Goal: Information Seeking & Learning: Learn about a topic

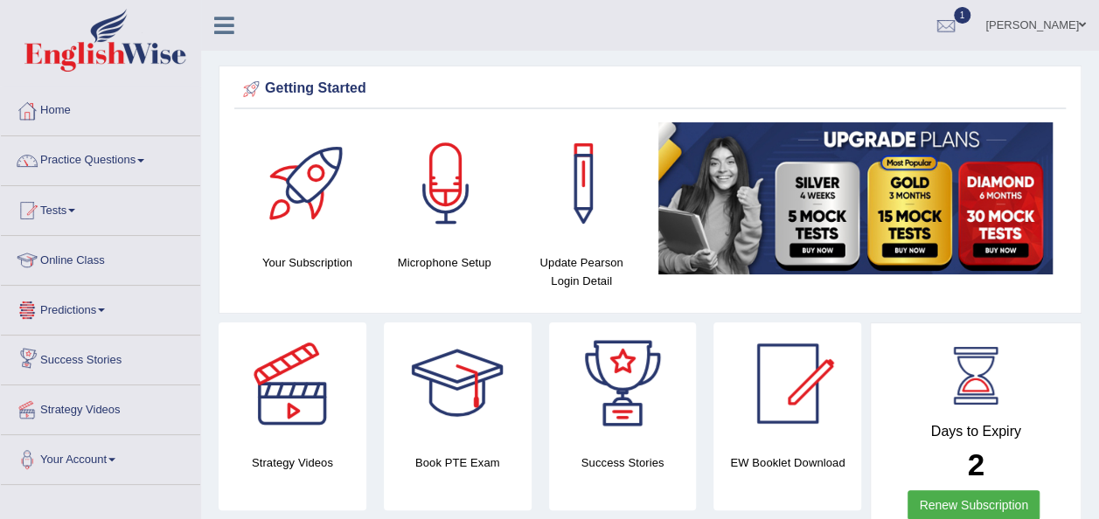
click at [106, 269] on link "Online Class" at bounding box center [100, 258] width 199 height 44
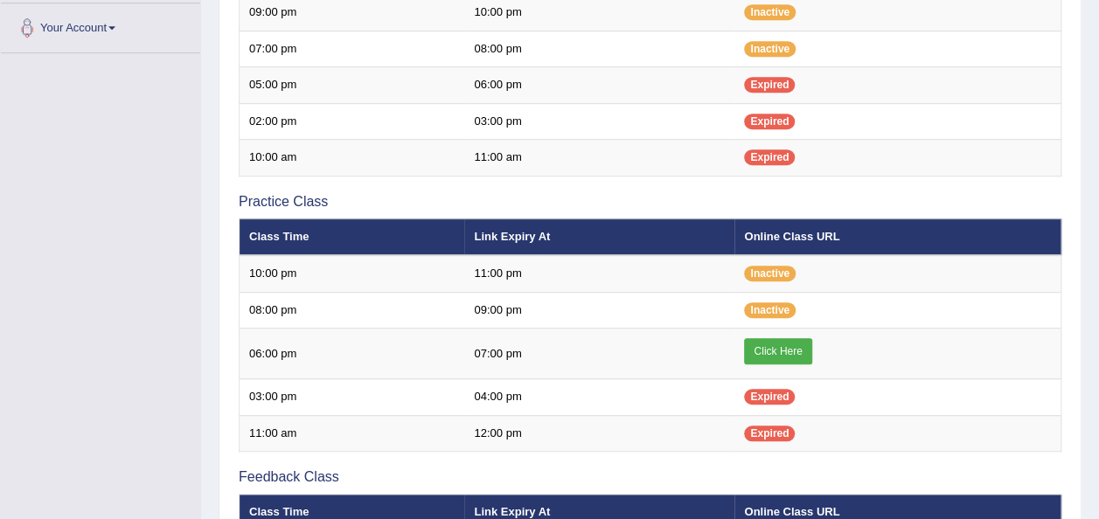
scroll to position [455, 0]
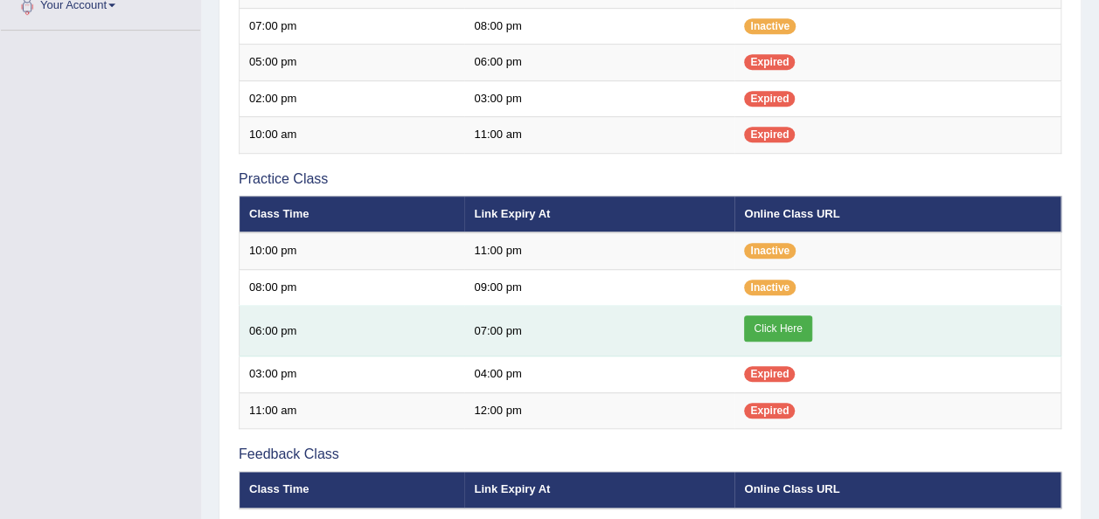
click at [779, 324] on link "Click Here" at bounding box center [777, 329] width 67 height 26
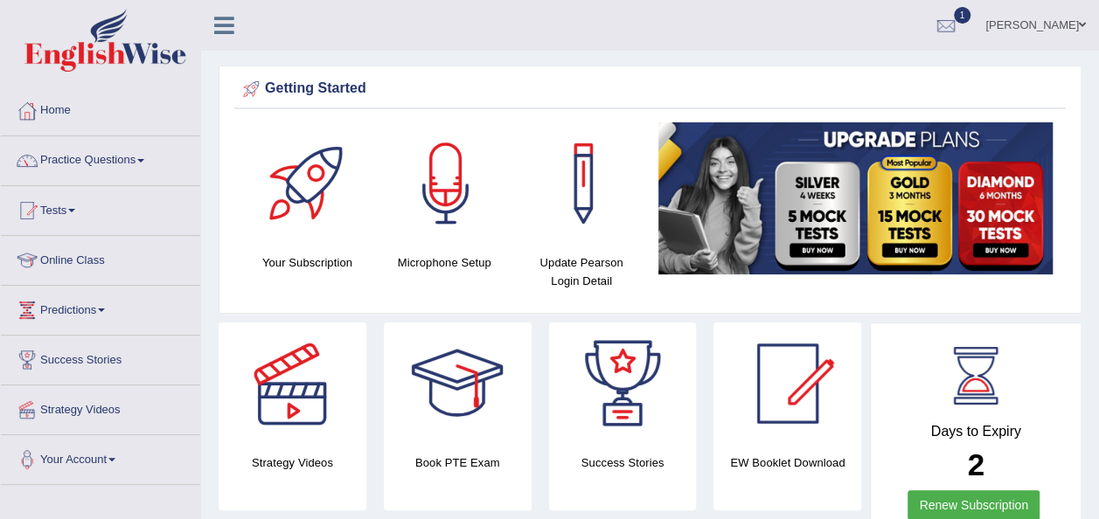
click at [292, 410] on div at bounding box center [292, 384] width 122 height 122
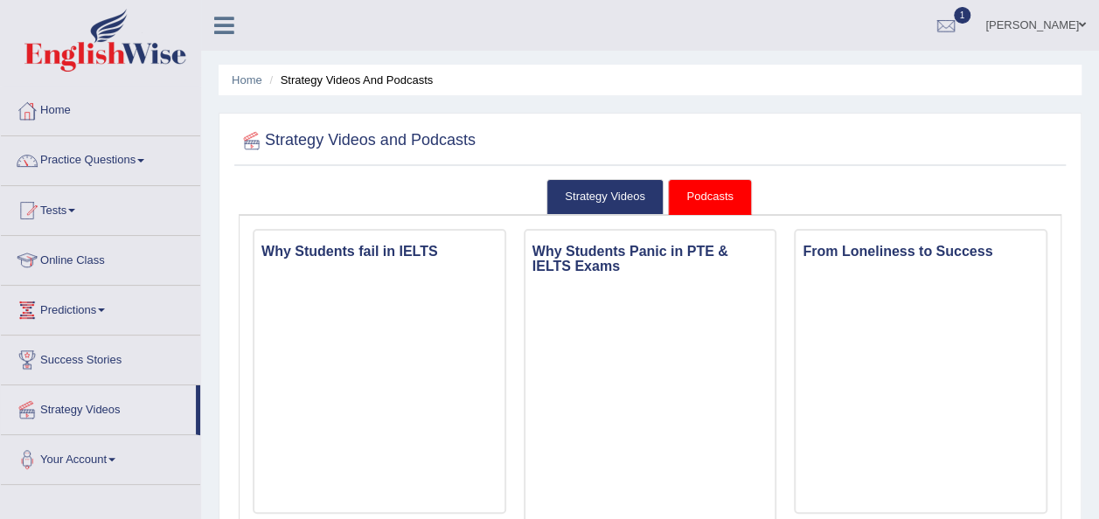
click at [96, 258] on link "Online Class" at bounding box center [100, 258] width 199 height 44
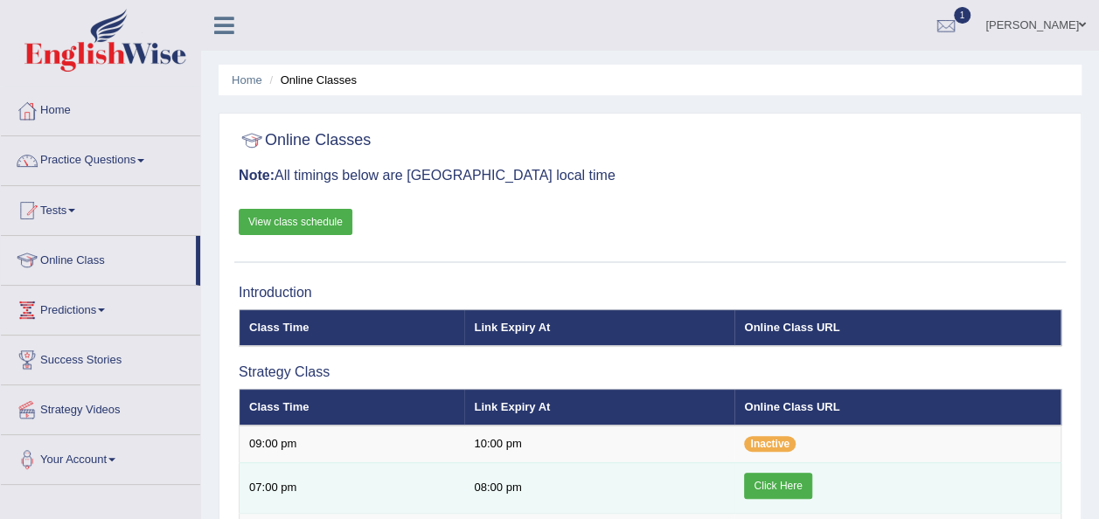
click at [772, 483] on link "Click Here" at bounding box center [777, 486] width 67 height 26
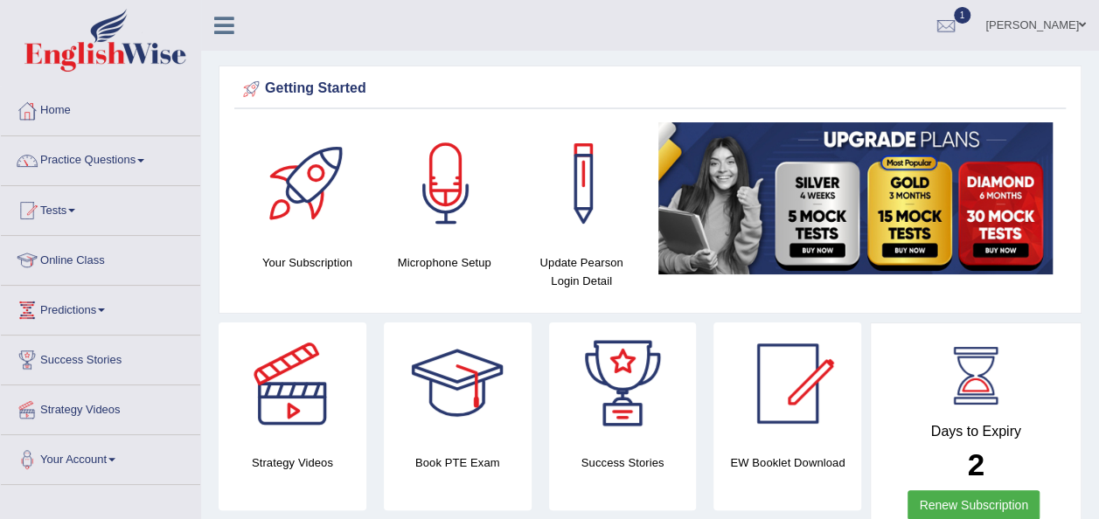
click at [444, 168] on div at bounding box center [446, 183] width 122 height 122
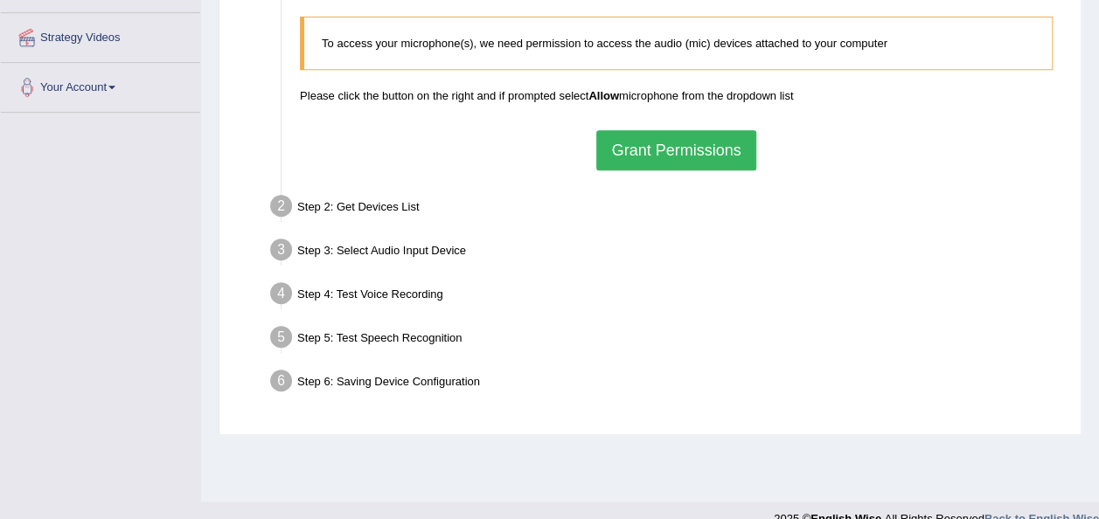
scroll to position [385, 0]
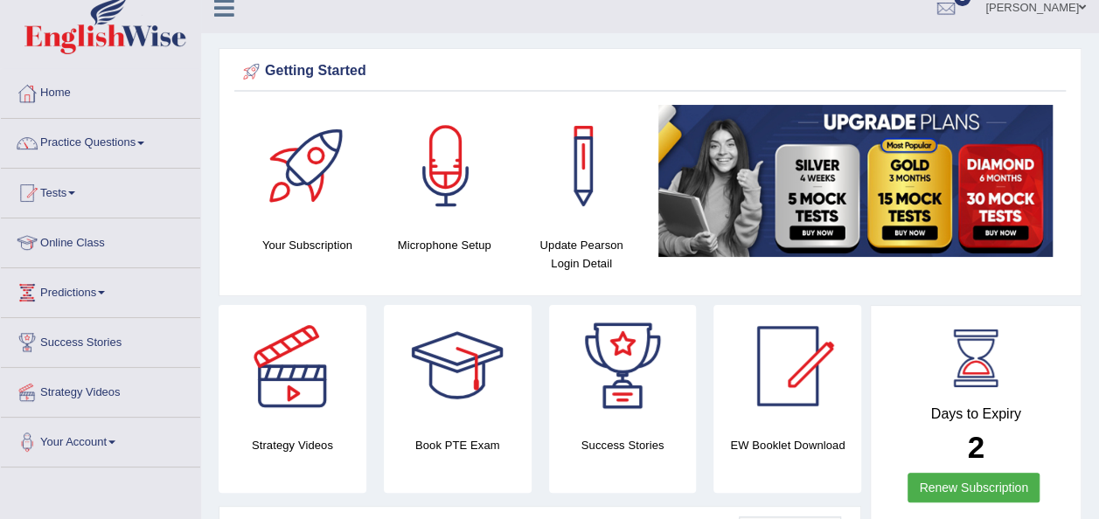
scroll to position [35, 0]
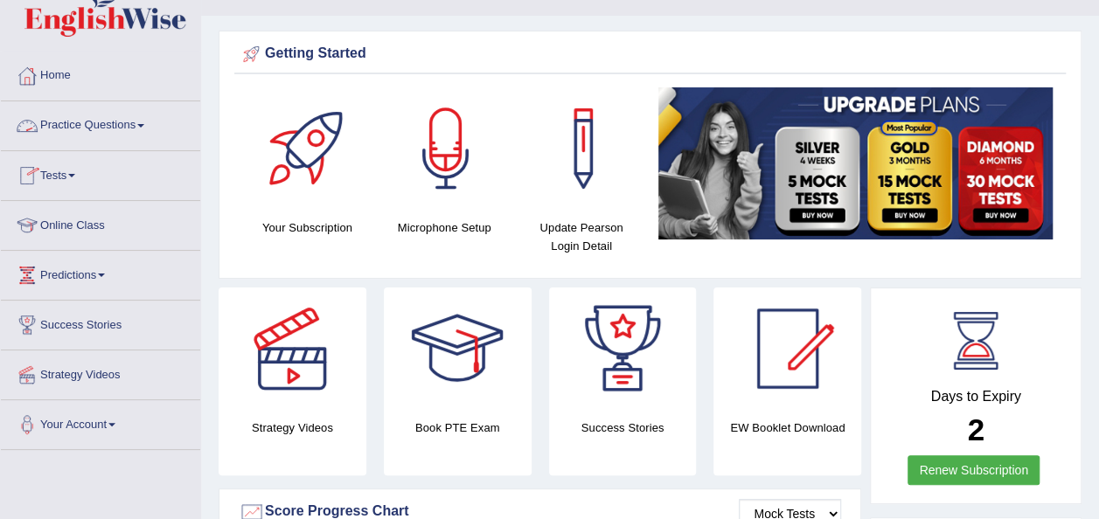
click at [148, 122] on link "Practice Questions" at bounding box center [100, 123] width 199 height 44
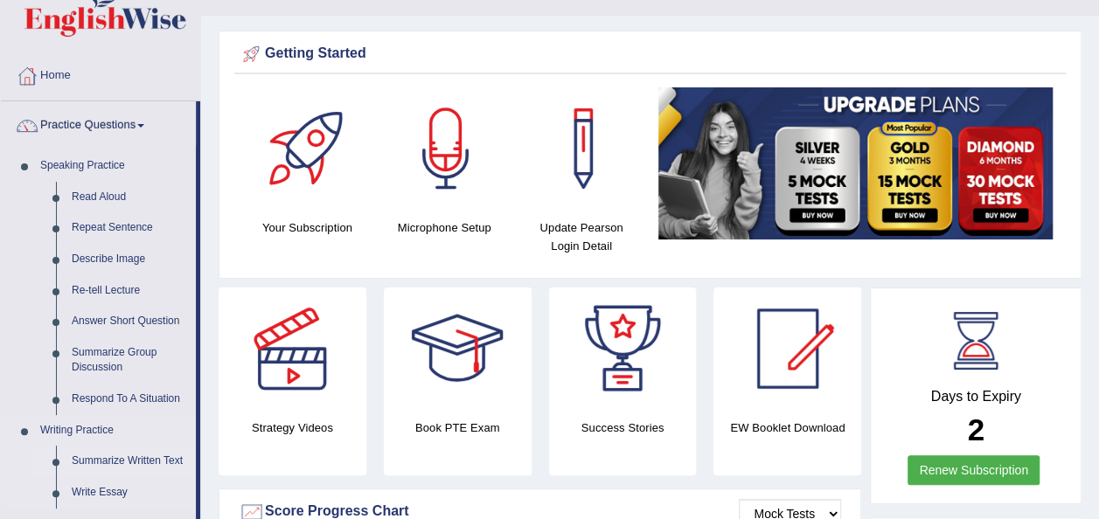
click at [122, 456] on link "Summarize Written Text" at bounding box center [130, 461] width 132 height 31
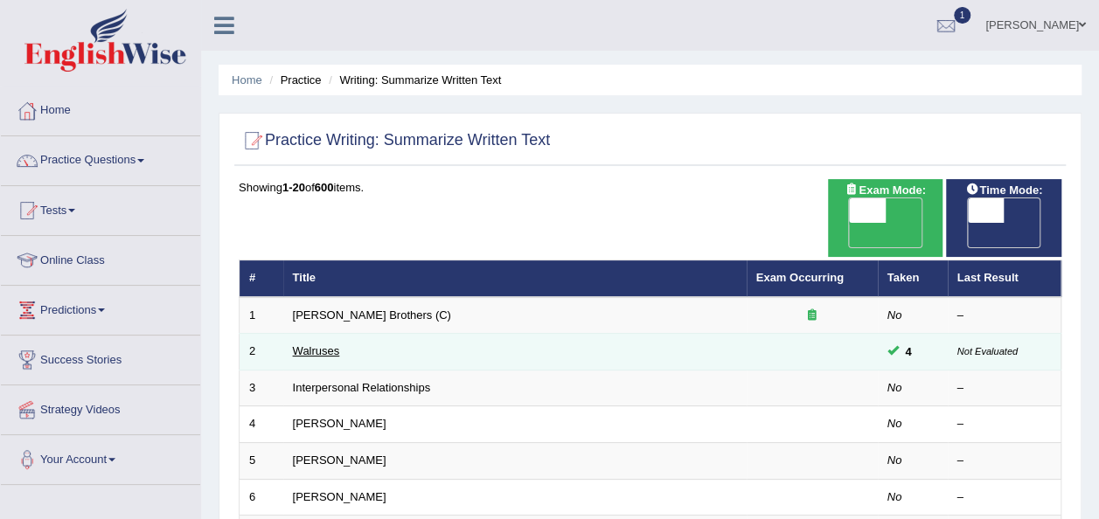
click at [320, 344] on link "Walruses" at bounding box center [316, 350] width 47 height 13
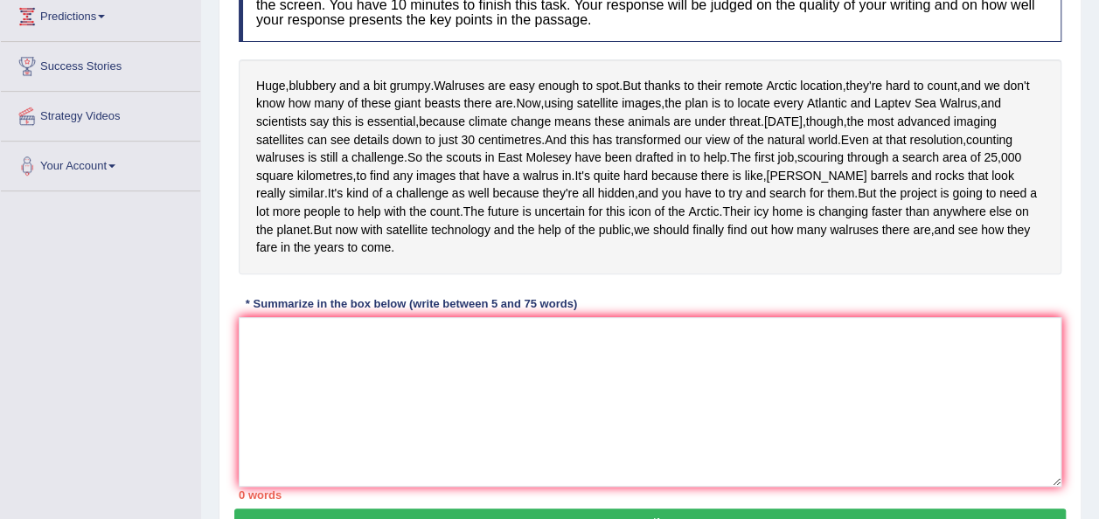
scroll to position [315, 0]
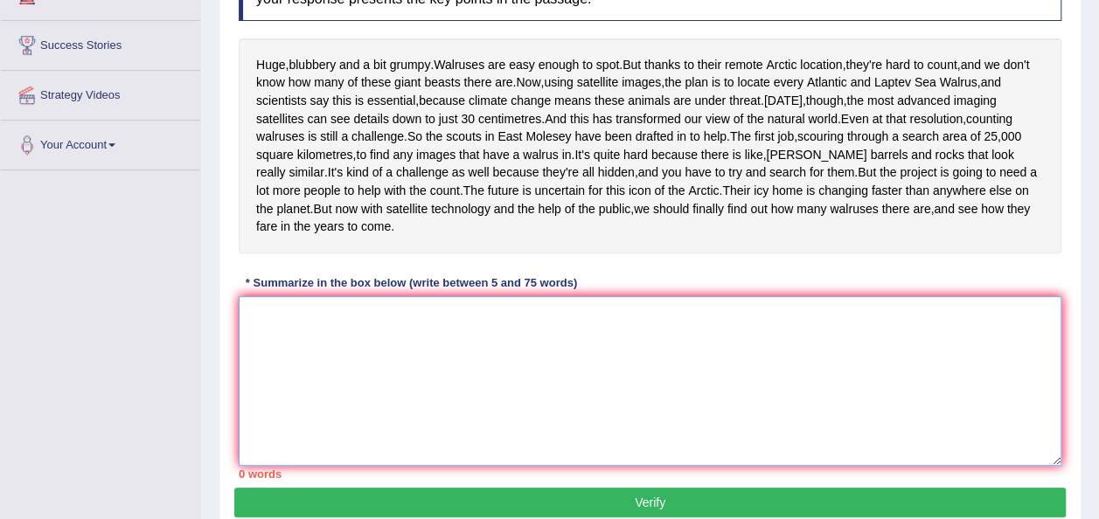
click at [281, 386] on textarea at bounding box center [650, 381] width 823 height 170
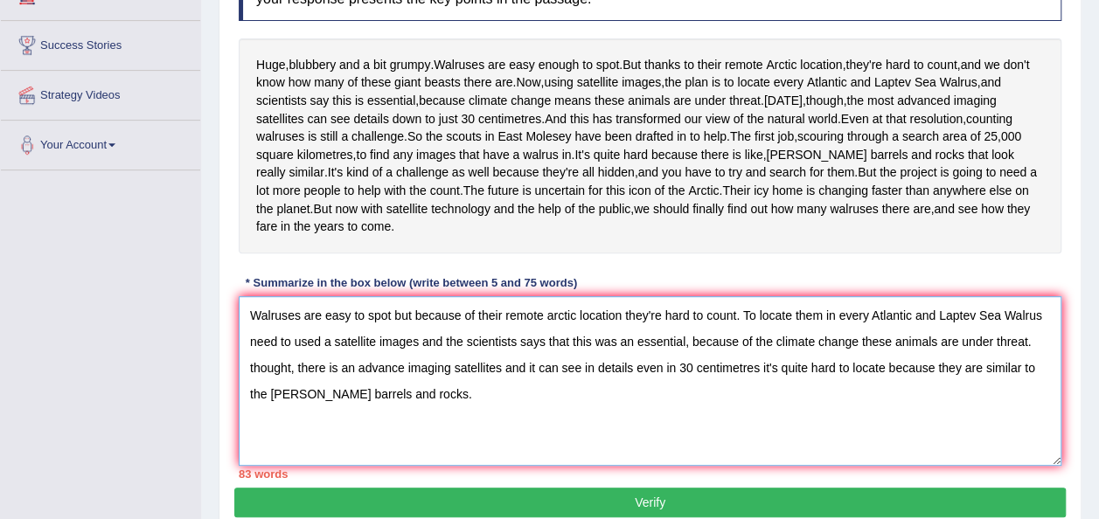
click at [977, 440] on textarea "Walruses are easy to spot but because of their remote arctic location they're h…" at bounding box center [650, 381] width 823 height 170
click at [503, 458] on textarea "Walruses are easy to spot but because of their remote arctic location they're h…" at bounding box center [650, 381] width 823 height 170
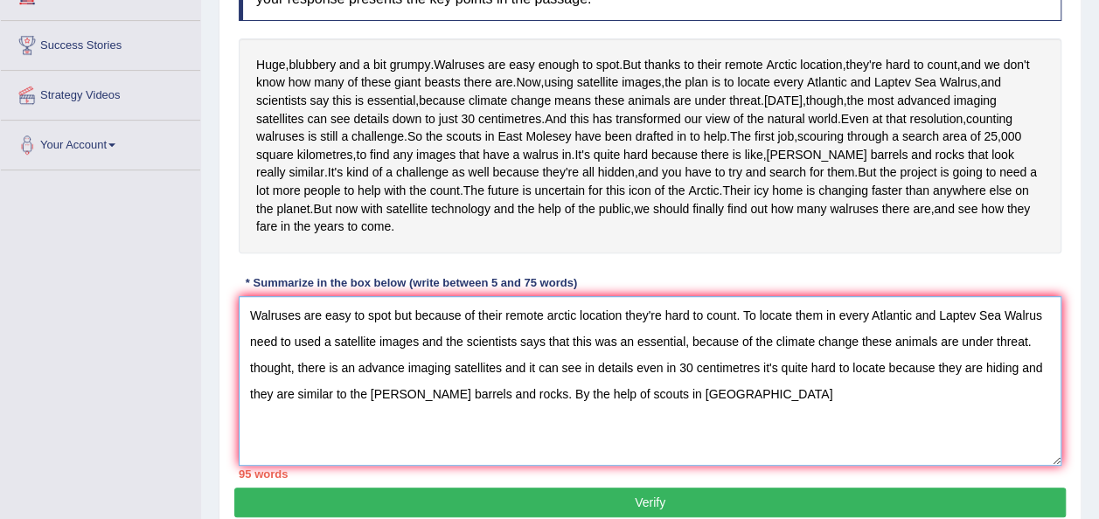
click at [573, 464] on textarea "Walruses are easy to spot but because of their remote arctic location they're h…" at bounding box center [650, 381] width 823 height 170
click at [724, 466] on textarea "Walruses are easy to spot but because of their remote arctic location they're h…" at bounding box center [650, 381] width 823 height 170
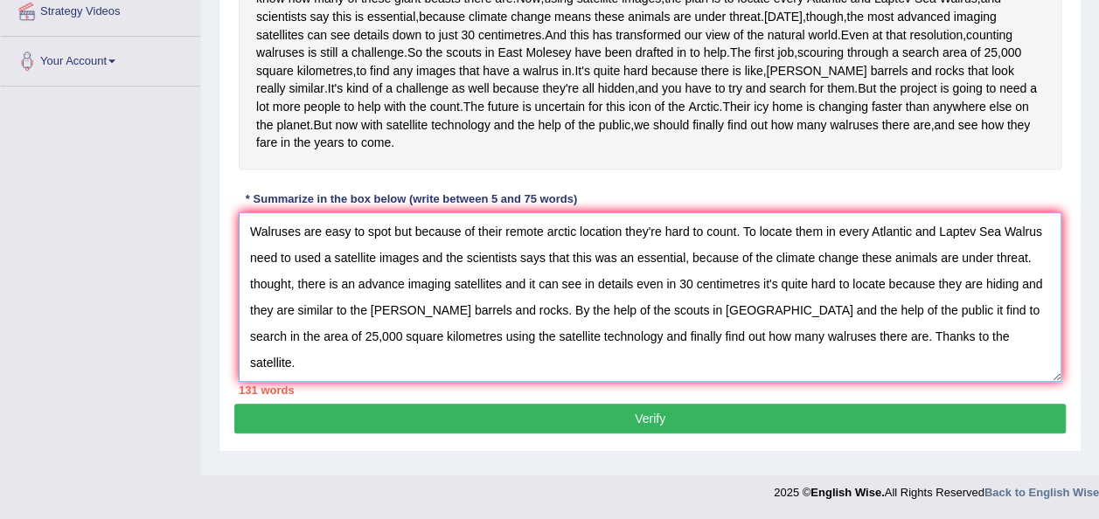
scroll to position [457, 0]
type textarea "Walruses are easy to spot but because of their remote arctic location they're h…"
click at [658, 428] on button "Verify" at bounding box center [649, 419] width 831 height 30
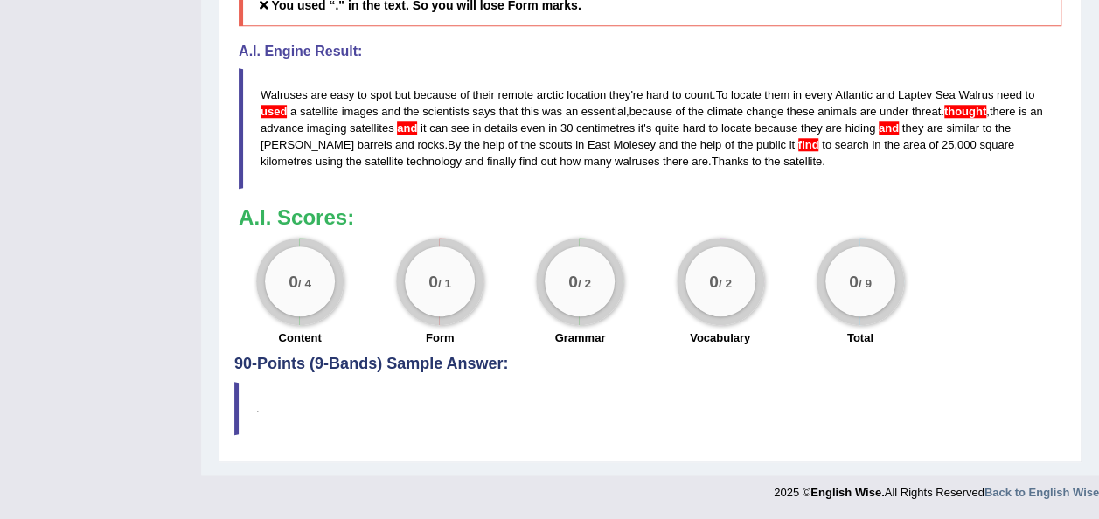
scroll to position [816, 0]
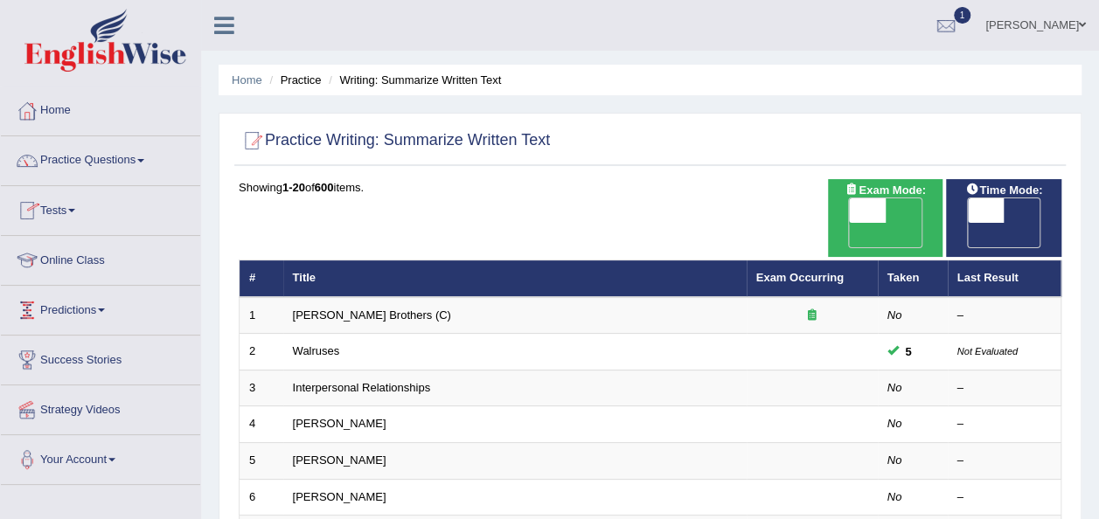
click at [106, 256] on link "Online Class" at bounding box center [100, 258] width 199 height 44
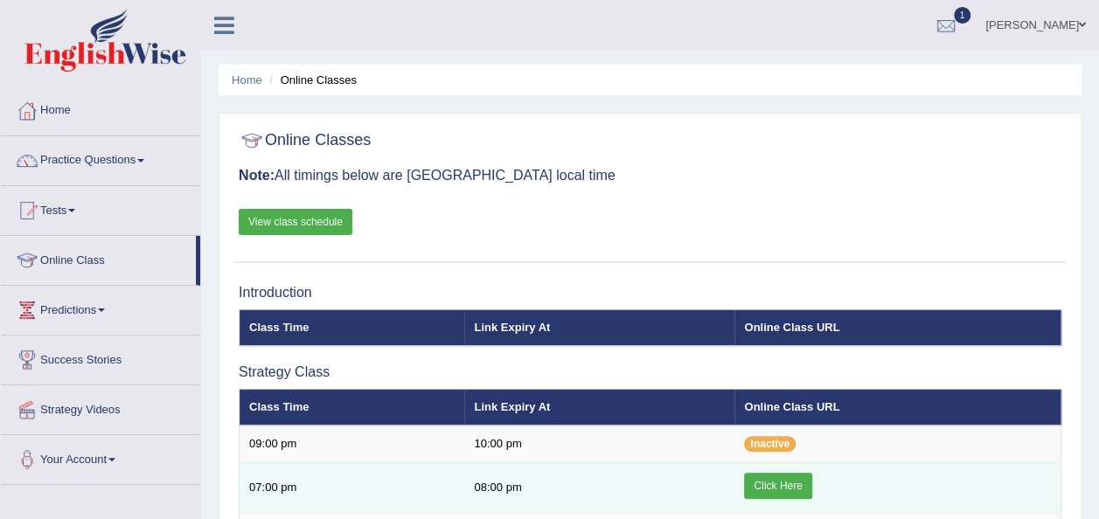
click at [783, 490] on link "Click Here" at bounding box center [777, 486] width 67 height 26
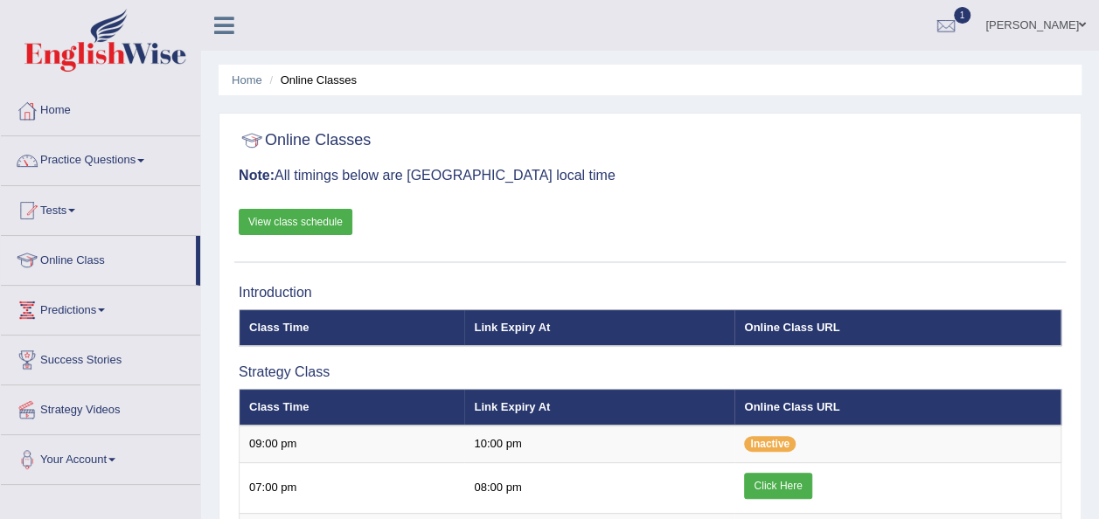
scroll to position [35, 0]
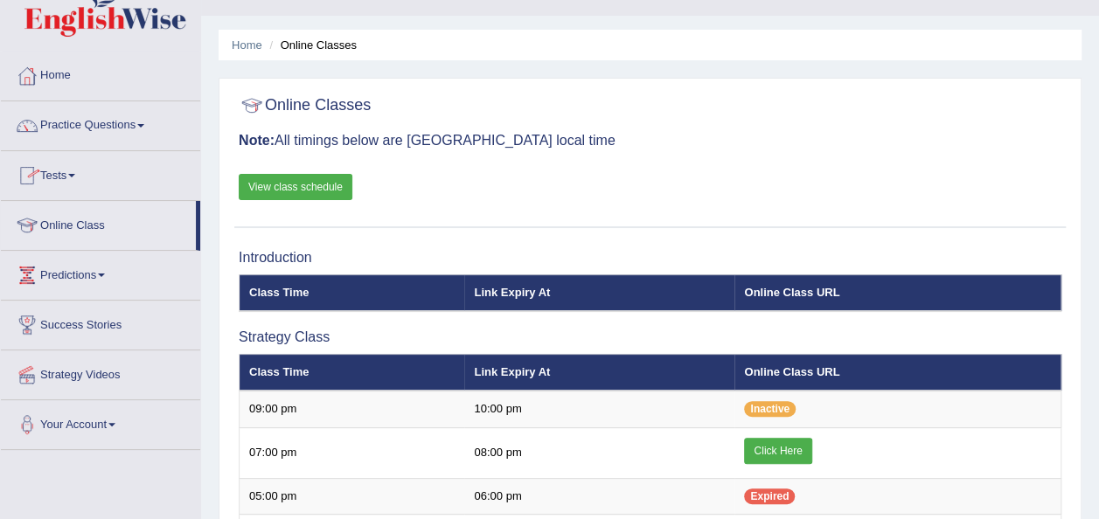
click at [142, 124] on span at bounding box center [140, 125] width 7 height 3
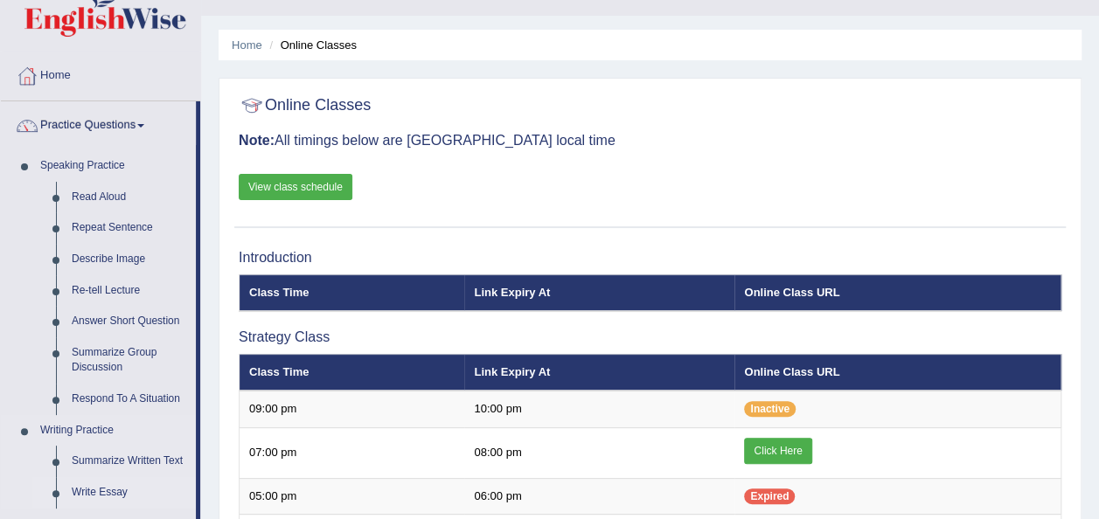
click at [112, 491] on link "Write Essay" at bounding box center [130, 492] width 132 height 31
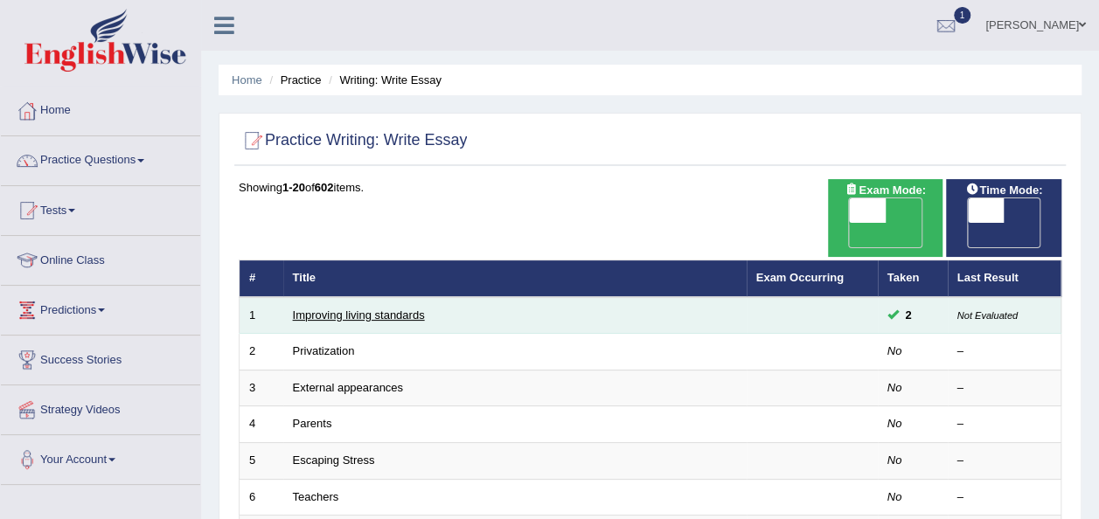
click at [371, 309] on link "Improving living standards" at bounding box center [359, 315] width 132 height 13
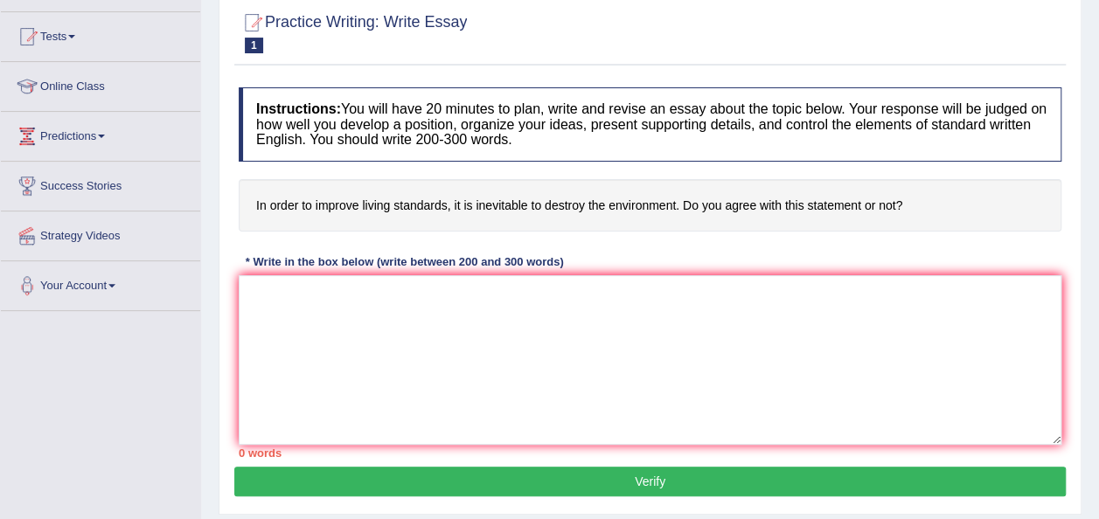
scroll to position [175, 0]
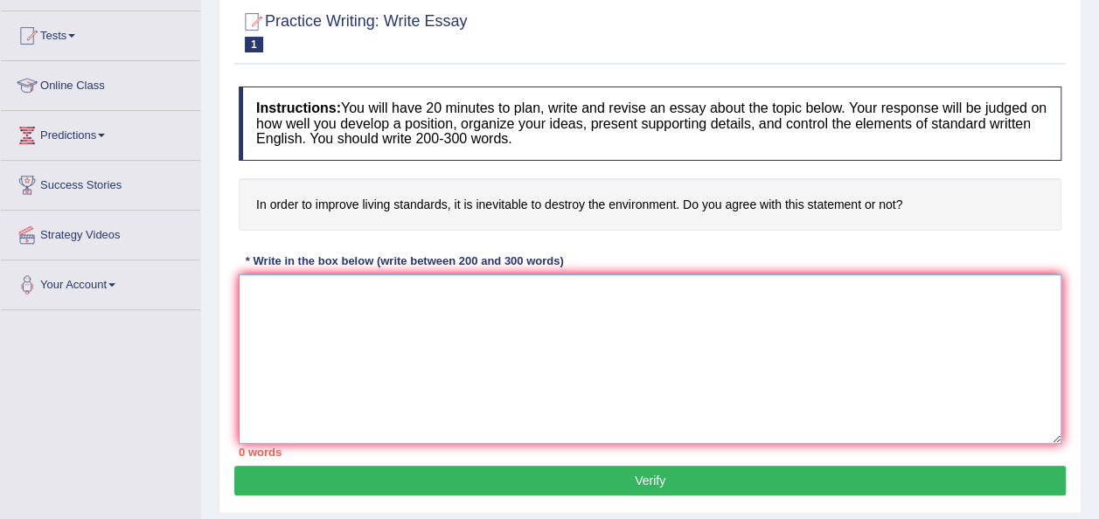
click at [344, 302] on textarea at bounding box center [650, 359] width 823 height 170
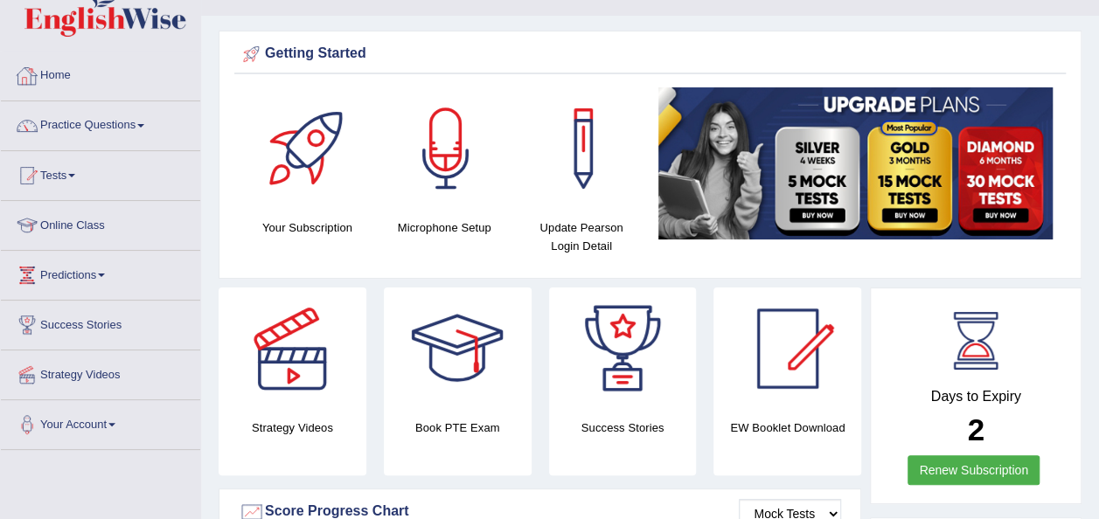
click at [96, 82] on link "Home" at bounding box center [100, 74] width 199 height 44
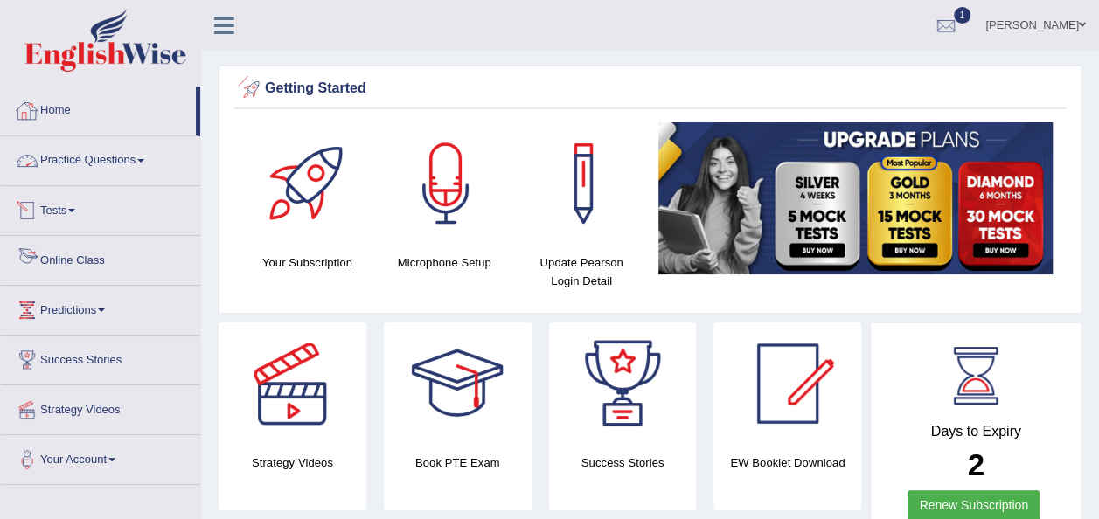
click at [79, 257] on link "Online Class" at bounding box center [100, 258] width 199 height 44
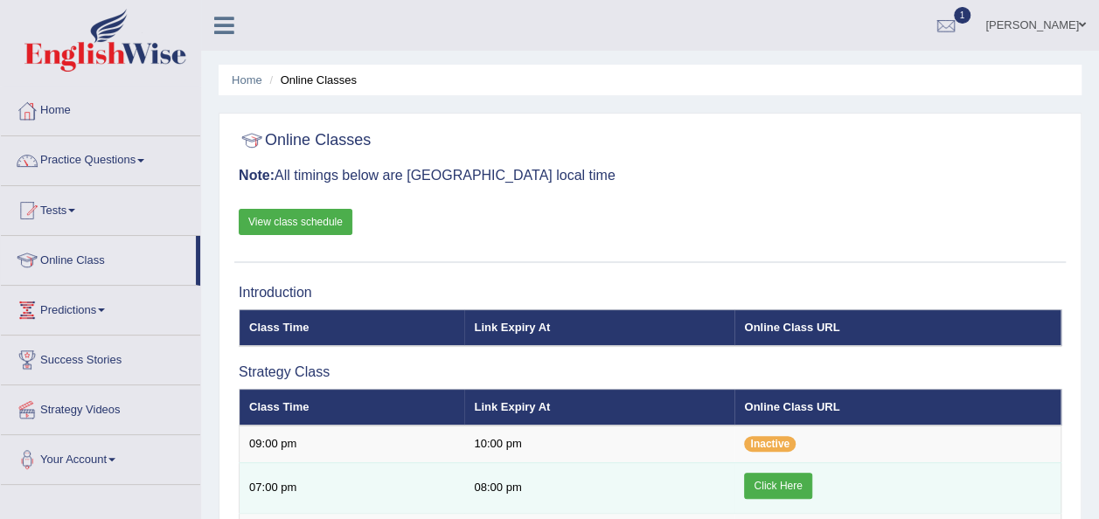
click at [781, 486] on link "Click Here" at bounding box center [777, 486] width 67 height 26
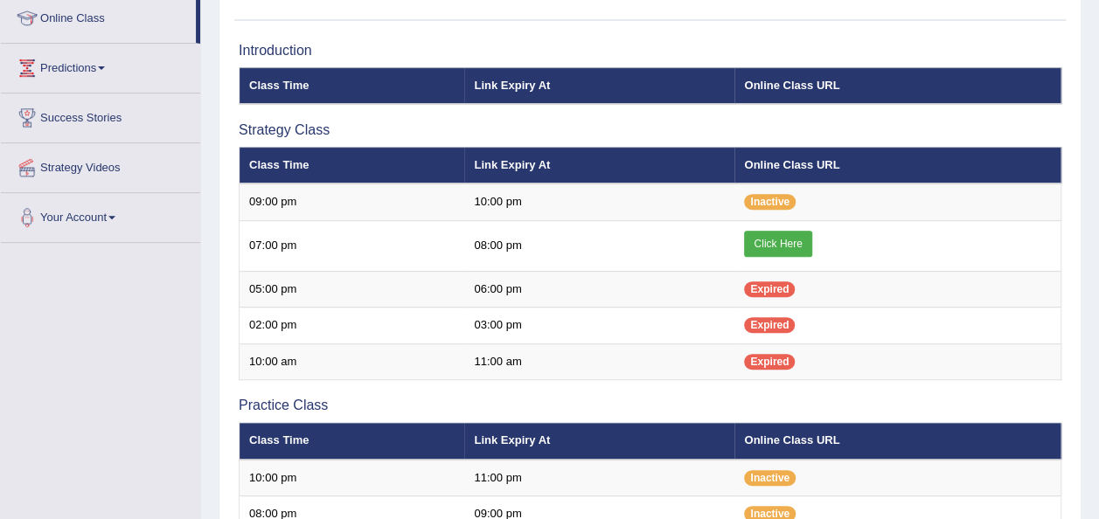
scroll to position [245, 0]
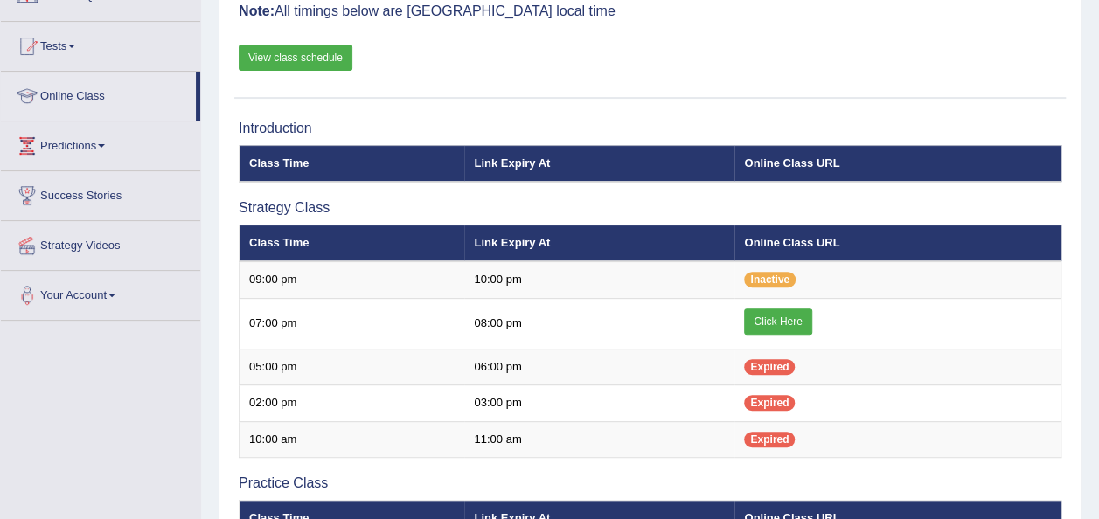
scroll to position [140, 0]
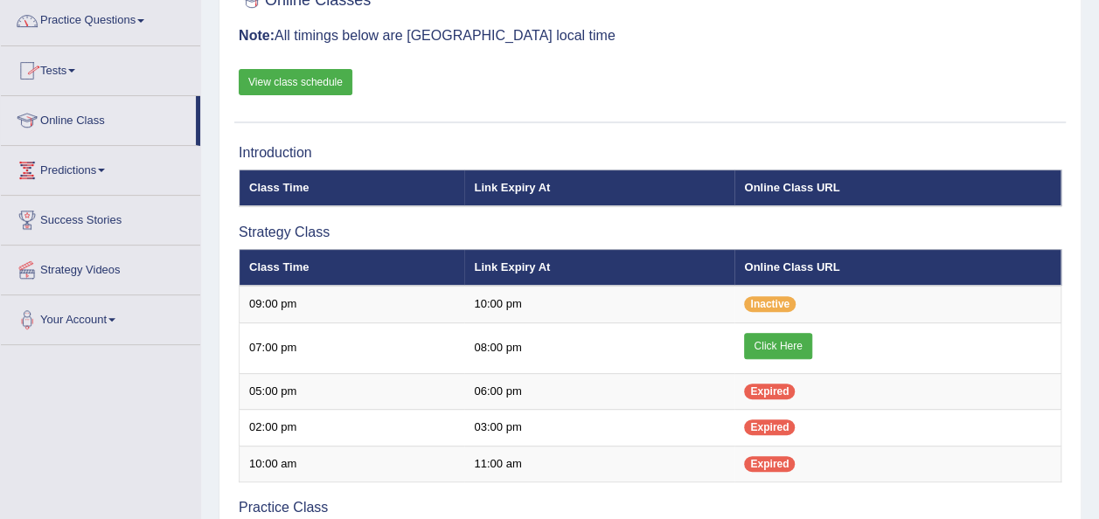
click at [143, 23] on link "Practice Questions" at bounding box center [100, 19] width 199 height 44
click at [149, 16] on link "Practice Questions" at bounding box center [100, 19] width 199 height 44
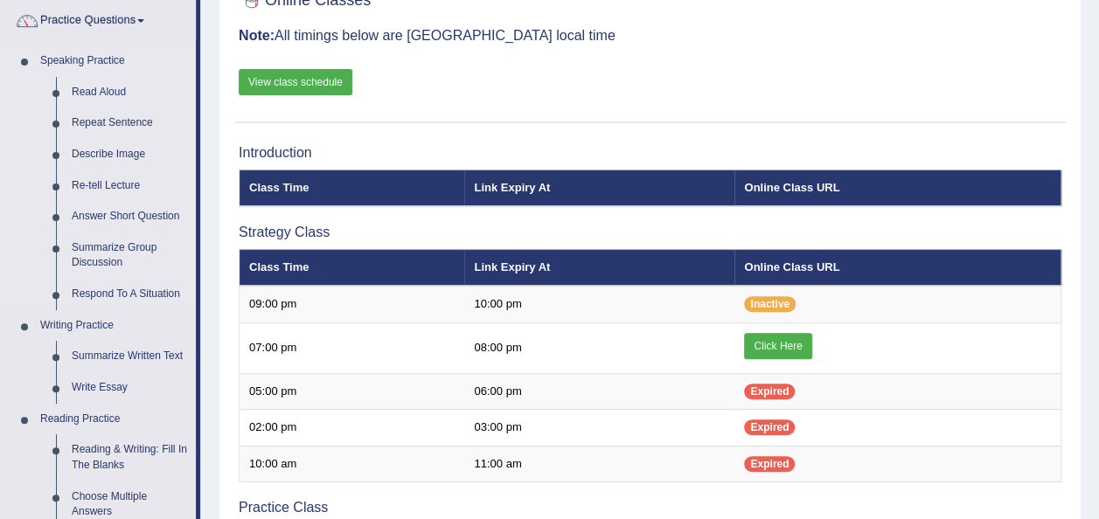
click at [115, 85] on link "Read Aloud" at bounding box center [130, 92] width 132 height 31
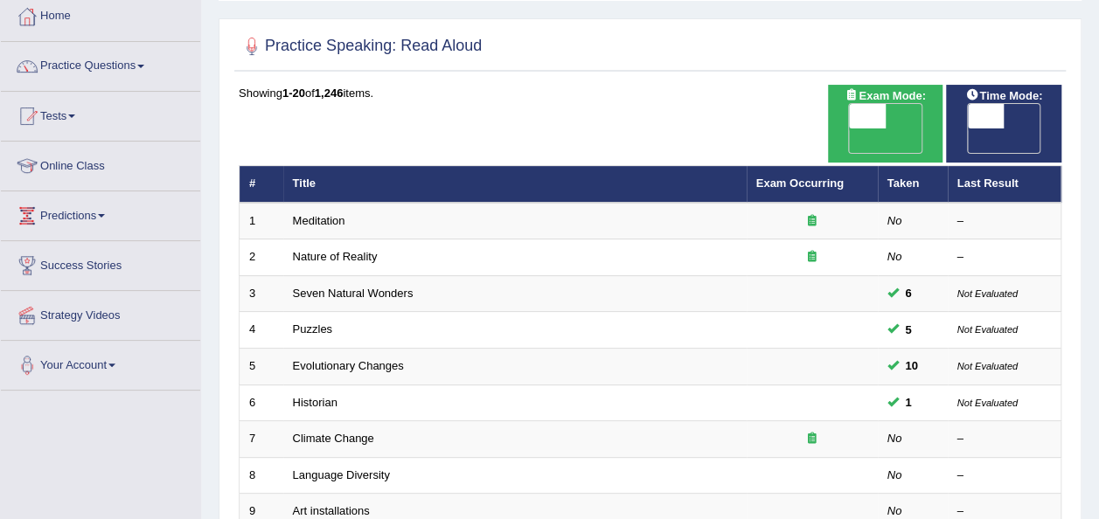
scroll to position [105, 0]
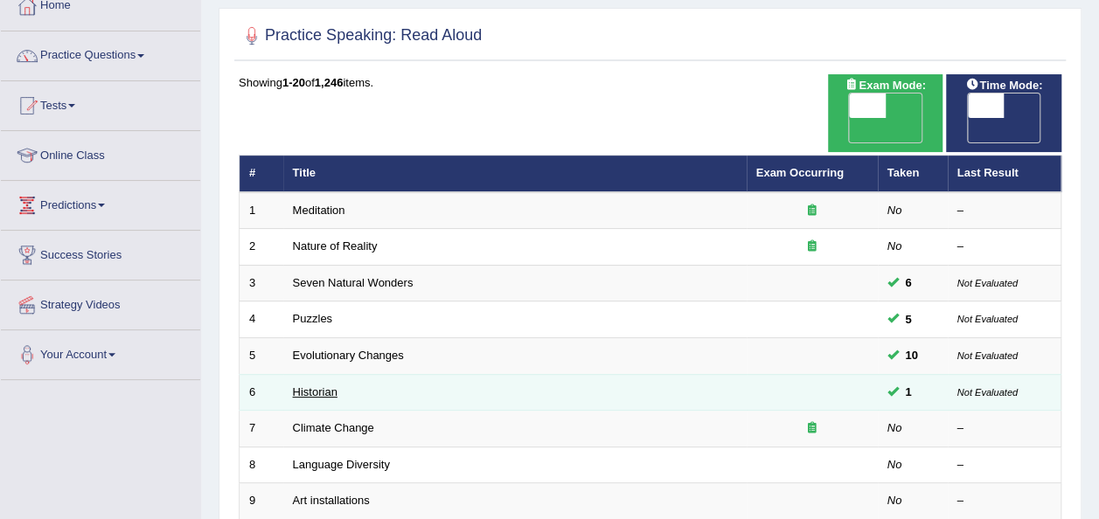
click at [323, 386] on link "Historian" at bounding box center [315, 392] width 45 height 13
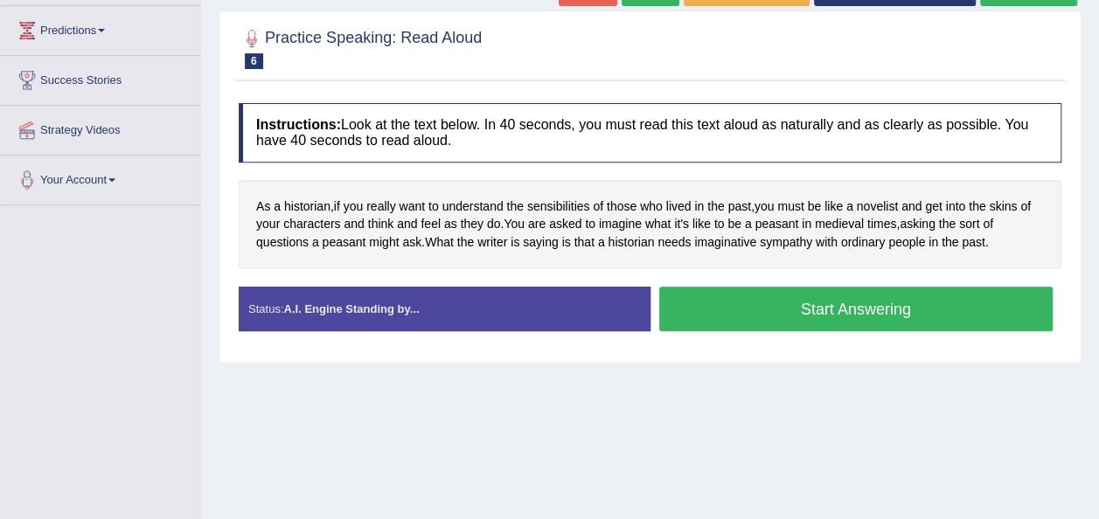
scroll to position [245, 0]
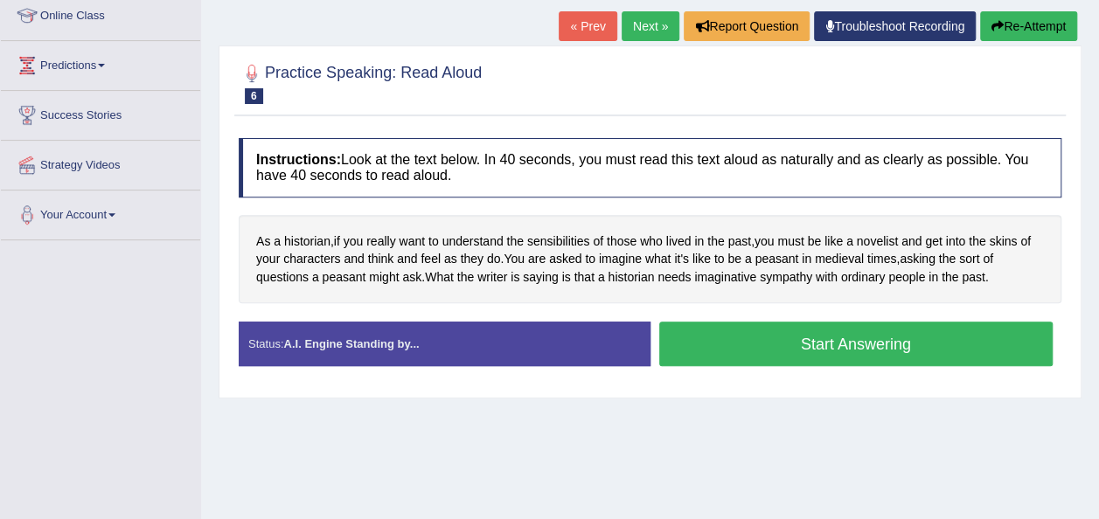
click at [759, 322] on button "Start Answering" at bounding box center [856, 344] width 394 height 45
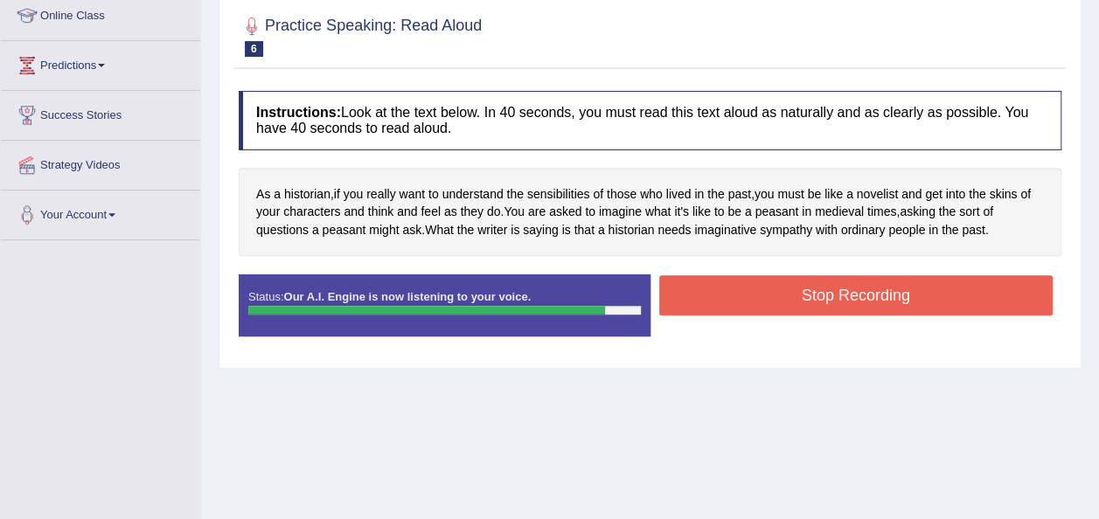
click at [820, 275] on button "Stop Recording" at bounding box center [856, 295] width 394 height 40
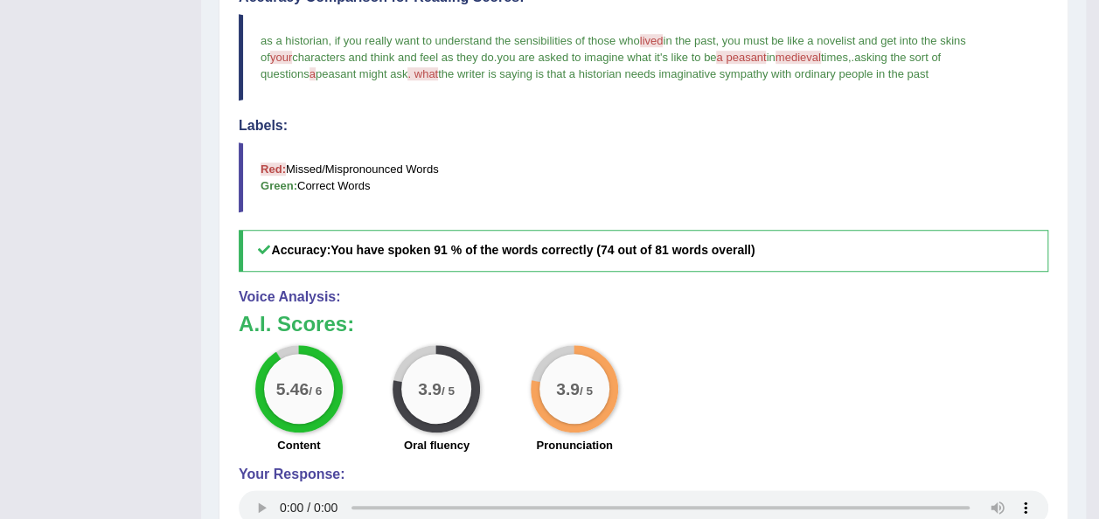
scroll to position [559, 0]
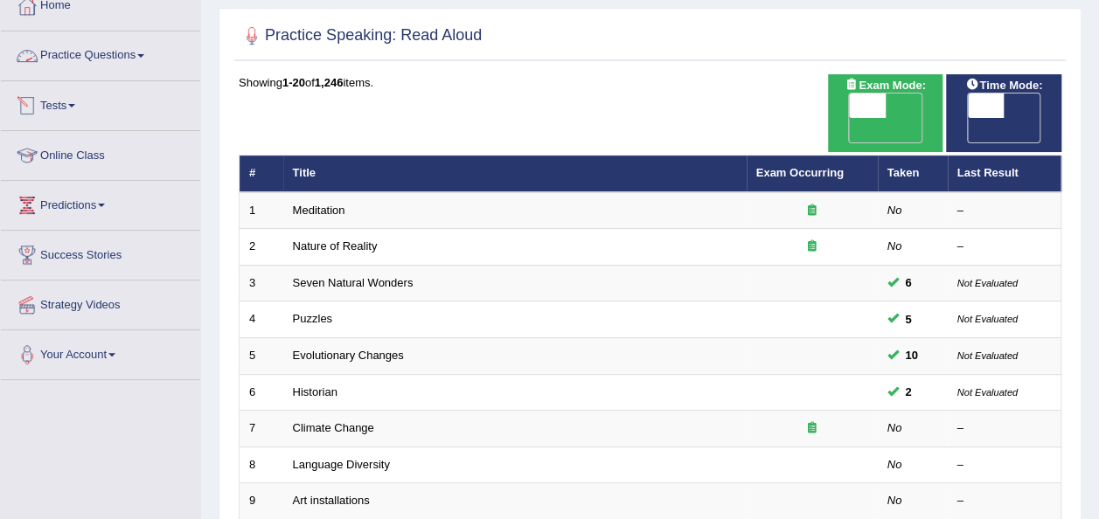
click at [146, 52] on link "Practice Questions" at bounding box center [100, 53] width 199 height 44
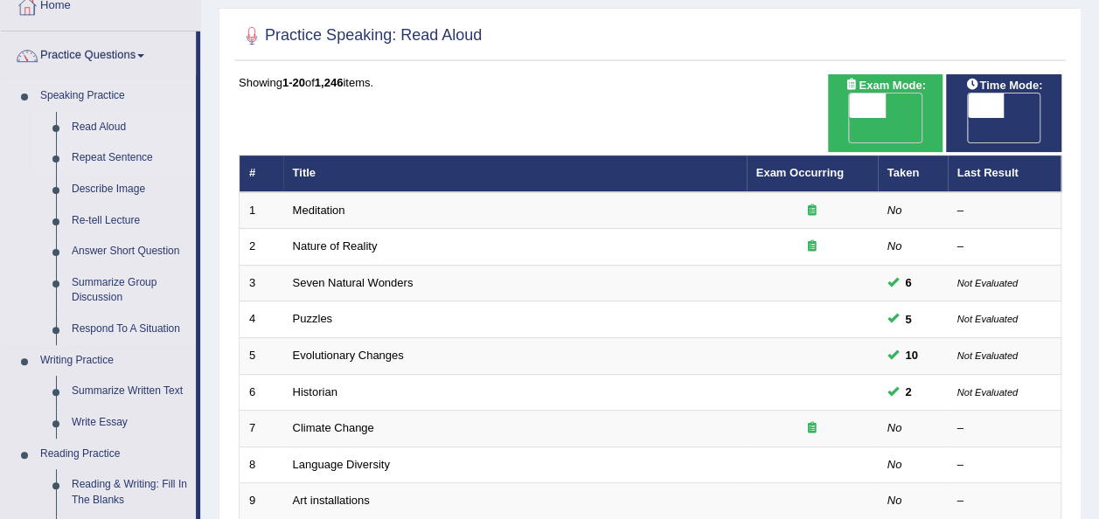
click at [122, 154] on link "Repeat Sentence" at bounding box center [130, 157] width 132 height 31
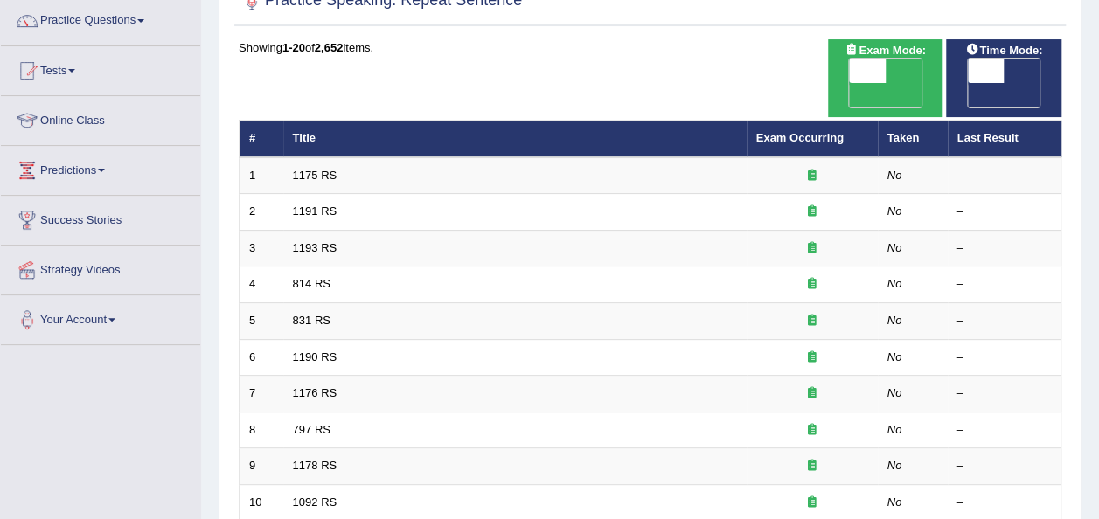
scroll to position [105, 0]
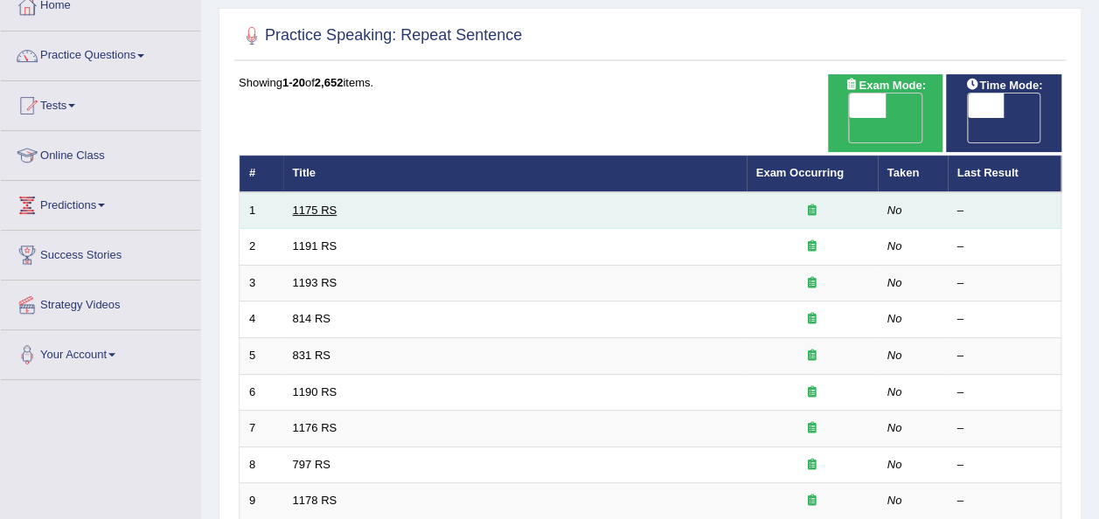
click at [317, 204] on link "1175 RS" at bounding box center [315, 210] width 45 height 13
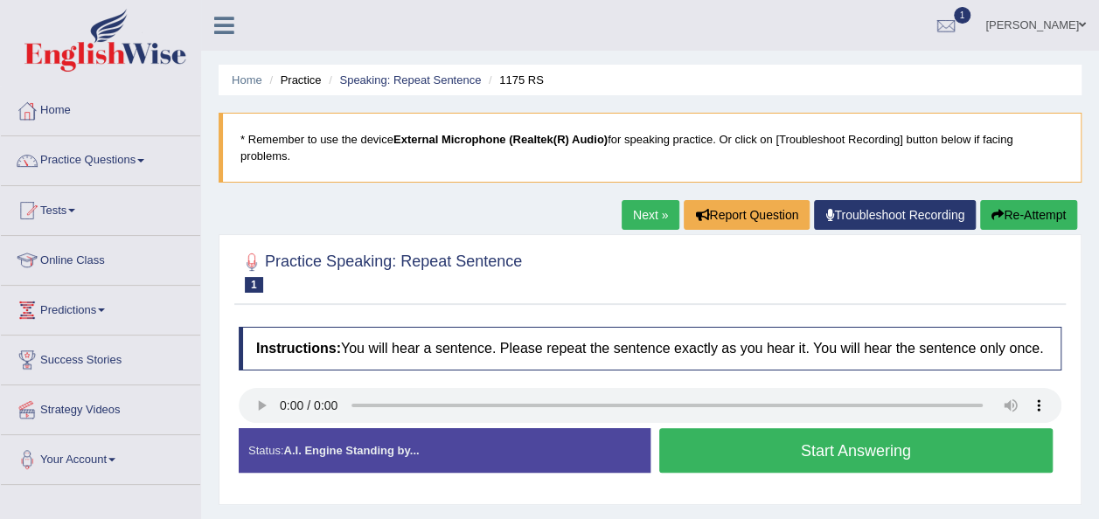
click at [735, 428] on button "Start Answering" at bounding box center [856, 450] width 394 height 45
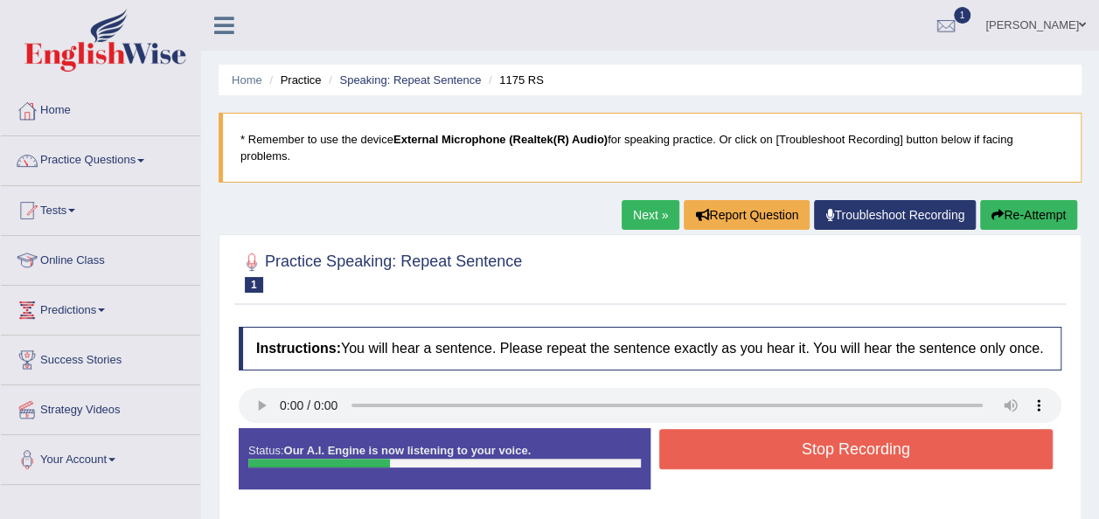
click at [735, 429] on button "Stop Recording" at bounding box center [856, 449] width 394 height 40
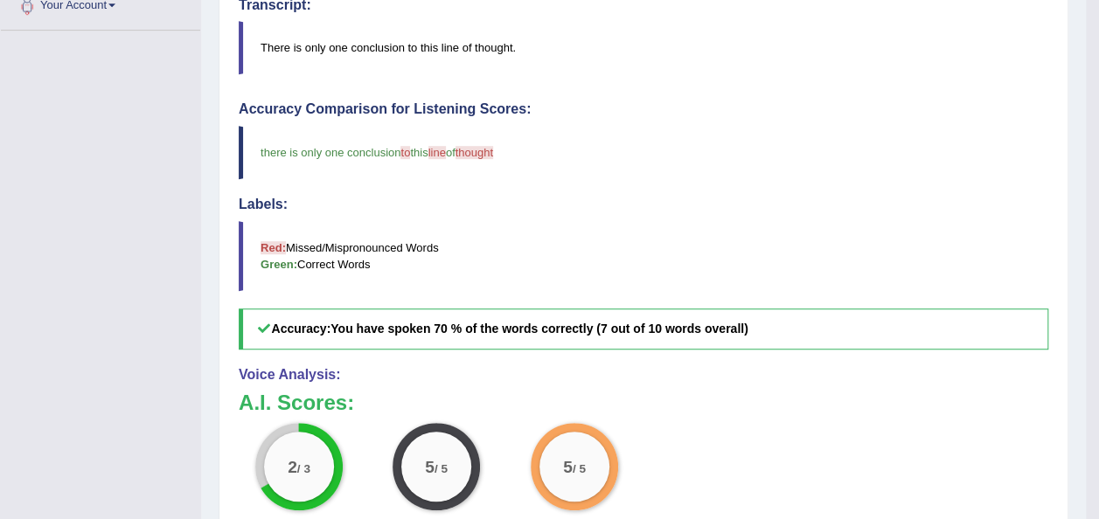
scroll to position [490, 0]
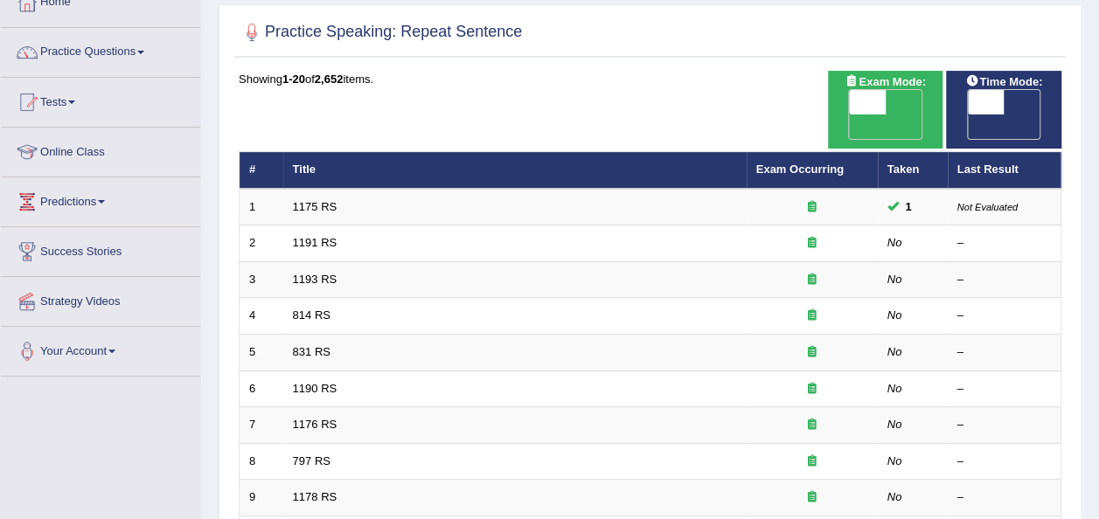
scroll to position [105, 0]
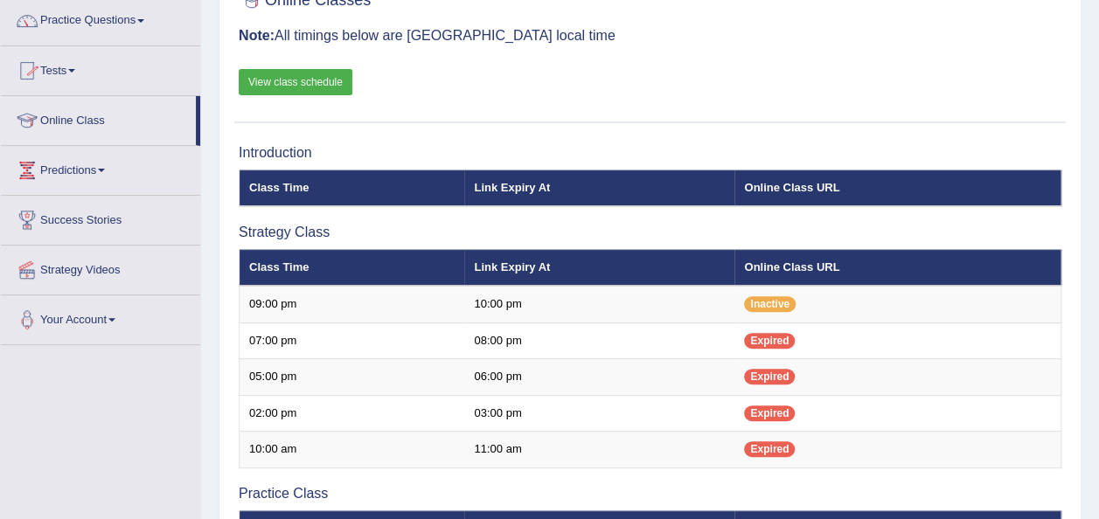
click at [149, 23] on link "Practice Questions" at bounding box center [100, 19] width 199 height 44
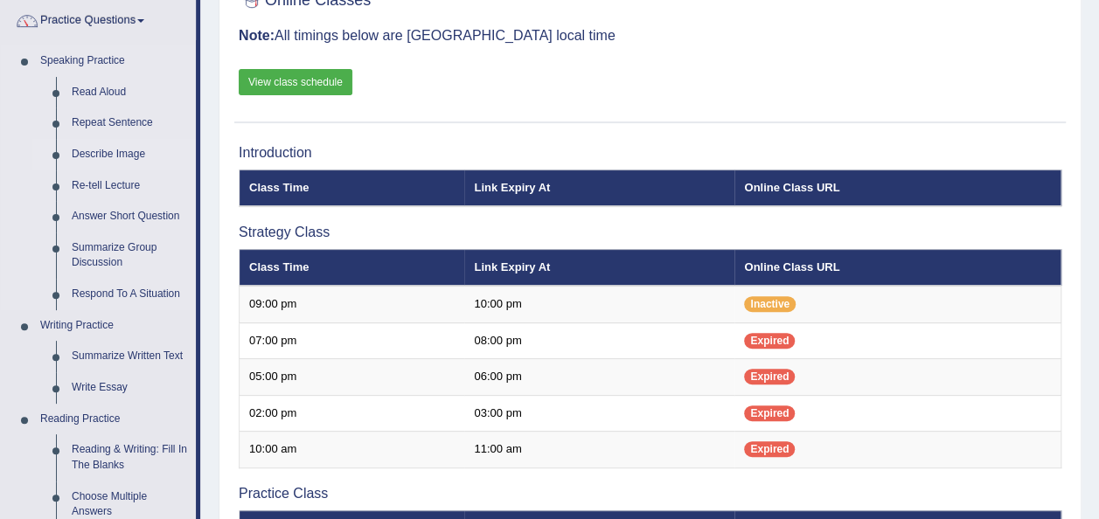
click at [110, 150] on link "Describe Image" at bounding box center [130, 154] width 132 height 31
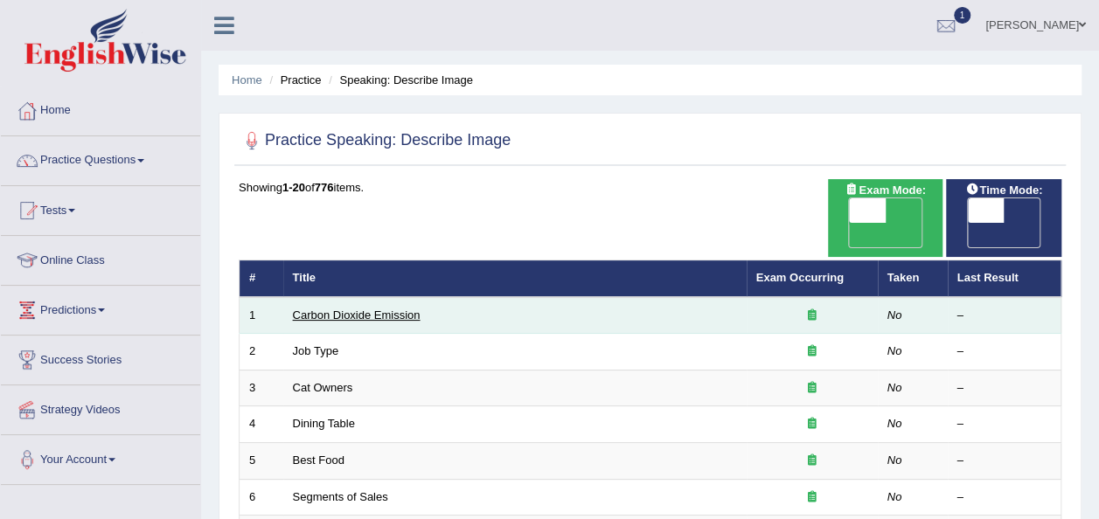
click at [372, 309] on link "Carbon Dioxide Emission" at bounding box center [357, 315] width 128 height 13
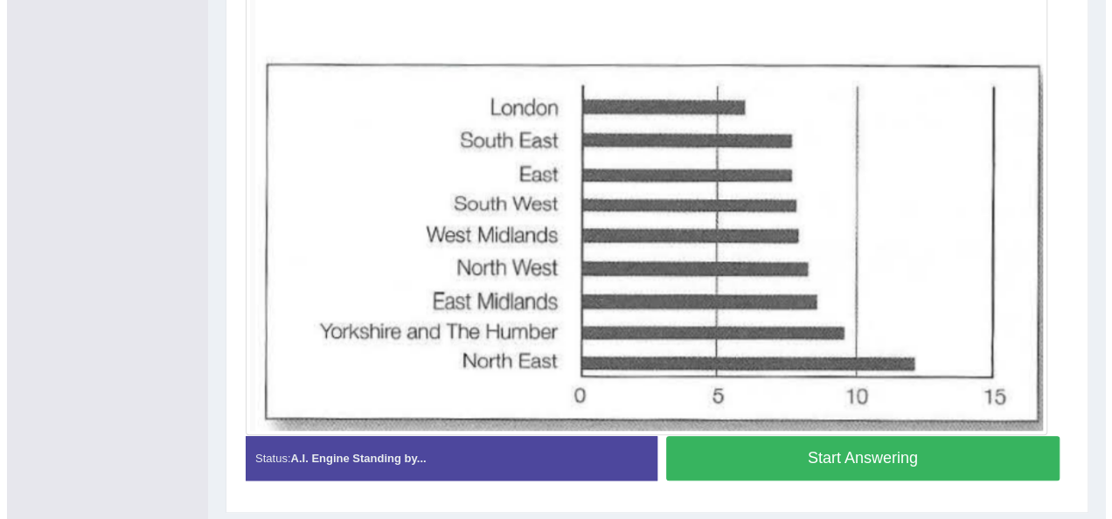
scroll to position [532, 0]
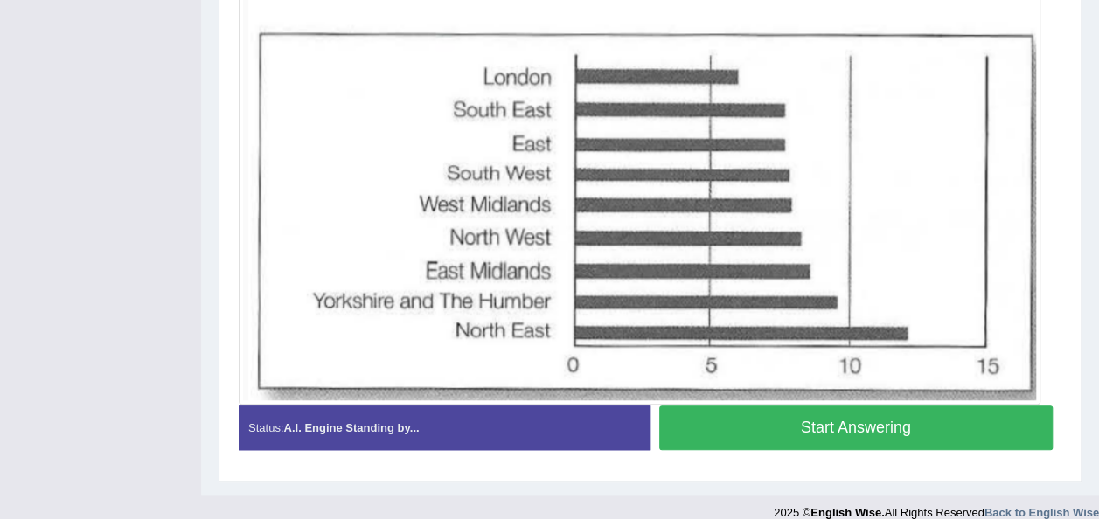
click at [834, 407] on button "Start Answering" at bounding box center [856, 428] width 394 height 45
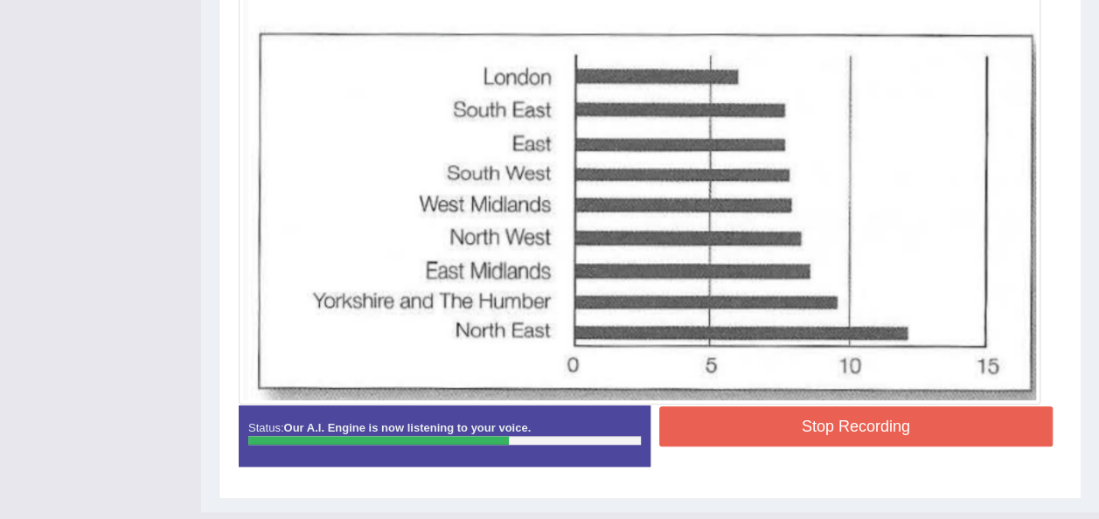
click at [834, 407] on button "Stop Recording" at bounding box center [856, 426] width 394 height 40
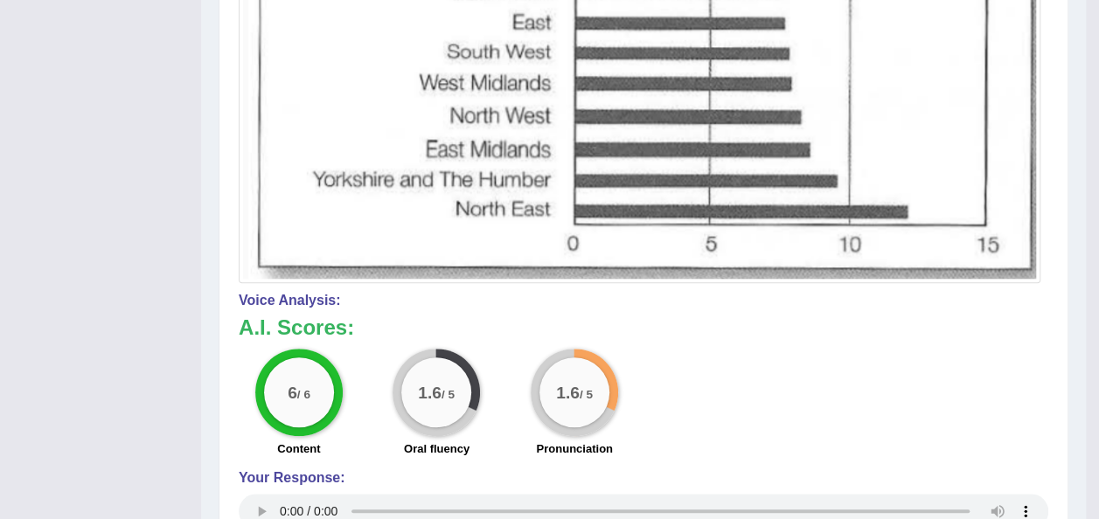
scroll to position [689, 0]
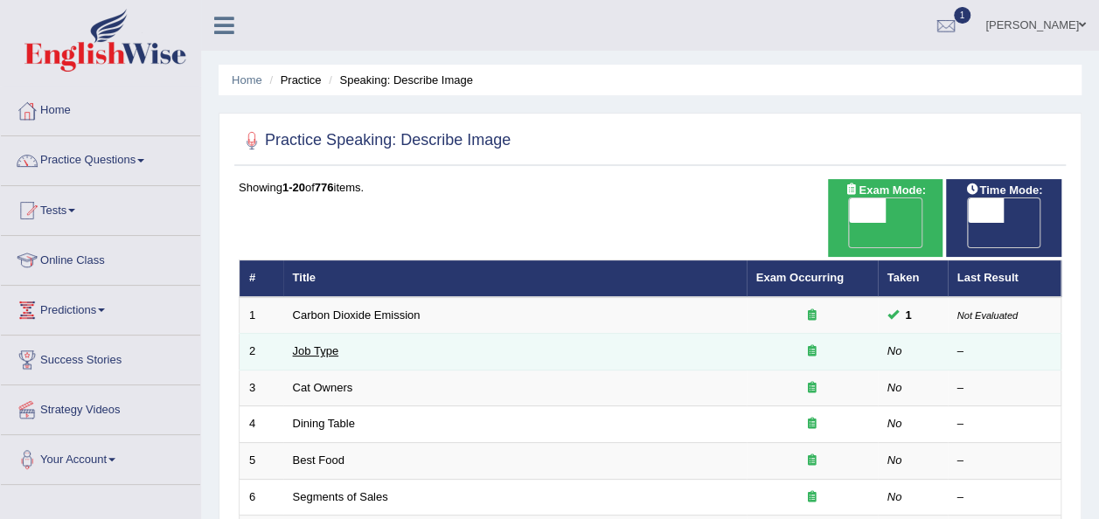
click at [323, 344] on link "Job Type" at bounding box center [316, 350] width 46 height 13
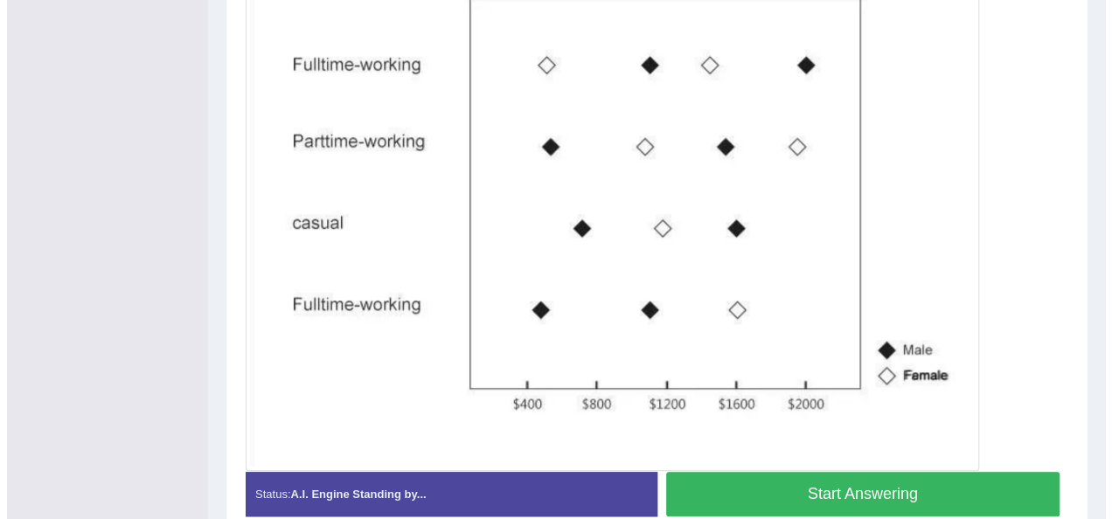
scroll to position [490, 0]
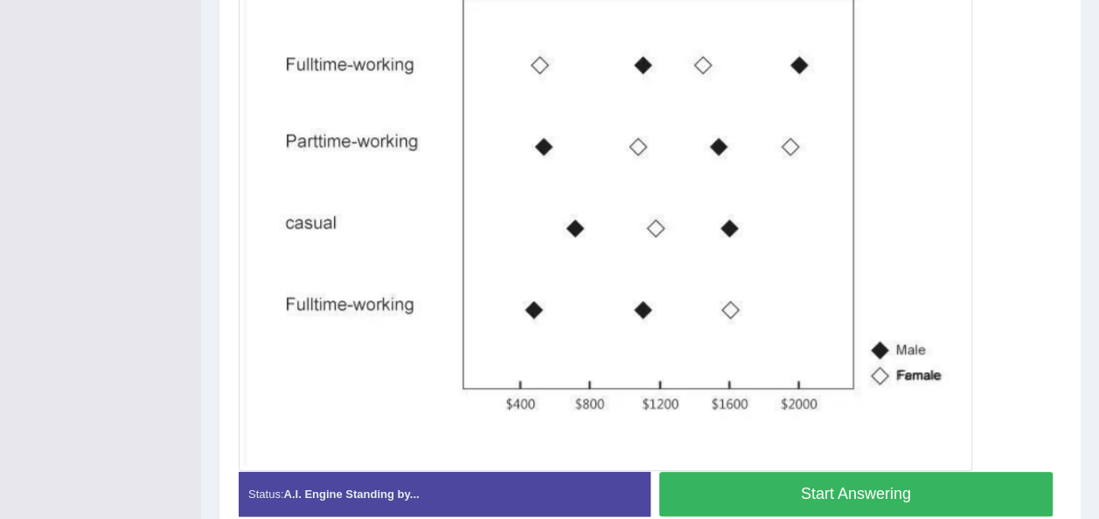
click at [840, 472] on button "Start Answering" at bounding box center [856, 494] width 394 height 45
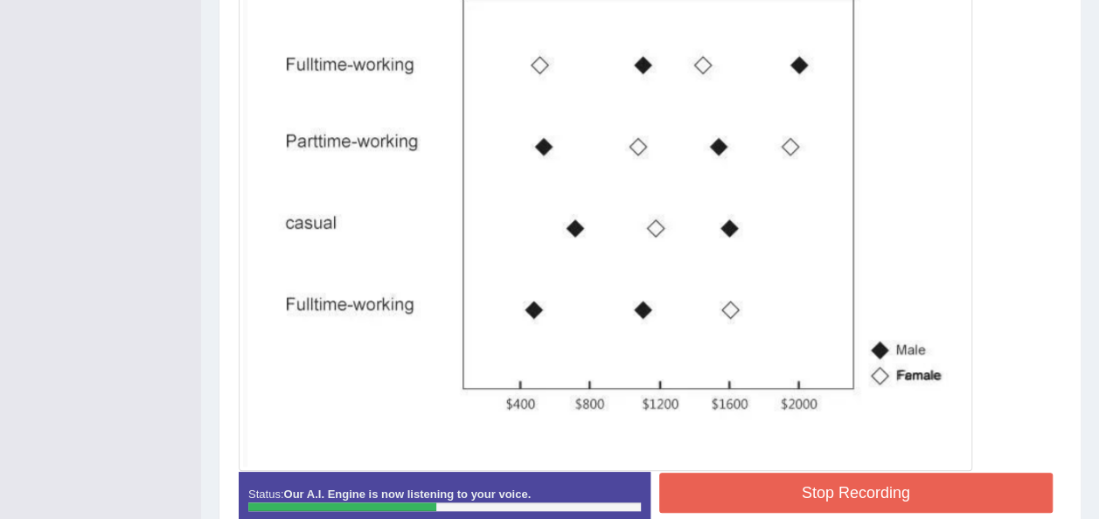
click at [840, 473] on button "Stop Recording" at bounding box center [856, 493] width 394 height 40
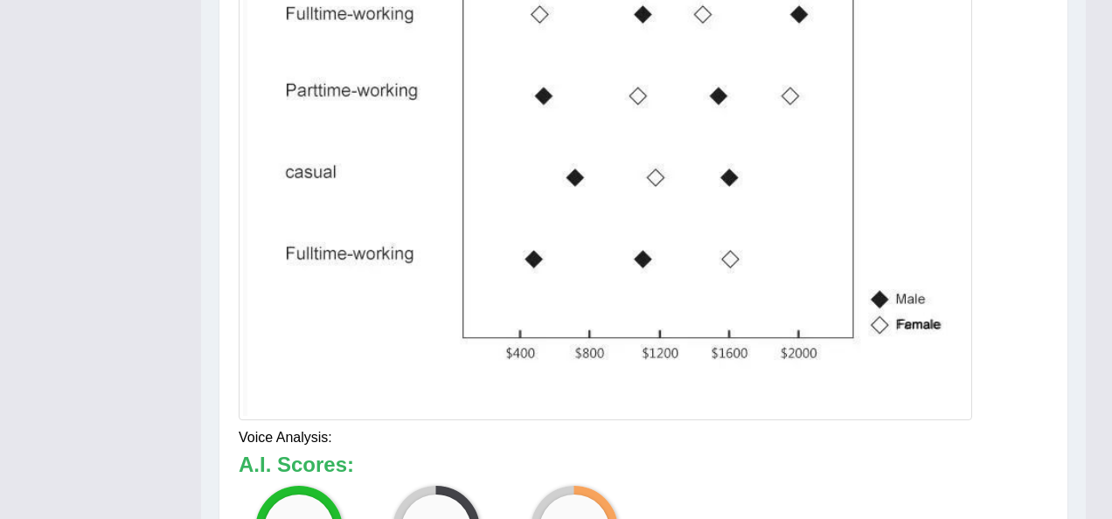
click at [0, 0] on div "Updating answer..." at bounding box center [0, 0] width 0 height 0
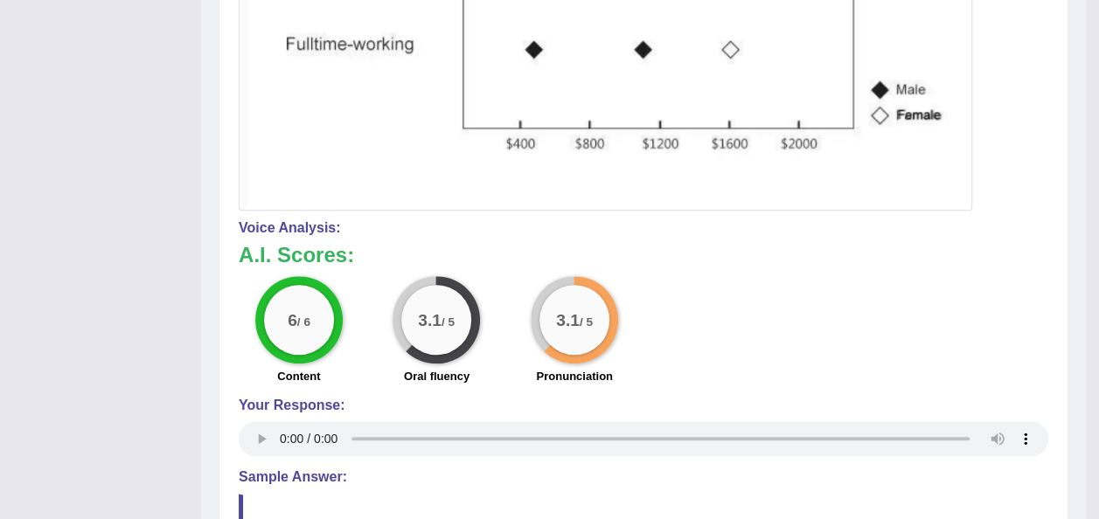
scroll to position [750, 0]
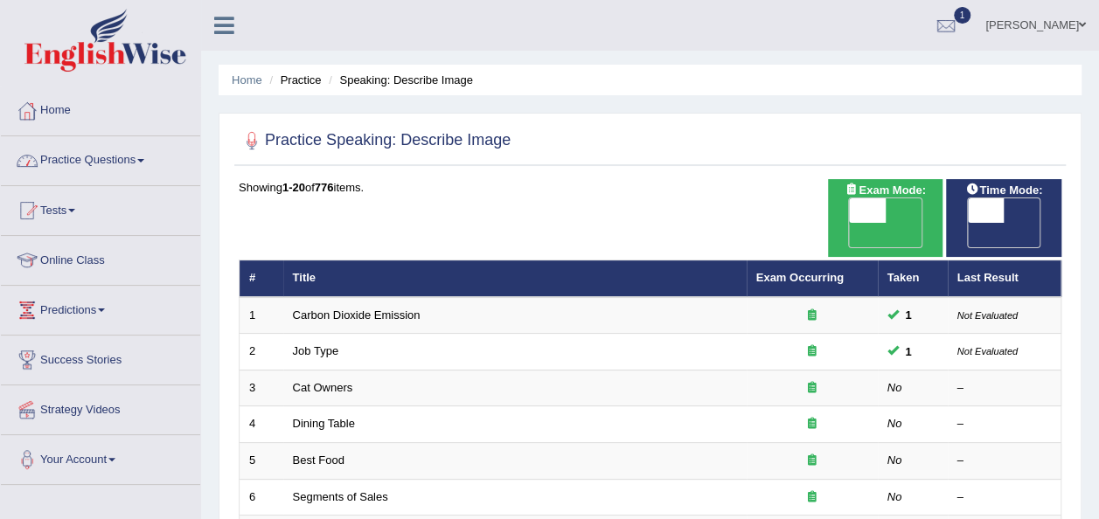
click at [148, 149] on link "Practice Questions" at bounding box center [100, 158] width 199 height 44
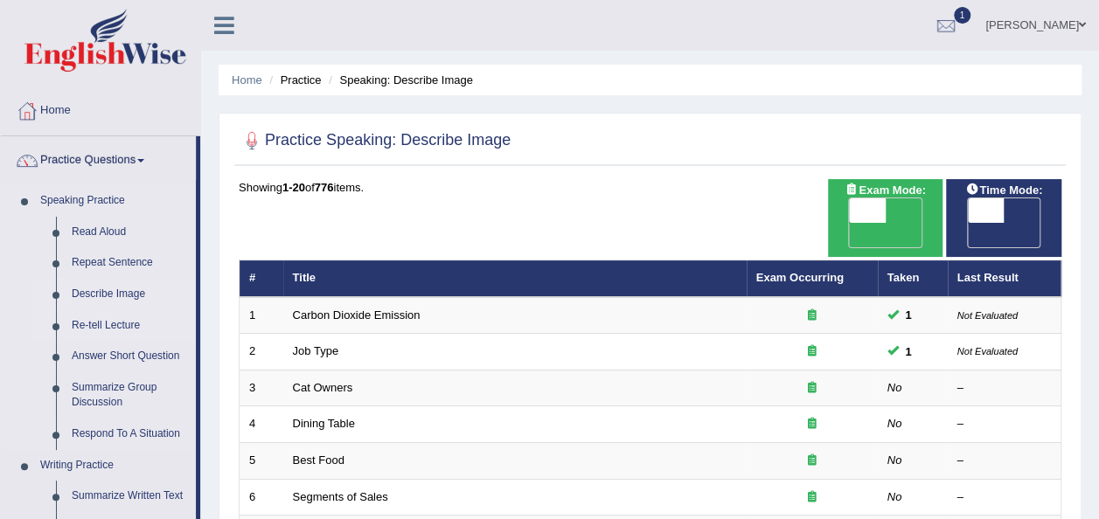
click at [114, 322] on link "Re-tell Lecture" at bounding box center [130, 325] width 132 height 31
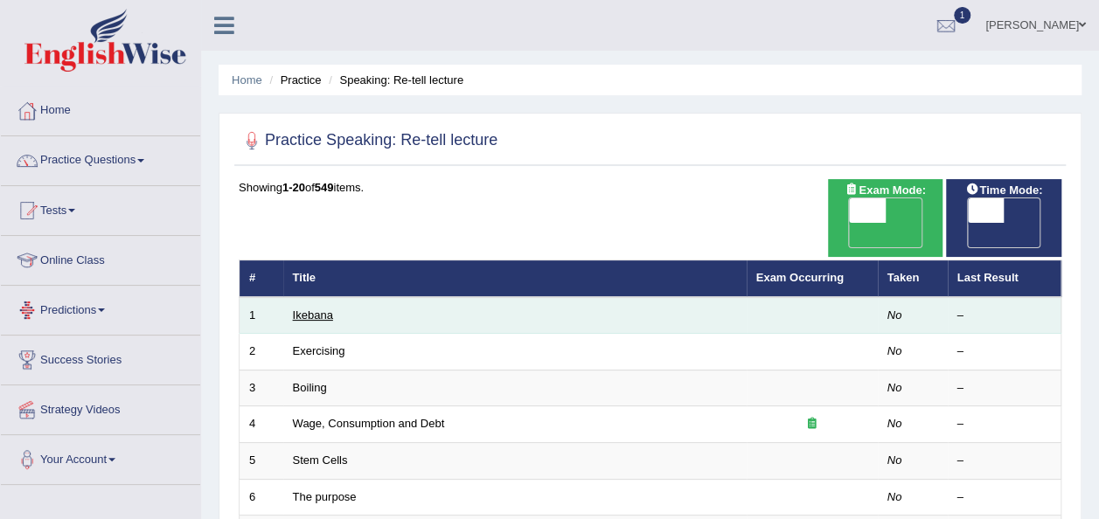
click at [320, 309] on link "Ikebana" at bounding box center [313, 315] width 40 height 13
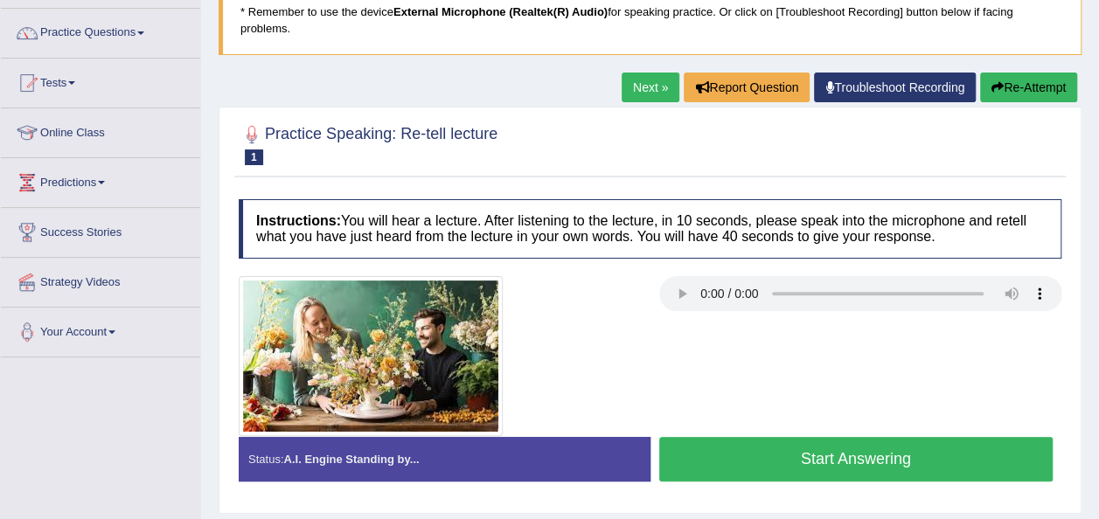
scroll to position [163, 0]
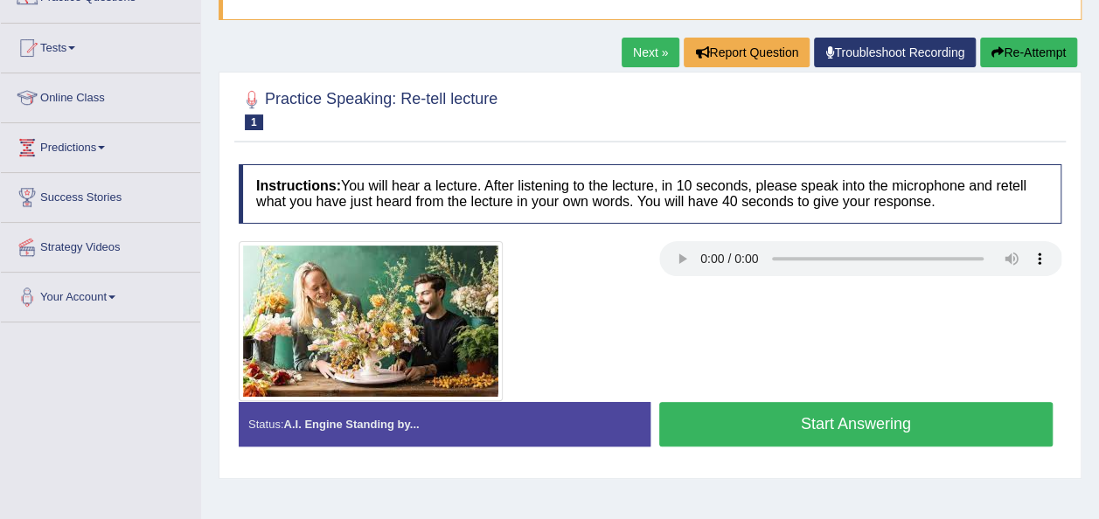
click at [656, 288] on div at bounding box center [650, 321] width 840 height 160
click at [827, 407] on button "Start Answering" at bounding box center [856, 424] width 394 height 45
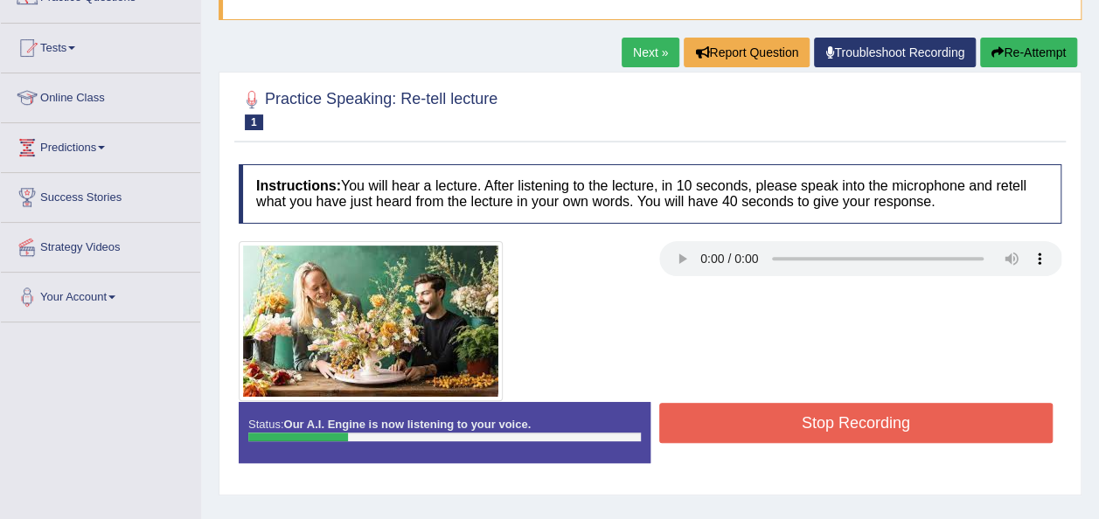
click at [827, 407] on button "Stop Recording" at bounding box center [856, 423] width 394 height 40
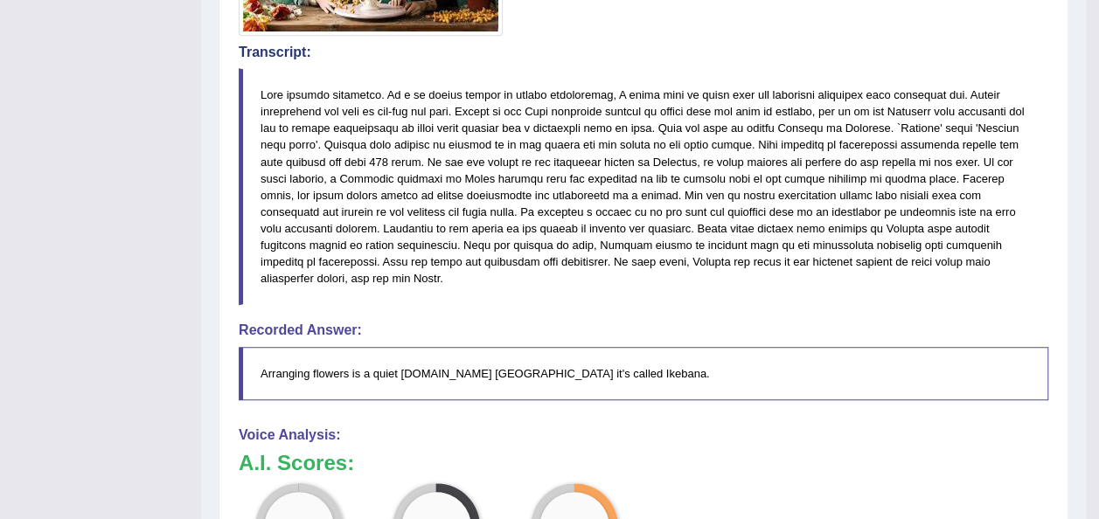
scroll to position [512, 0]
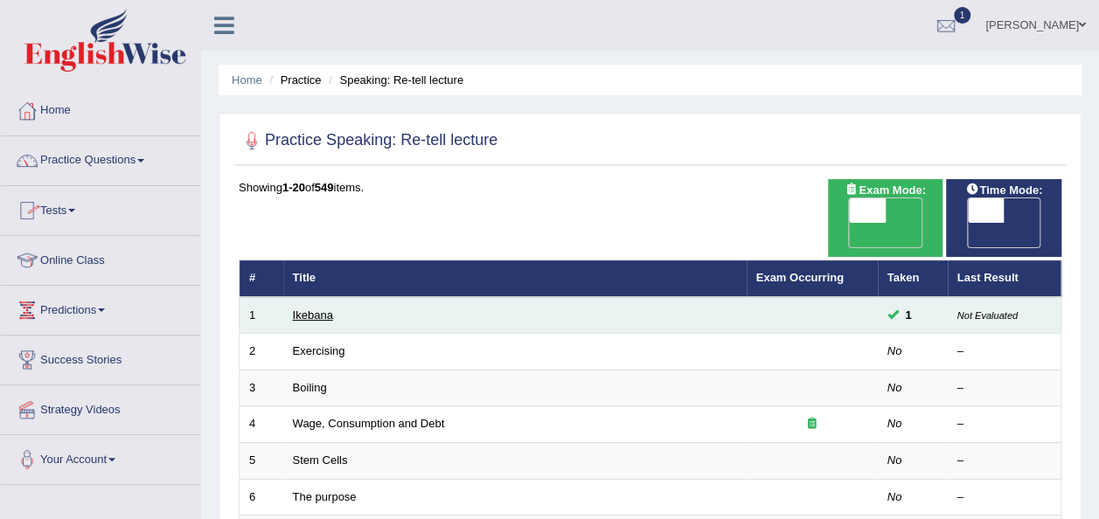
click at [311, 309] on link "Ikebana" at bounding box center [313, 315] width 40 height 13
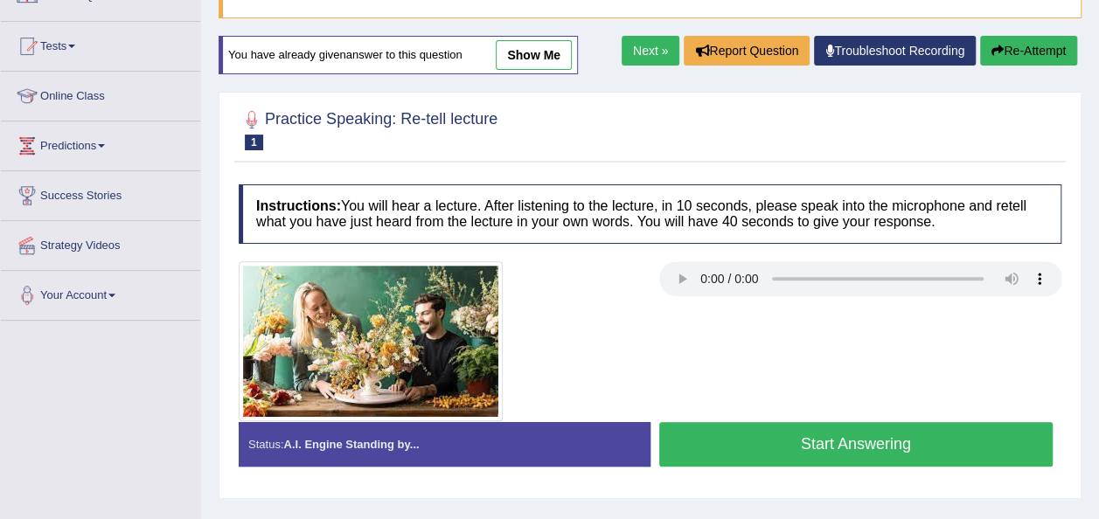
scroll to position [175, 0]
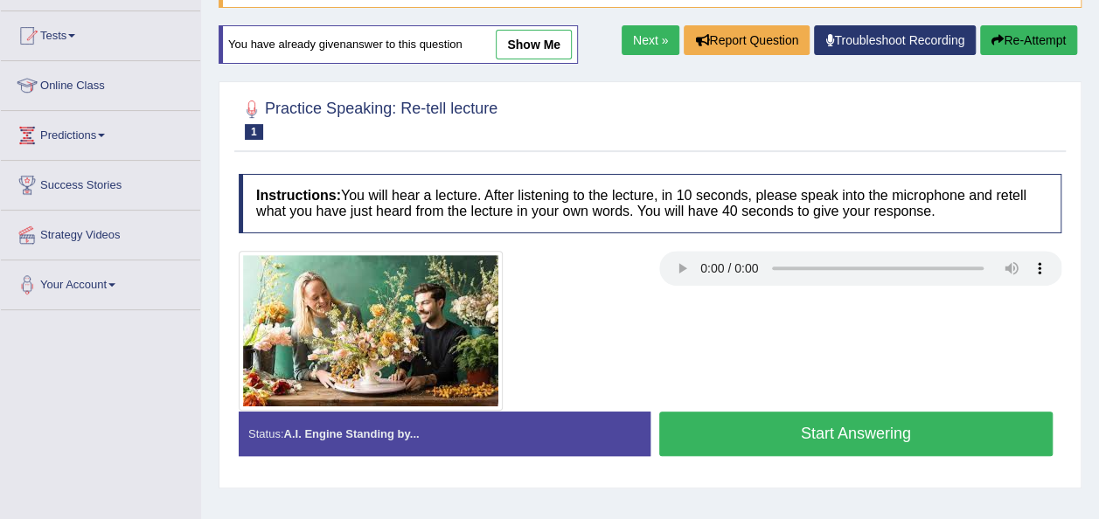
click at [851, 420] on button "Start Answering" at bounding box center [856, 434] width 394 height 45
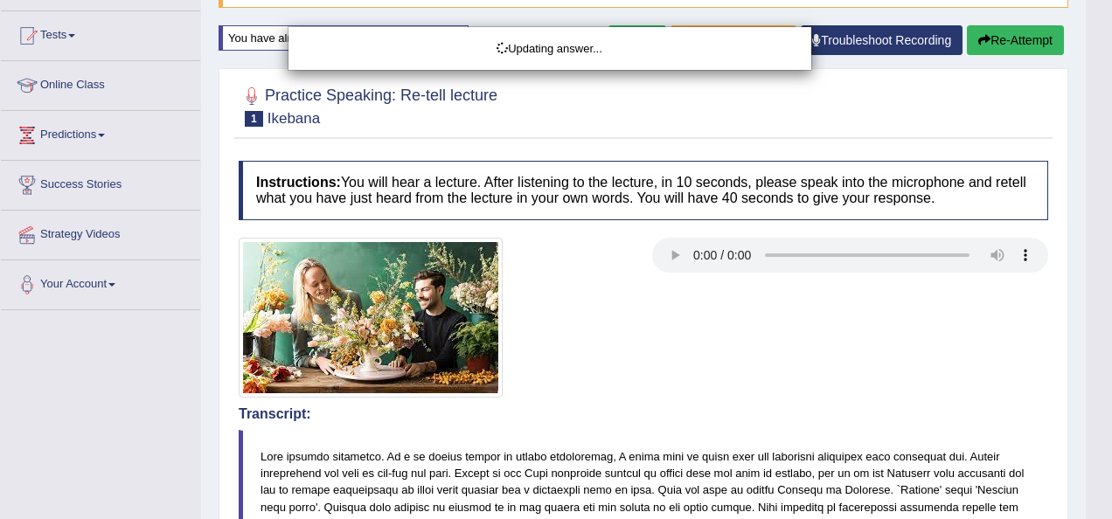
click at [1098, 344] on html "Toggle navigation Home Practice Questions Speaking Practice Read Aloud Repeat S…" at bounding box center [556, 84] width 1112 height 519
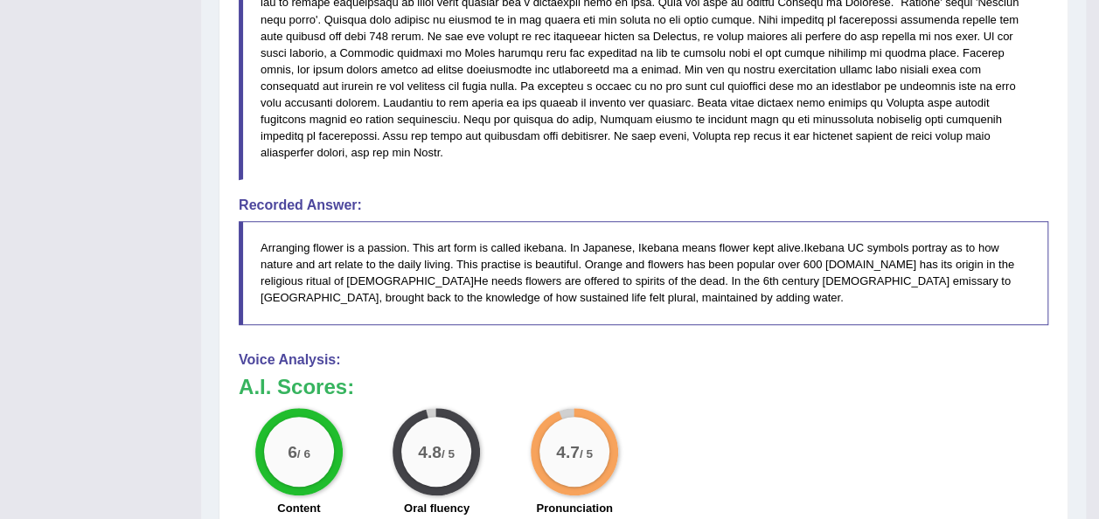
scroll to position [664, 0]
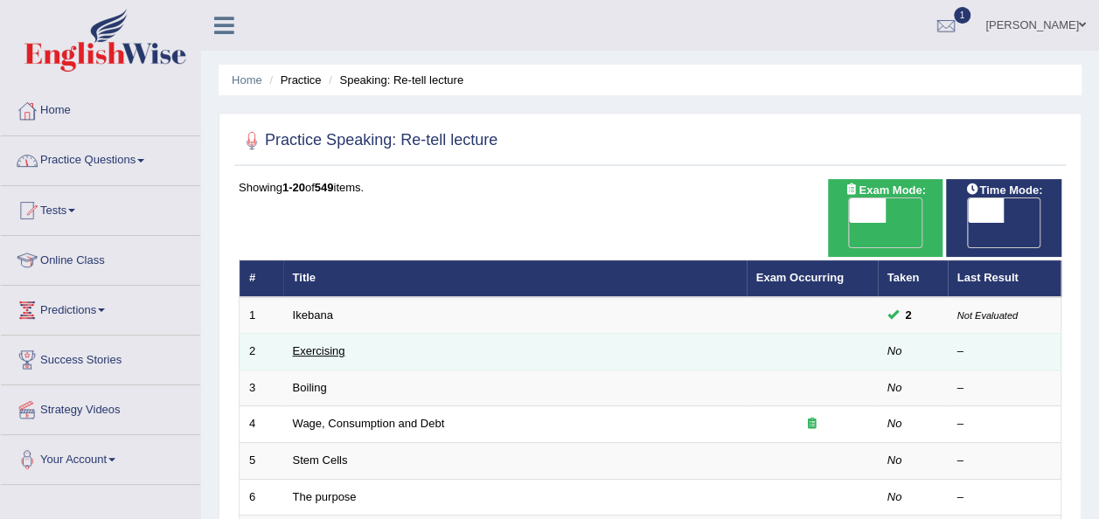
click at [319, 344] on link "Exercising" at bounding box center [319, 350] width 52 height 13
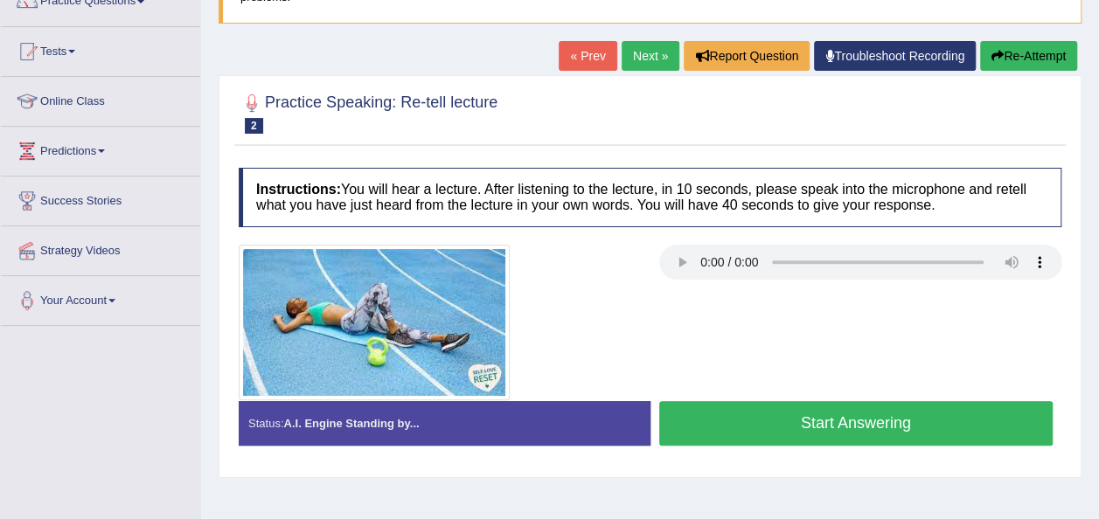
scroll to position [175, 0]
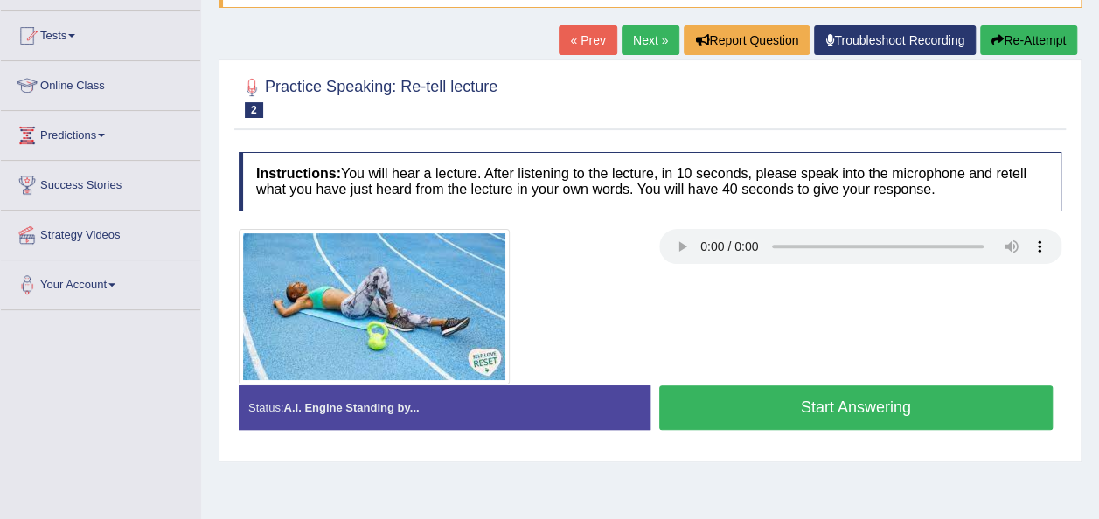
click at [844, 393] on button "Start Answering" at bounding box center [856, 408] width 394 height 45
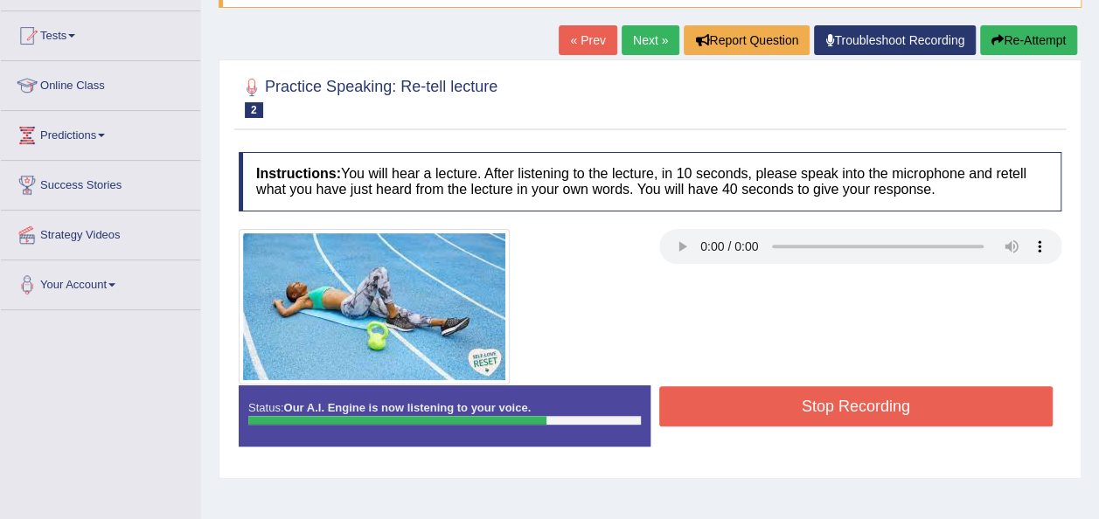
click at [844, 393] on button "Stop Recording" at bounding box center [856, 406] width 394 height 40
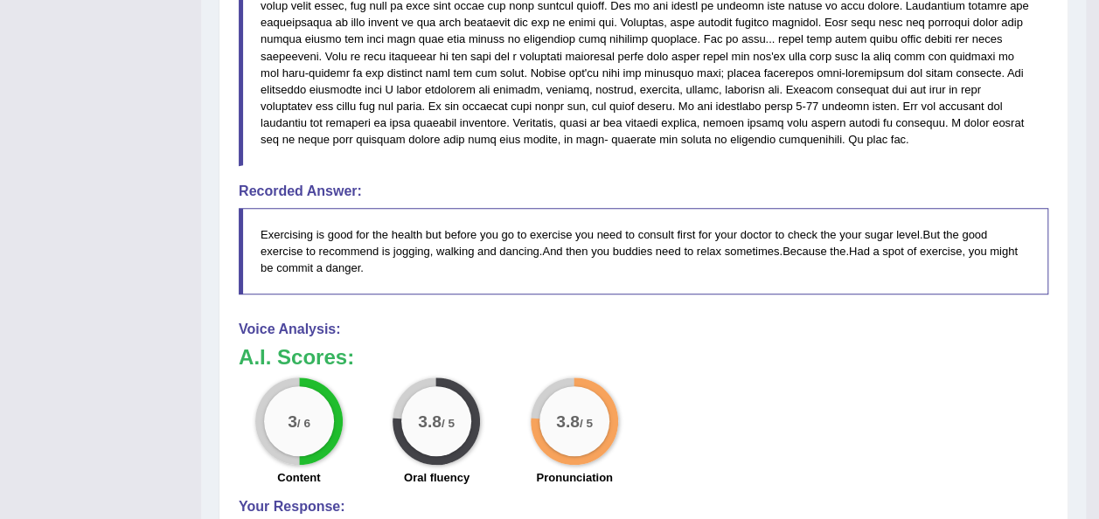
scroll to position [664, 0]
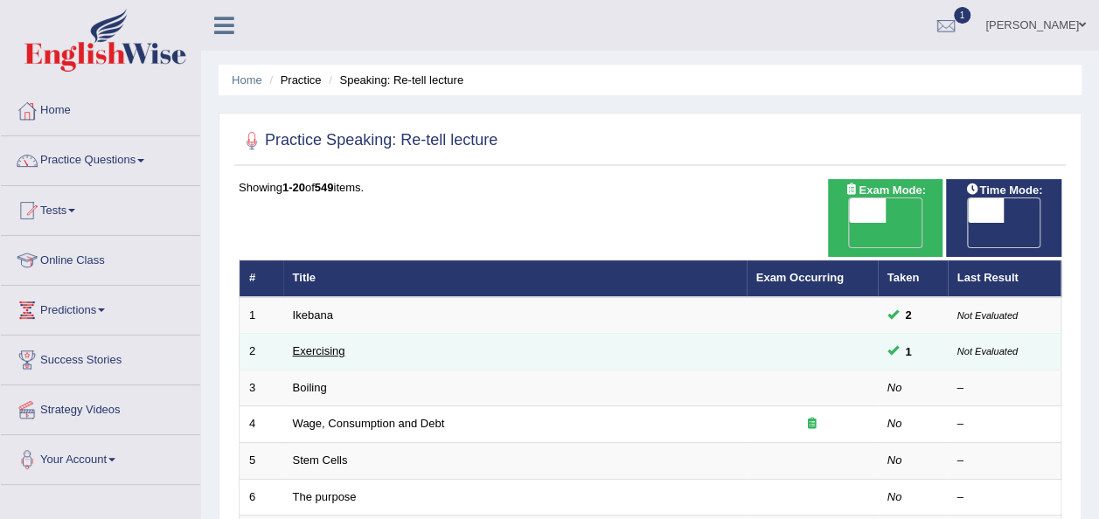
click at [336, 344] on link "Exercising" at bounding box center [319, 350] width 52 height 13
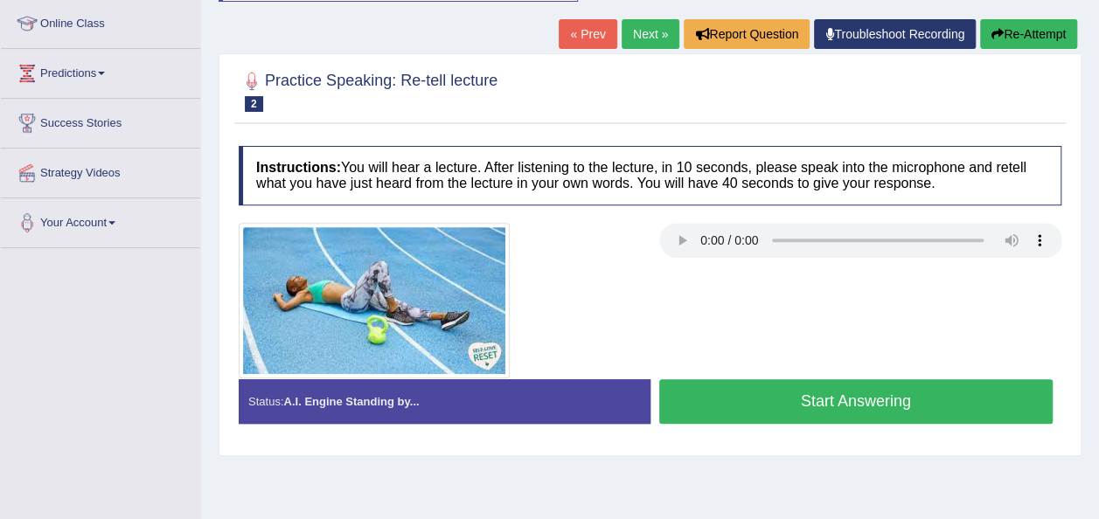
scroll to position [245, 0]
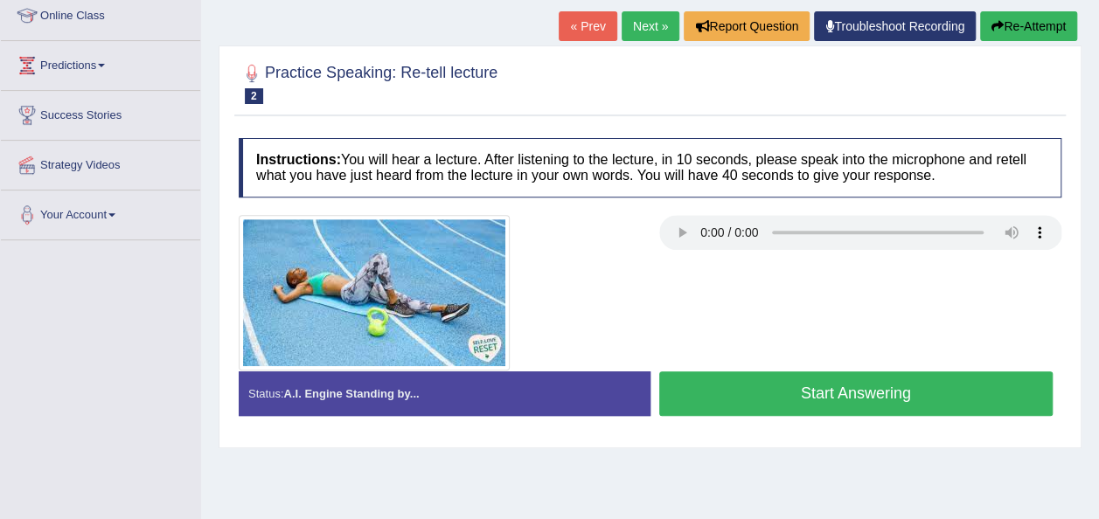
click at [860, 379] on button "Start Answering" at bounding box center [856, 394] width 394 height 45
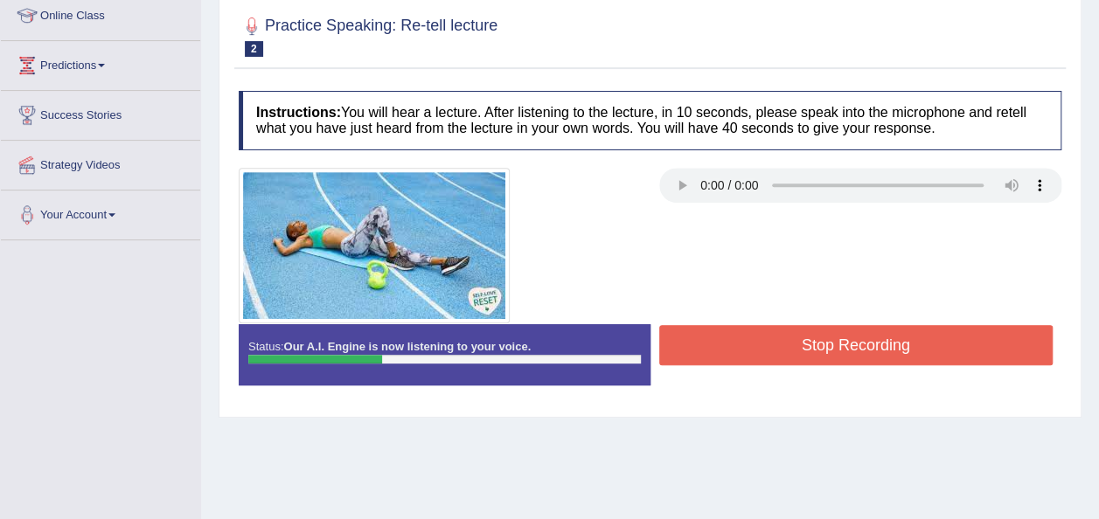
click at [838, 335] on button "Stop Recording" at bounding box center [856, 345] width 394 height 40
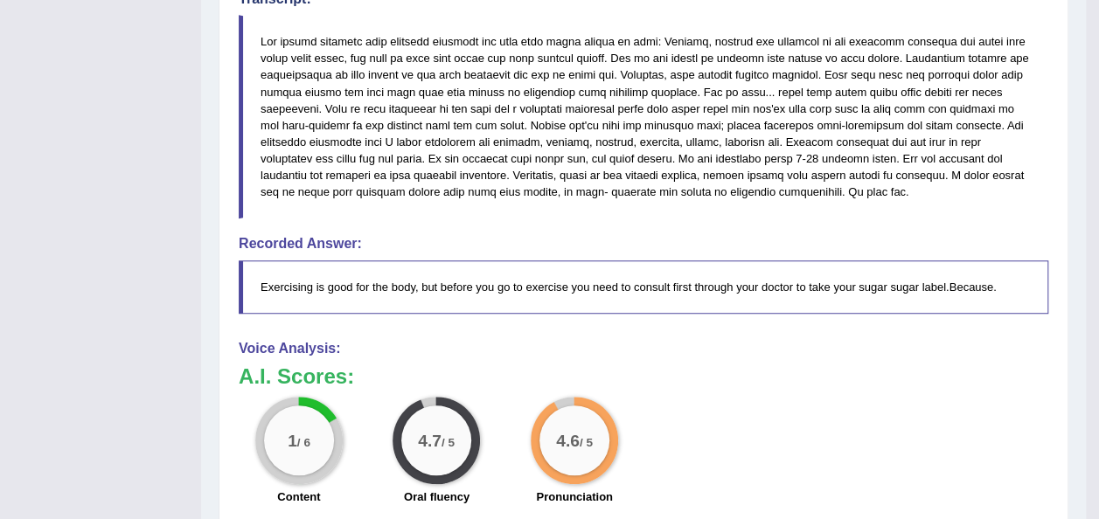
scroll to position [594, 0]
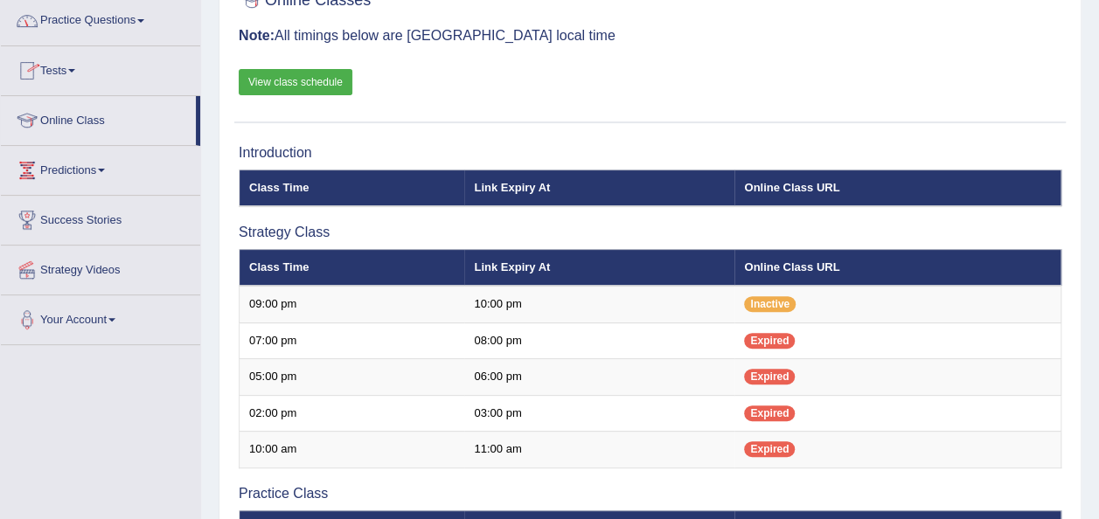
click at [144, 21] on span at bounding box center [140, 20] width 7 height 3
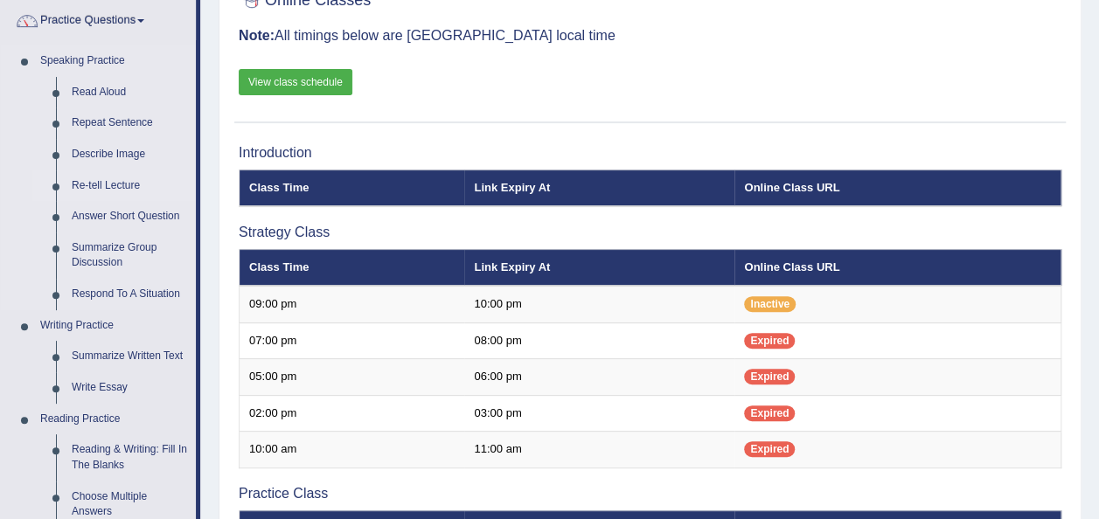
click at [115, 182] on link "Re-tell Lecture" at bounding box center [130, 185] width 132 height 31
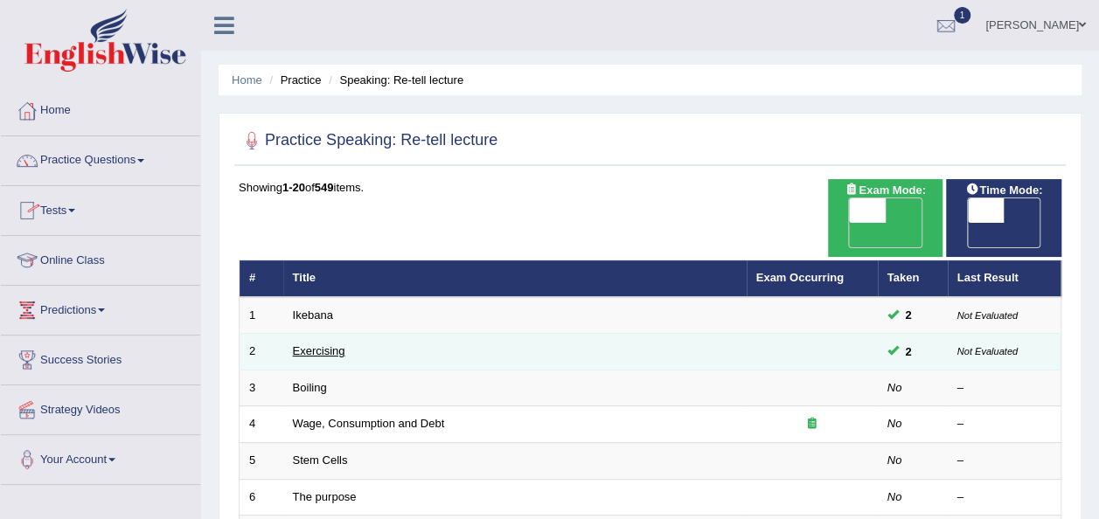
click at [336, 344] on link "Exercising" at bounding box center [319, 350] width 52 height 13
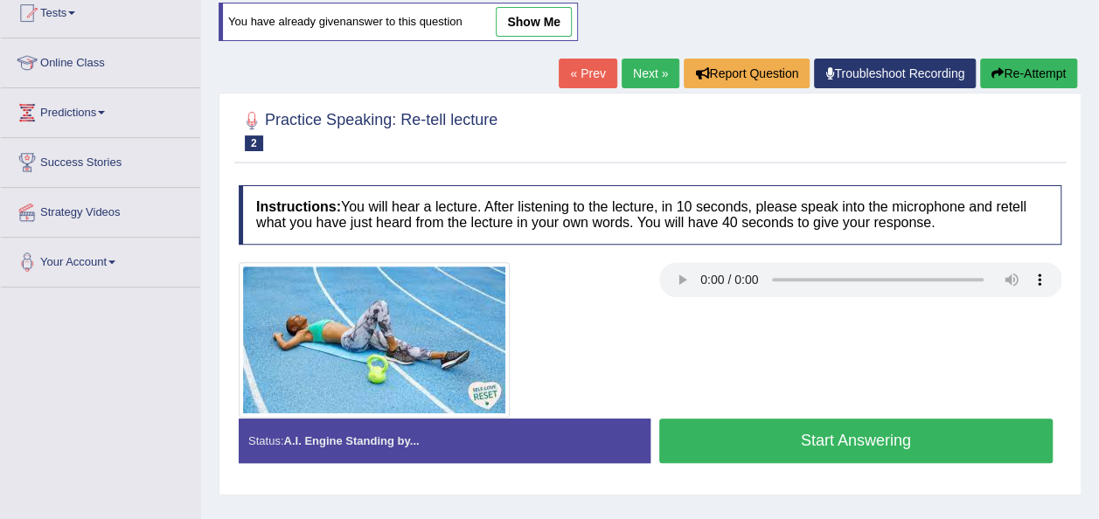
scroll to position [210, 0]
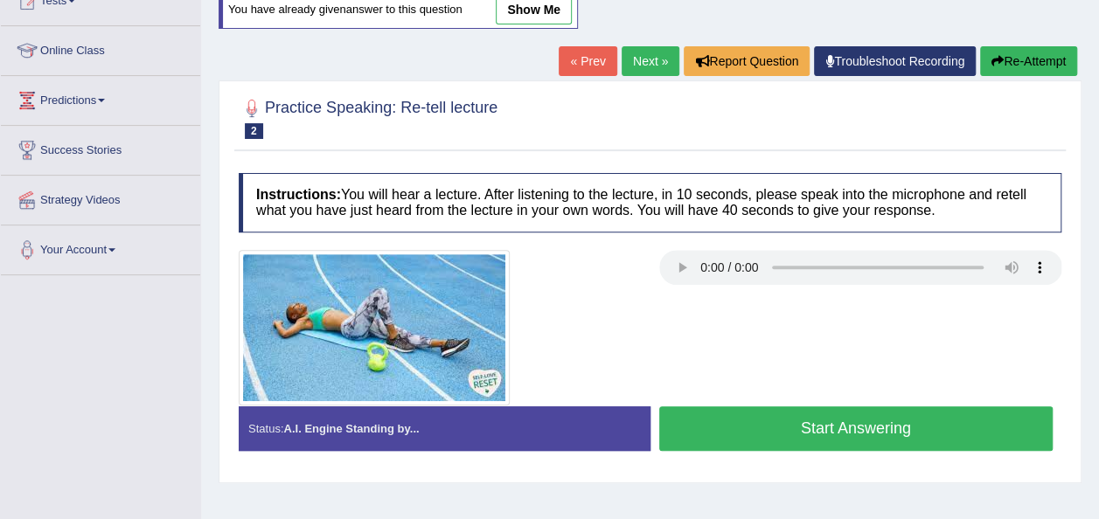
click at [858, 406] on button "Start Answering" at bounding box center [856, 428] width 394 height 45
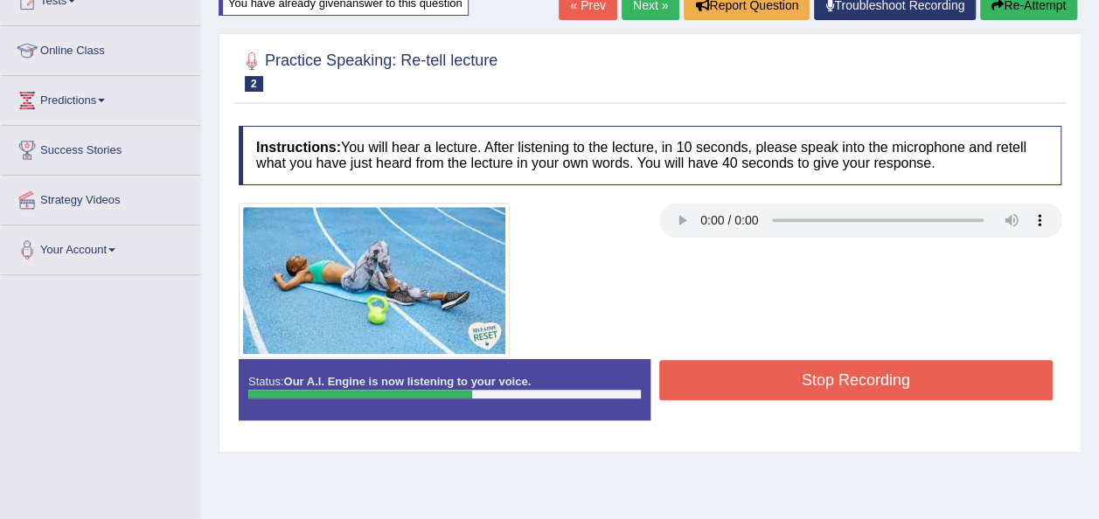
click at [866, 376] on button "Stop Recording" at bounding box center [856, 380] width 394 height 40
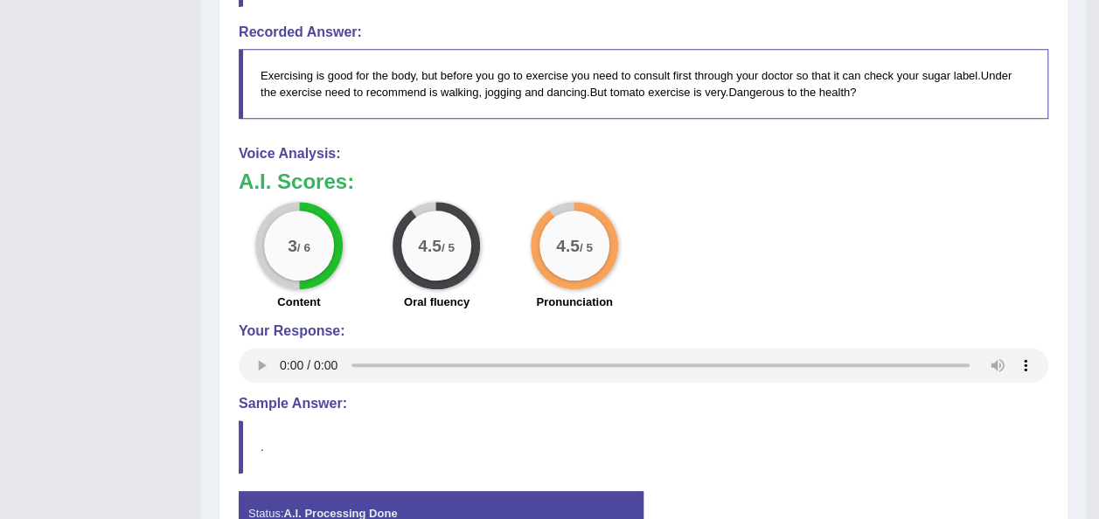
scroll to position [804, 0]
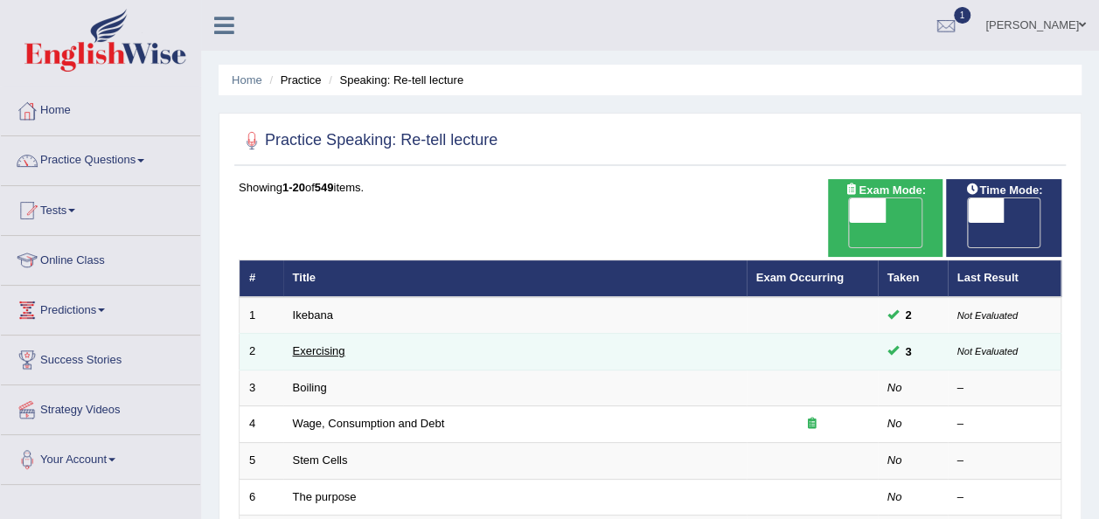
click at [339, 344] on link "Exercising" at bounding box center [319, 350] width 52 height 13
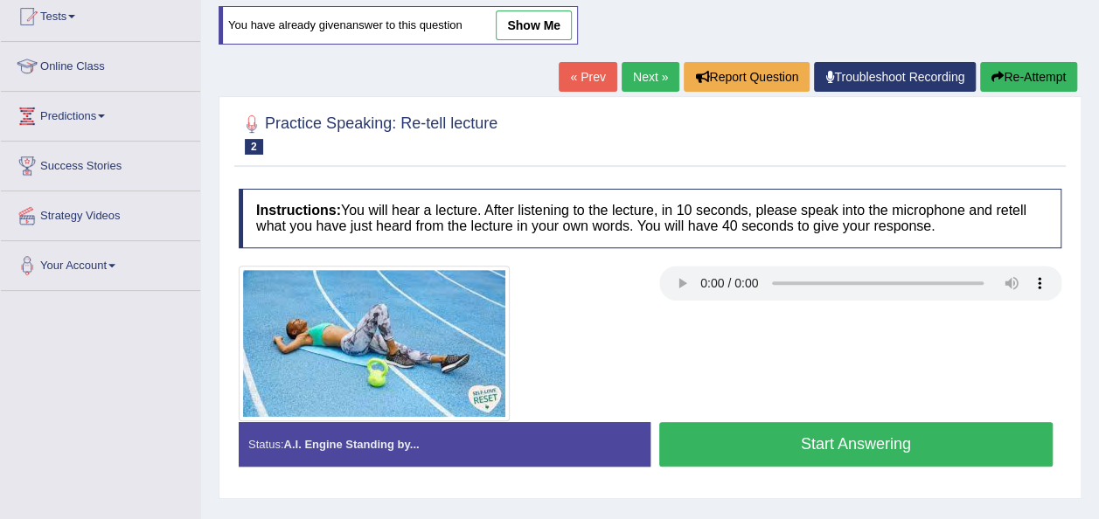
scroll to position [210, 0]
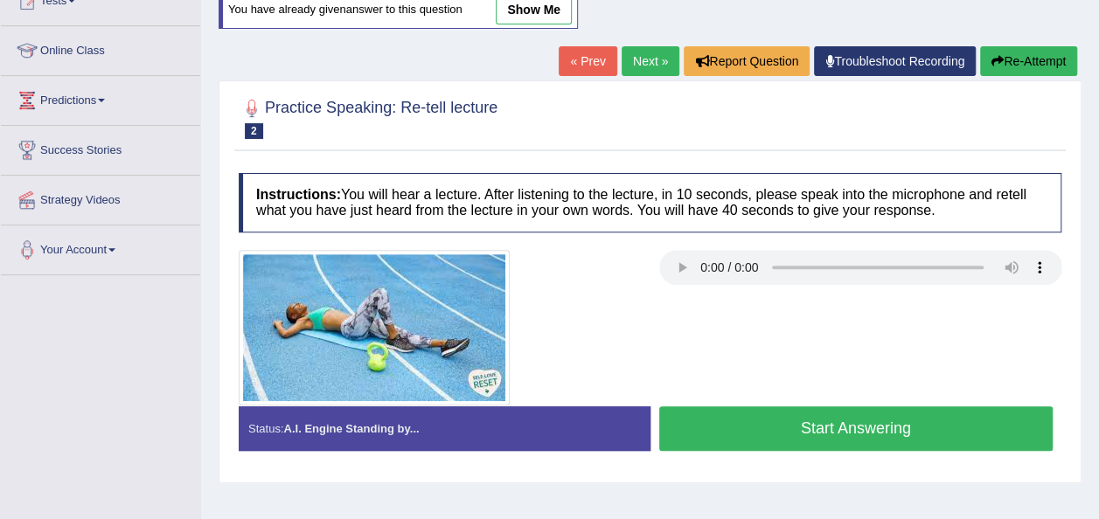
click at [907, 406] on button "Start Answering" at bounding box center [856, 428] width 394 height 45
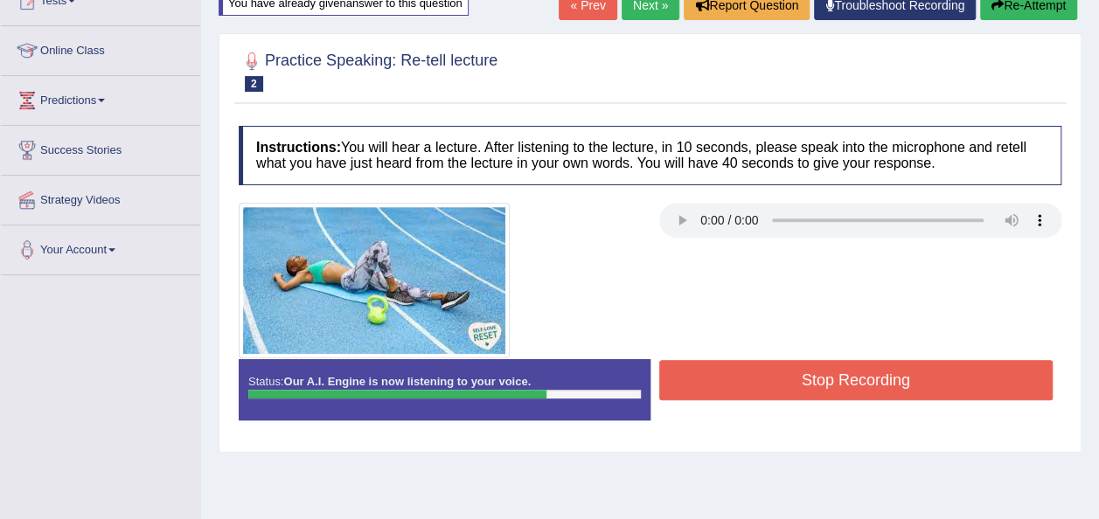
click at [874, 372] on button "Stop Recording" at bounding box center [856, 380] width 394 height 40
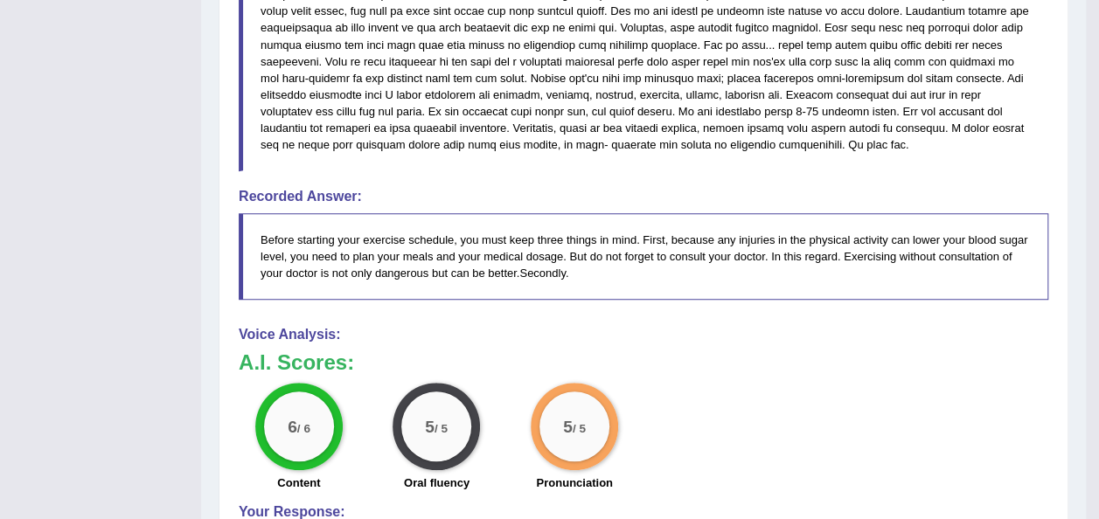
scroll to position [664, 0]
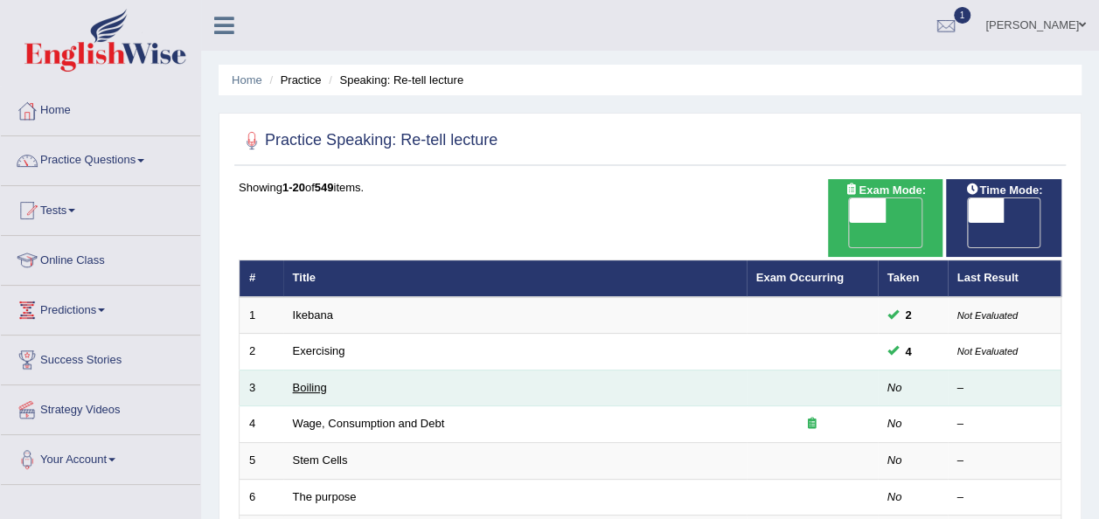
click at [311, 381] on link "Boiling" at bounding box center [310, 387] width 34 height 13
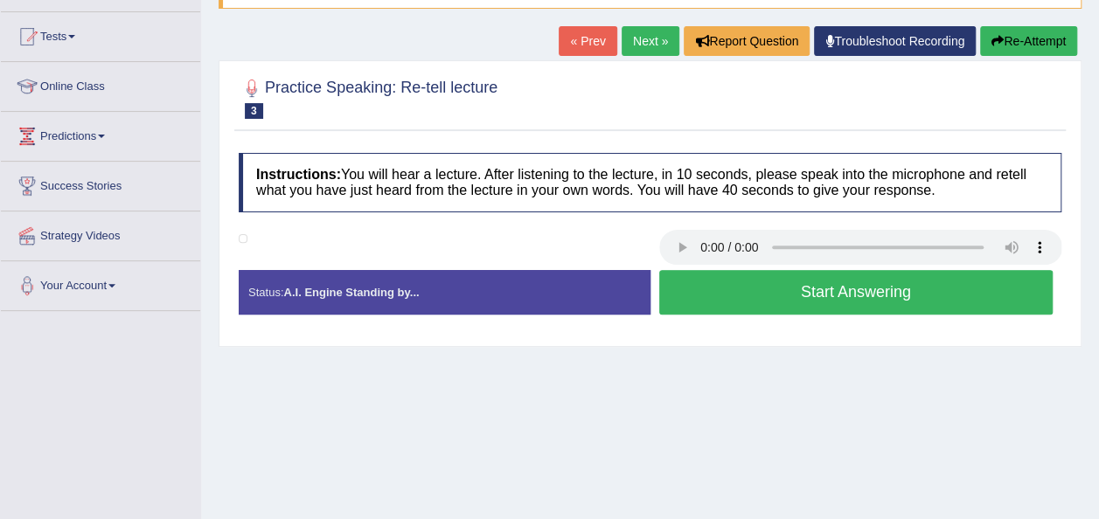
scroll to position [175, 0]
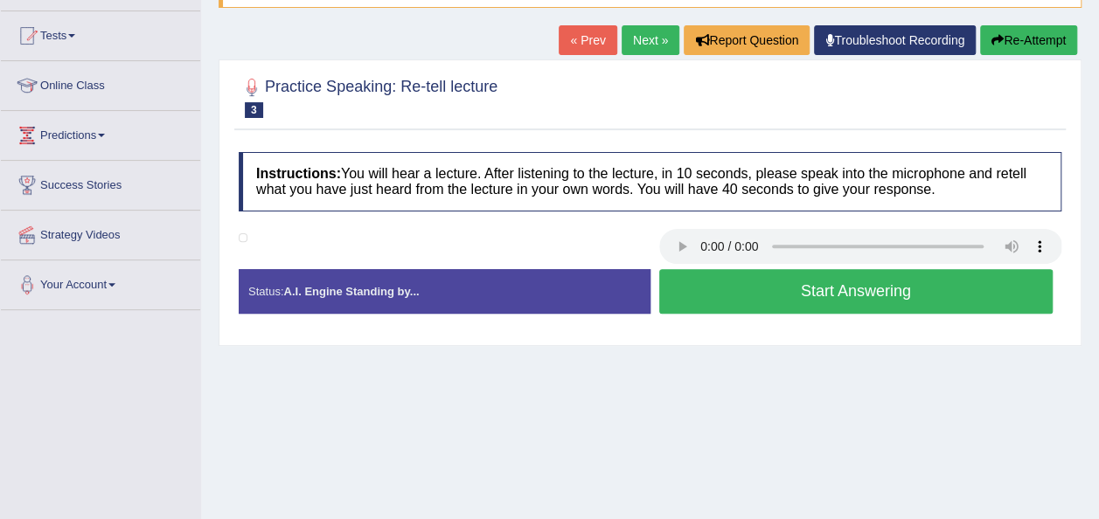
click at [848, 271] on button "Start Answering" at bounding box center [856, 291] width 394 height 45
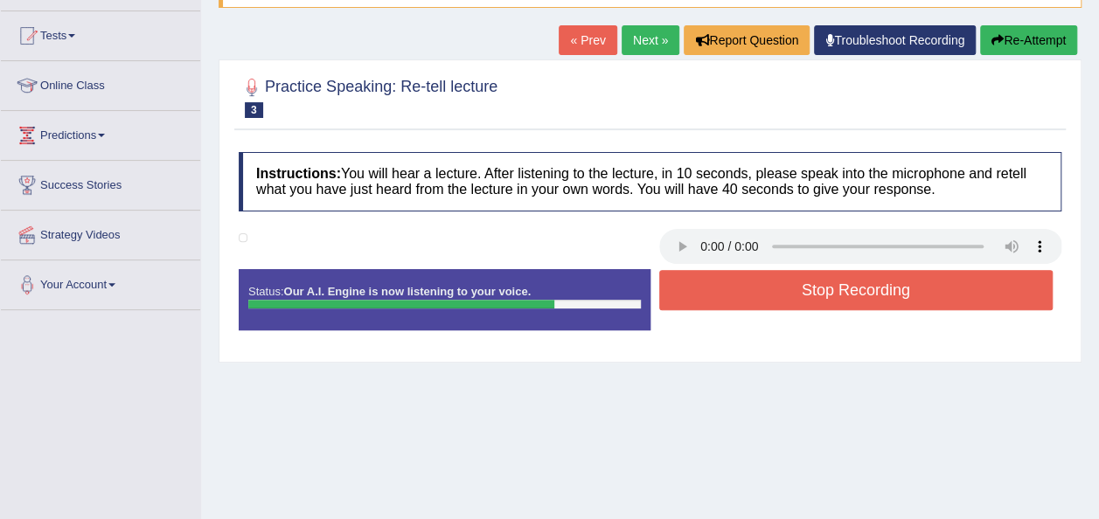
click at [848, 271] on button "Stop Recording" at bounding box center [856, 290] width 394 height 40
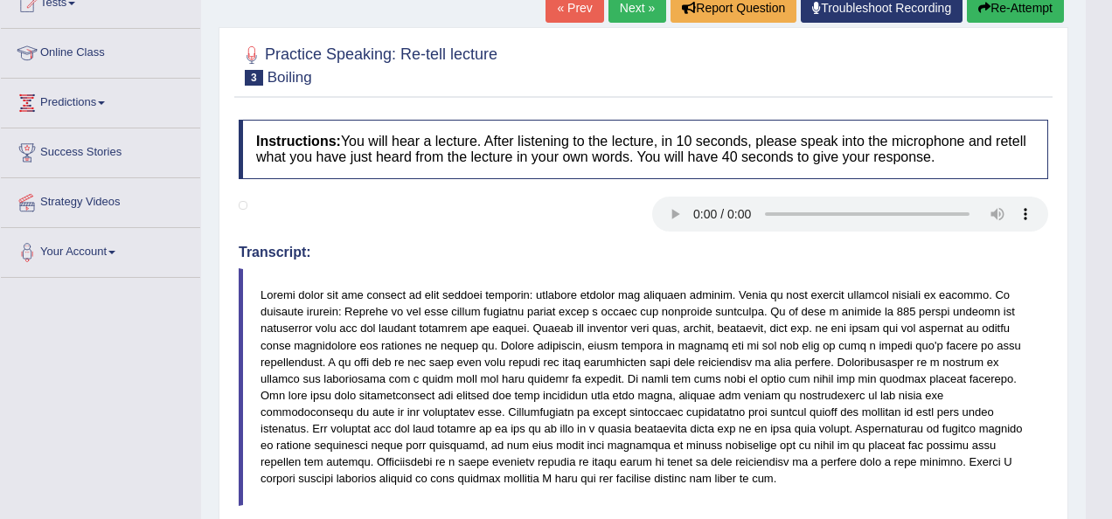
click at [1098, 312] on html "Toggle navigation Home Practice Questions Speaking Practice Read Aloud Repeat S…" at bounding box center [556, 52] width 1112 height 519
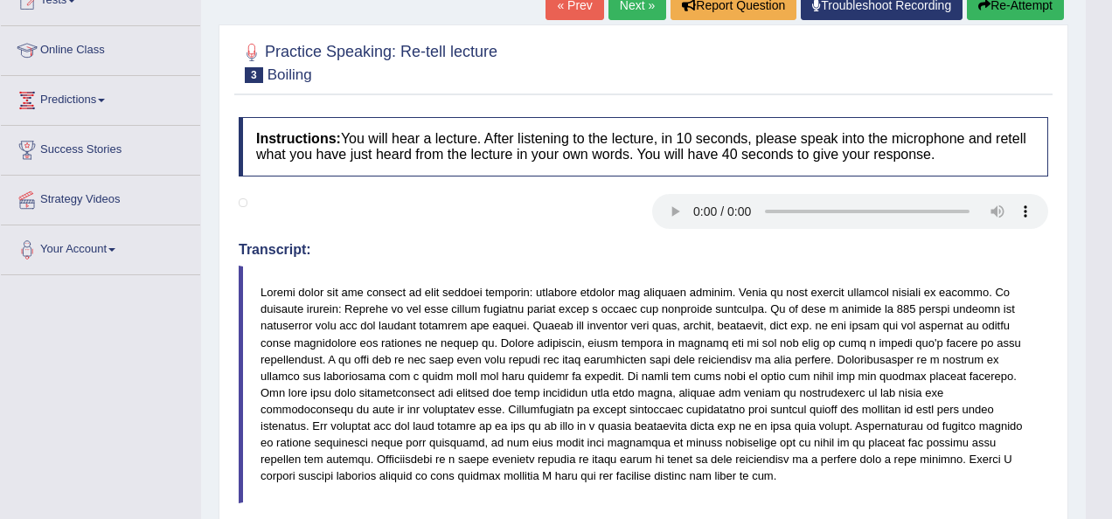
click at [1098, 309] on html "Toggle navigation Home Practice Questions Speaking Practice Read Aloud Repeat S…" at bounding box center [556, 49] width 1112 height 519
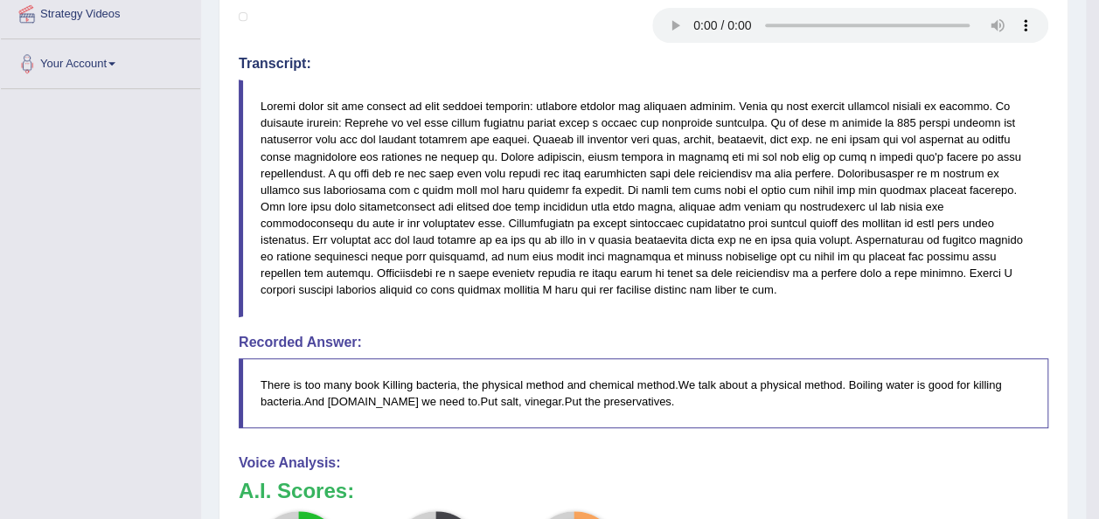
scroll to position [372, 0]
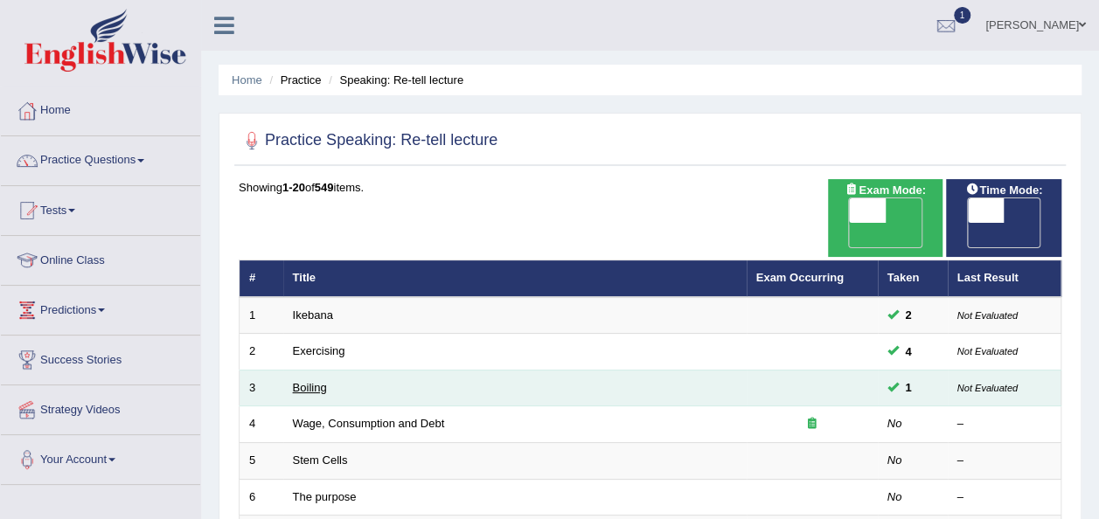
click at [314, 381] on link "Boiling" at bounding box center [310, 387] width 34 height 13
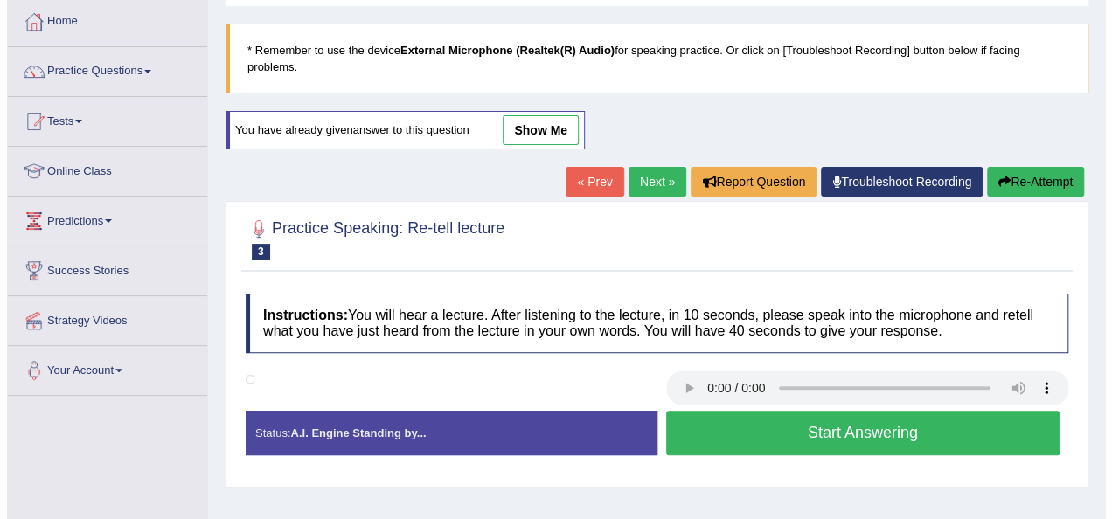
scroll to position [93, 0]
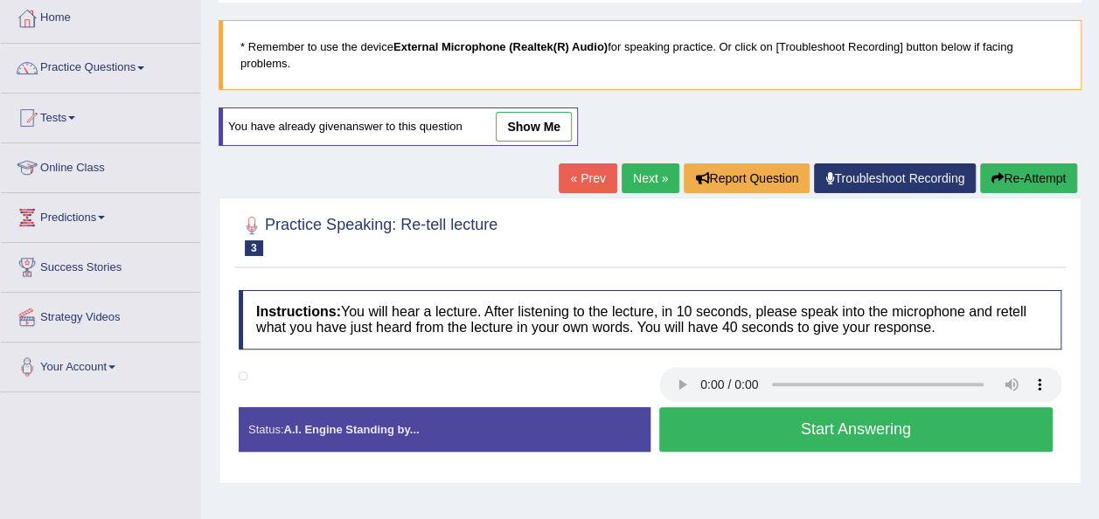
click at [850, 409] on button "Start Answering" at bounding box center [856, 429] width 394 height 45
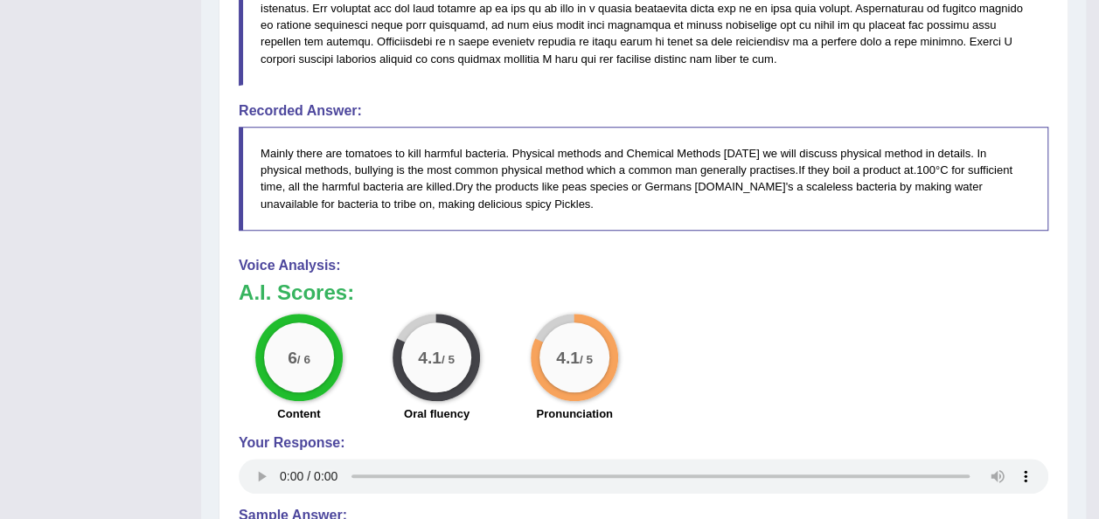
scroll to position [652, 0]
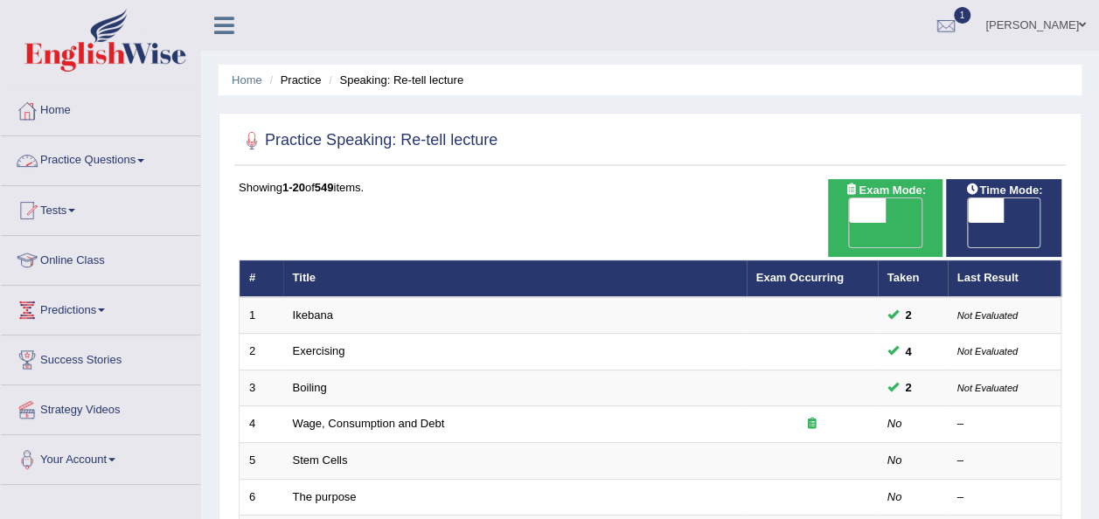
click at [148, 156] on link "Practice Questions" at bounding box center [100, 158] width 199 height 44
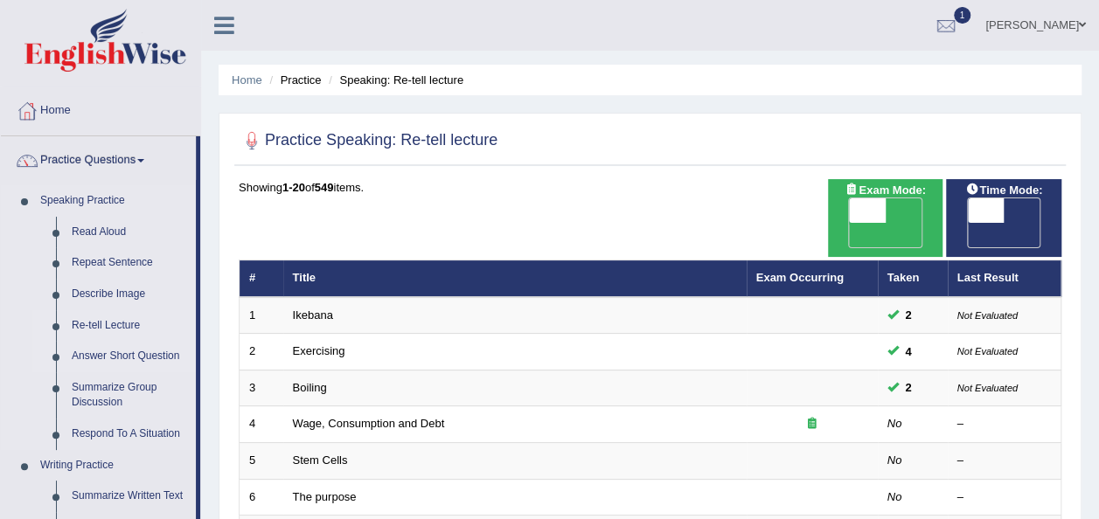
click at [122, 348] on link "Answer Short Question" at bounding box center [130, 356] width 132 height 31
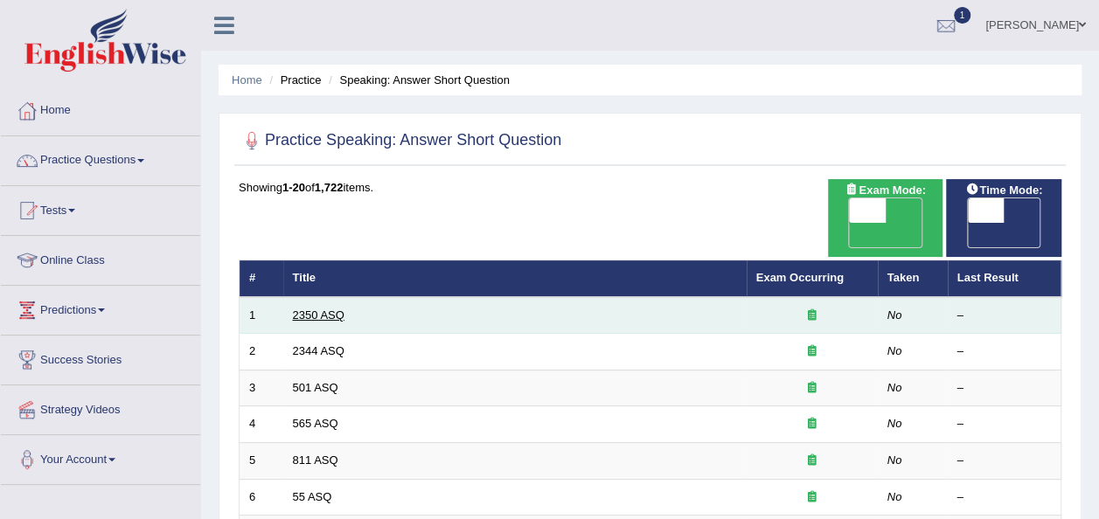
click at [331, 309] on link "2350 ASQ" at bounding box center [319, 315] width 52 height 13
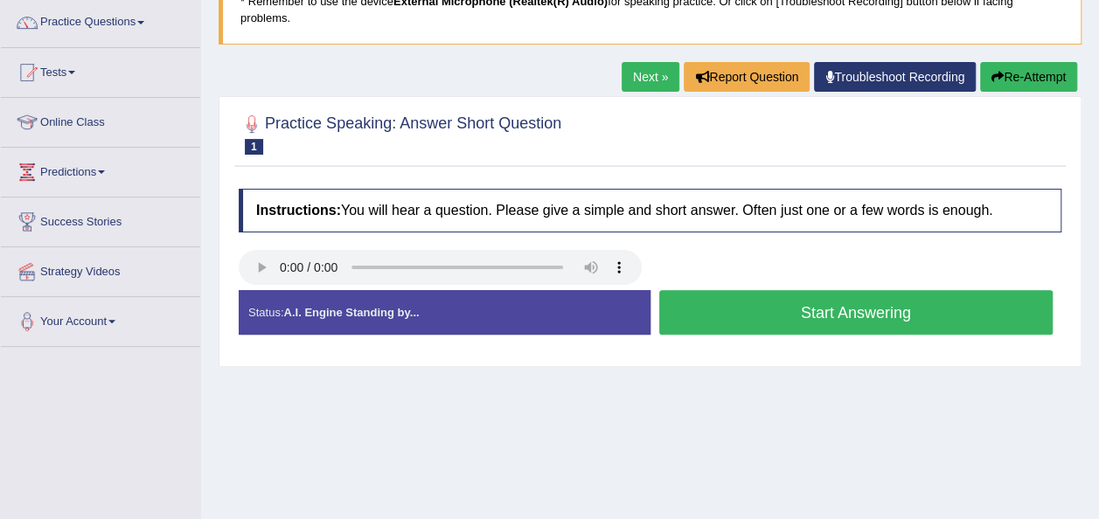
scroll to position [140, 0]
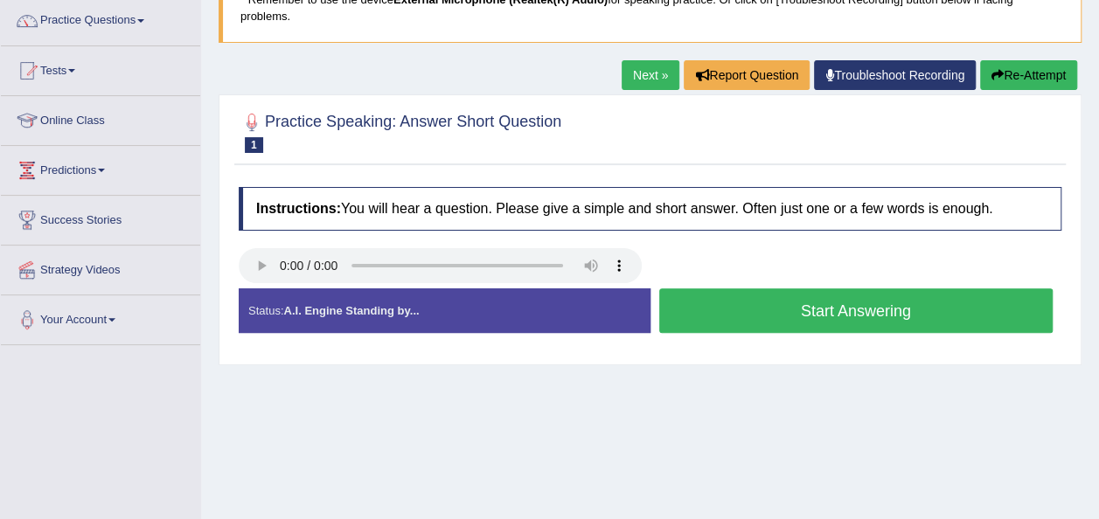
click at [848, 294] on button "Start Answering" at bounding box center [856, 310] width 394 height 45
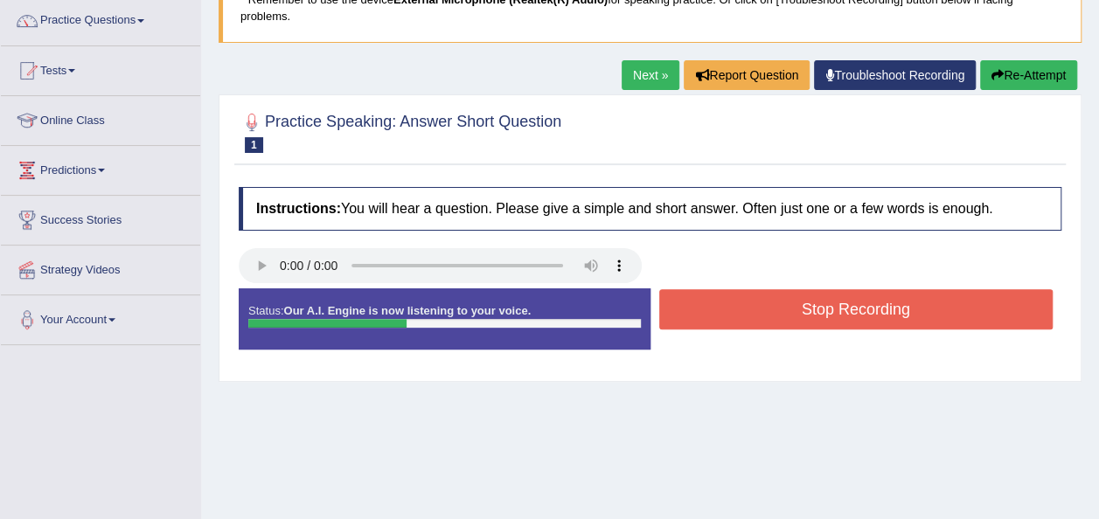
click at [848, 294] on button "Stop Recording" at bounding box center [856, 309] width 394 height 40
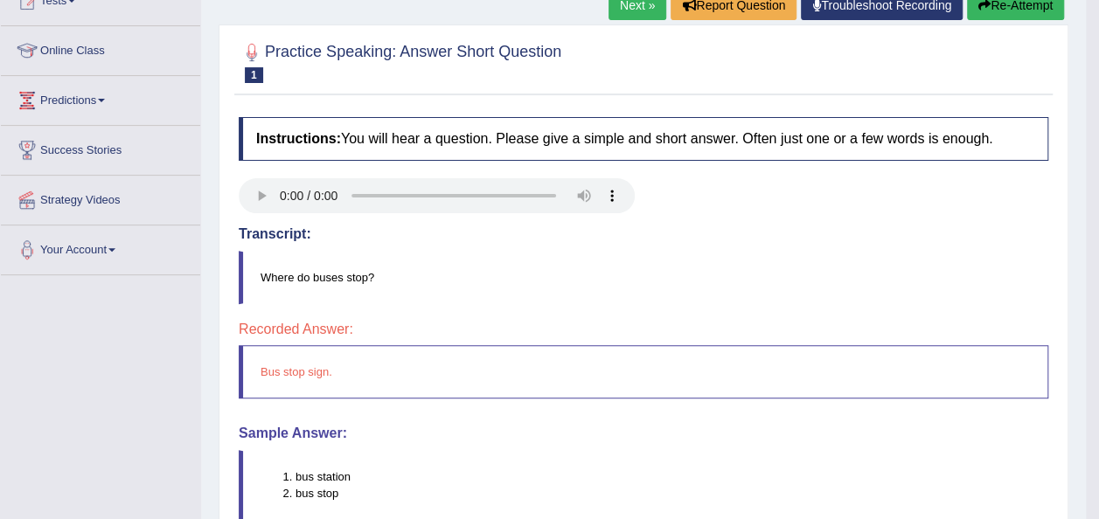
scroll to position [245, 0]
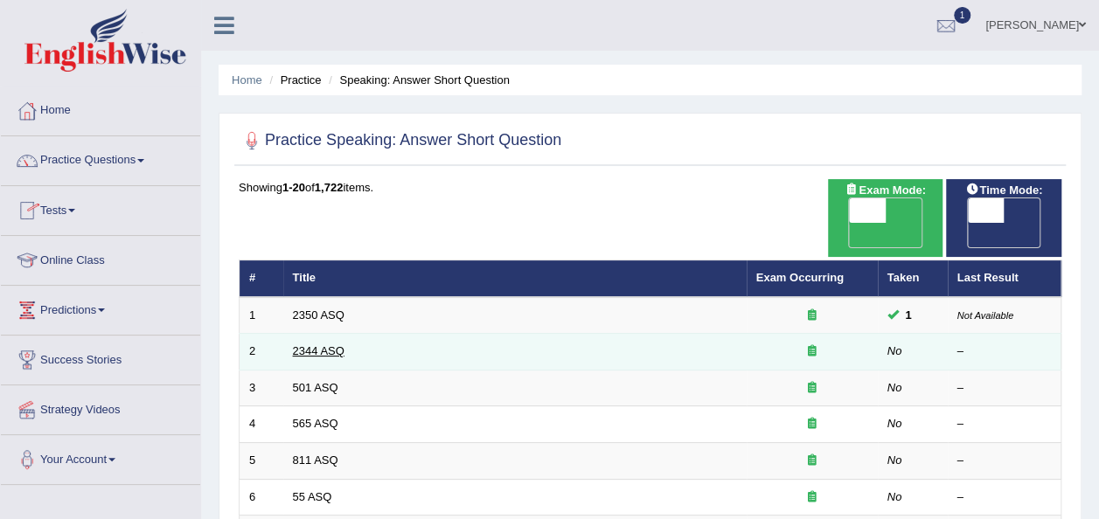
click at [326, 344] on link "2344 ASQ" at bounding box center [319, 350] width 52 height 13
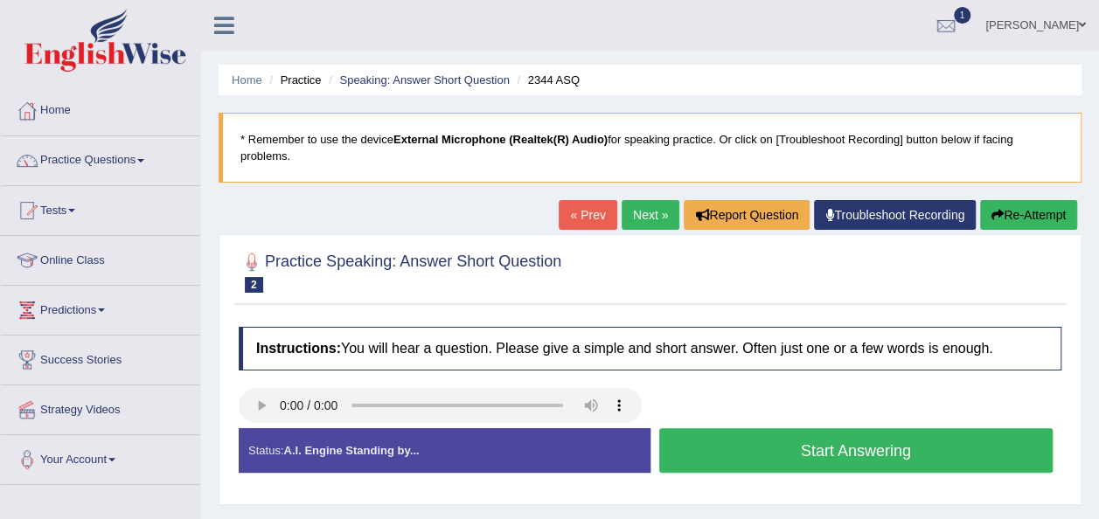
click at [767, 431] on button "Start Answering" at bounding box center [856, 450] width 394 height 45
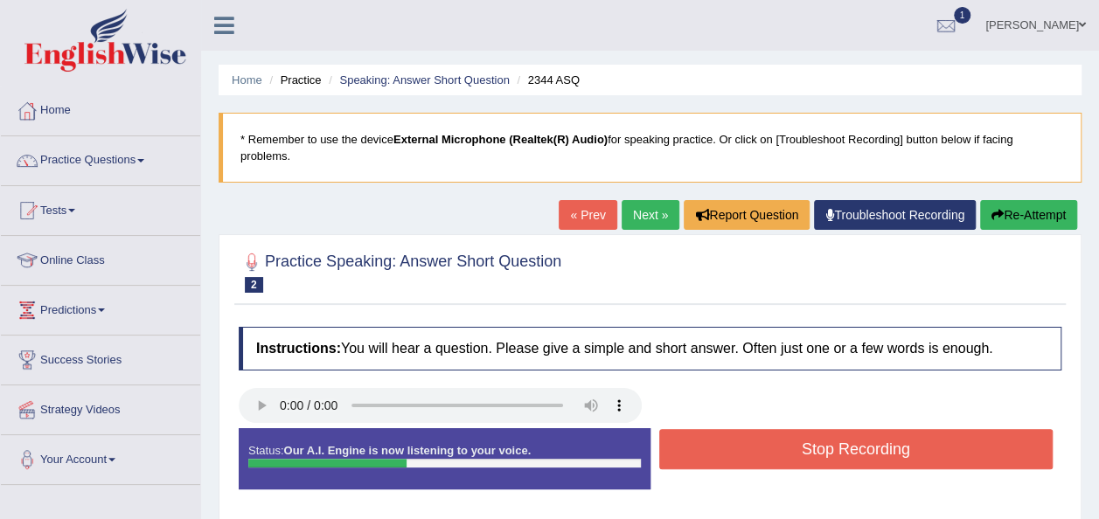
click at [767, 431] on button "Stop Recording" at bounding box center [856, 449] width 394 height 40
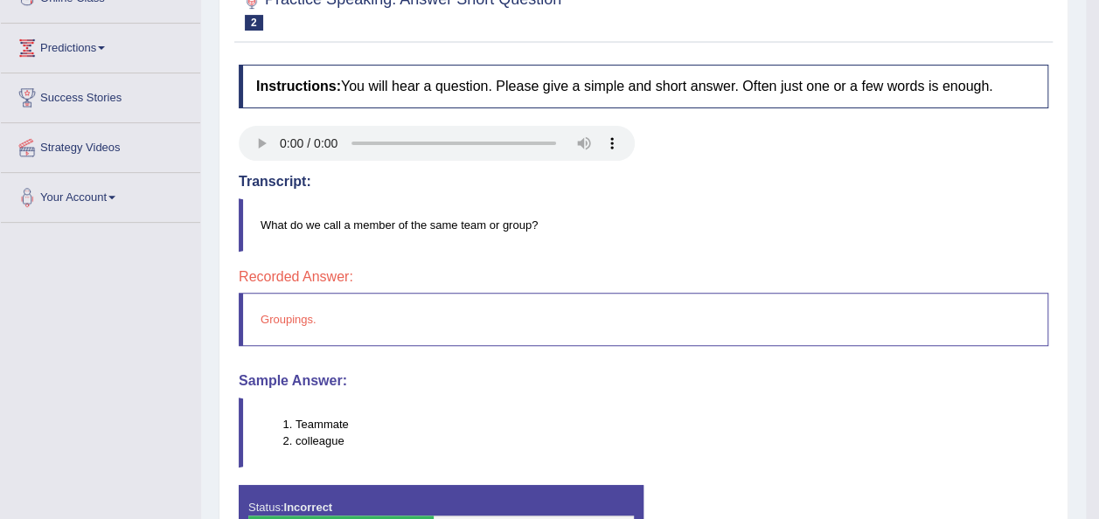
scroll to position [280, 0]
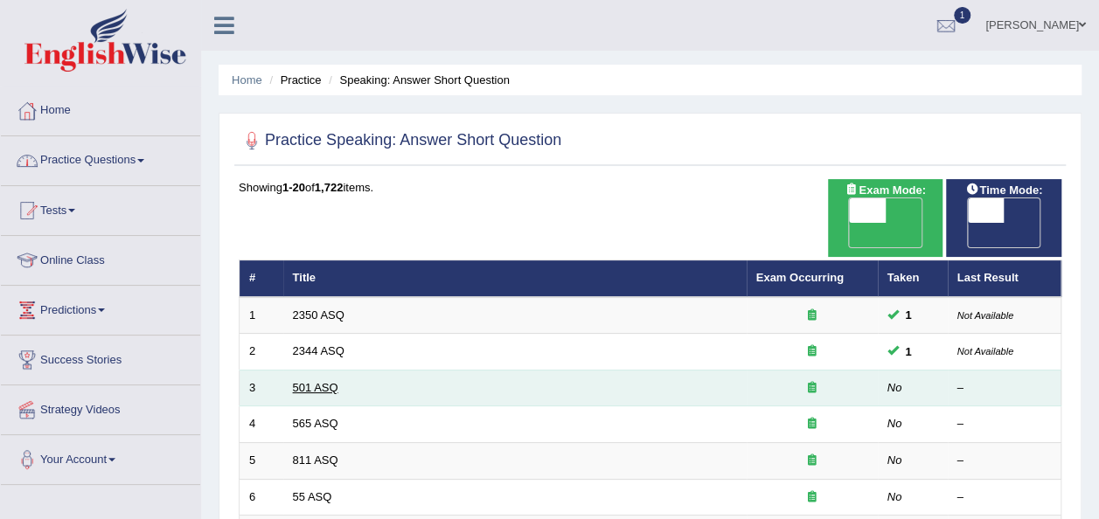
click at [333, 381] on link "501 ASQ" at bounding box center [315, 387] width 45 height 13
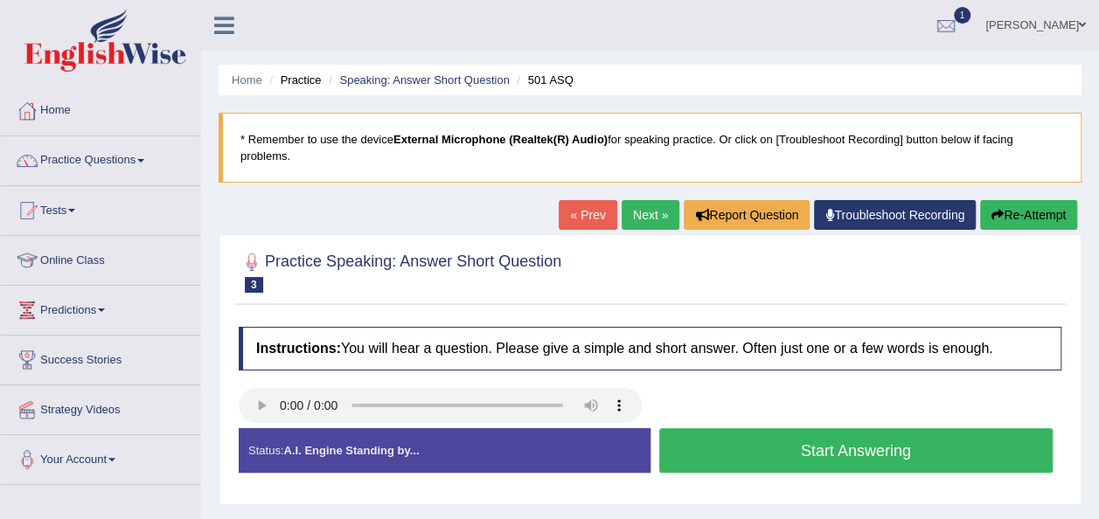
click at [826, 429] on button "Start Answering" at bounding box center [856, 450] width 394 height 45
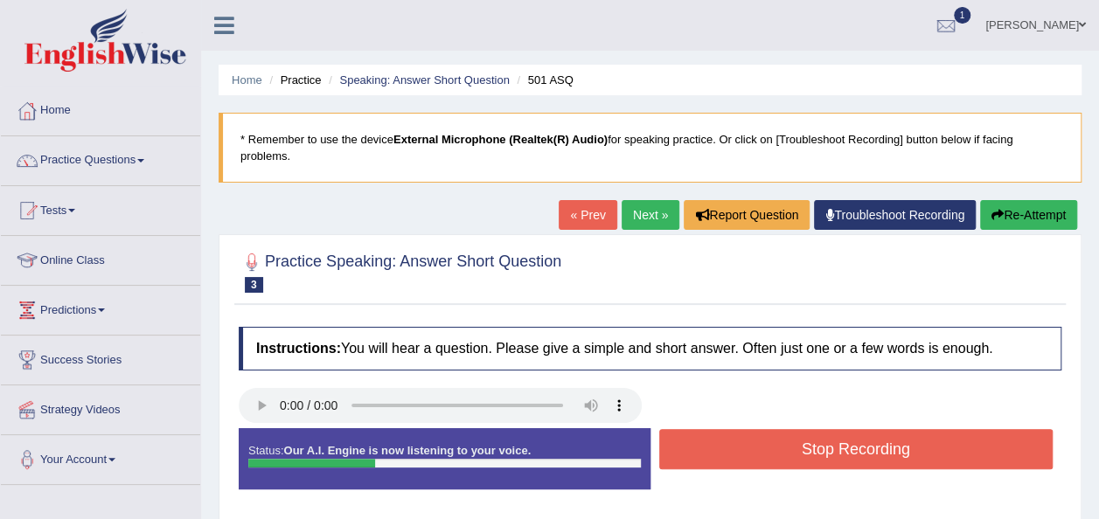
click at [814, 430] on button "Stop Recording" at bounding box center [856, 449] width 394 height 40
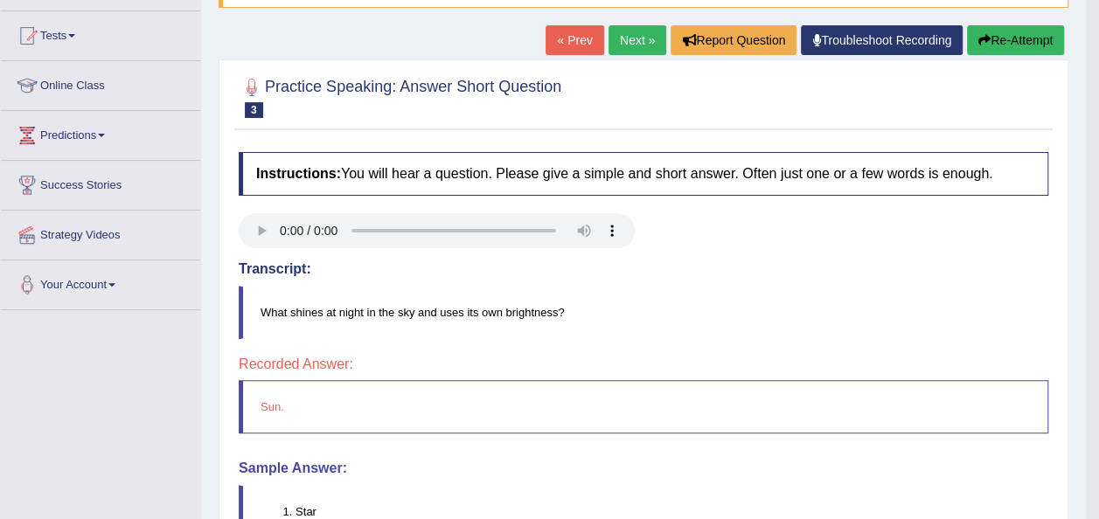
scroll to position [210, 0]
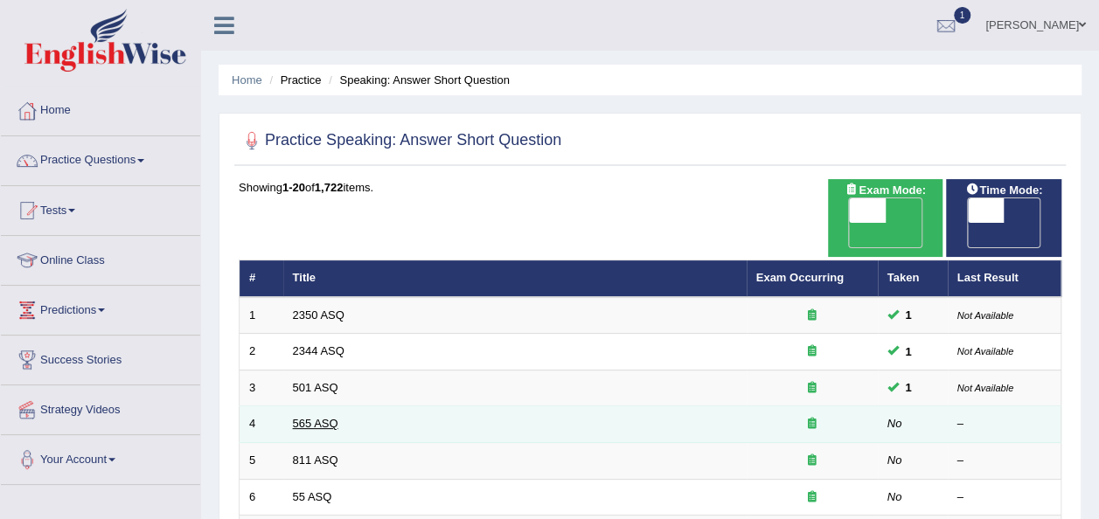
click at [330, 417] on link "565 ASQ" at bounding box center [315, 423] width 45 height 13
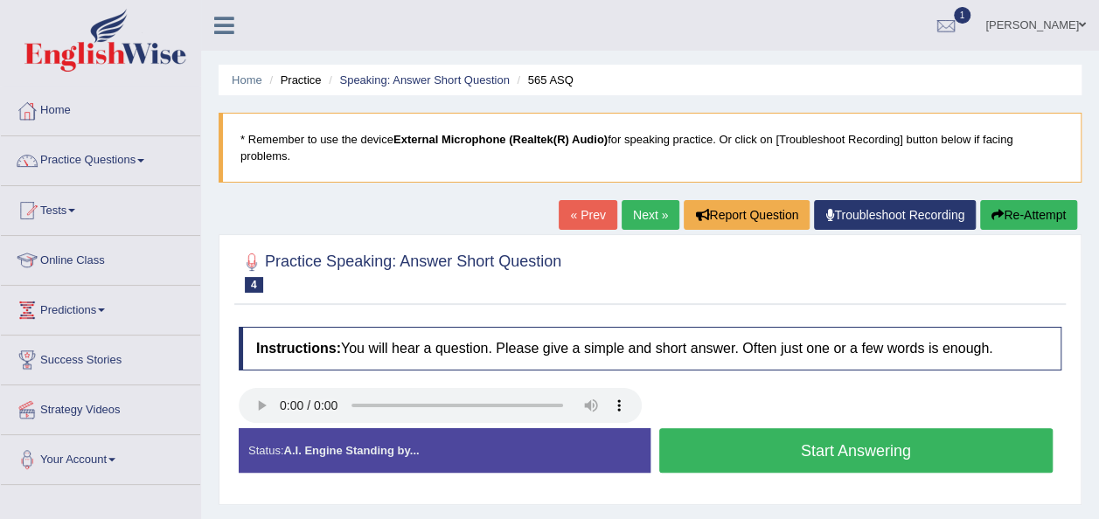
click at [732, 428] on button "Start Answering" at bounding box center [856, 450] width 394 height 45
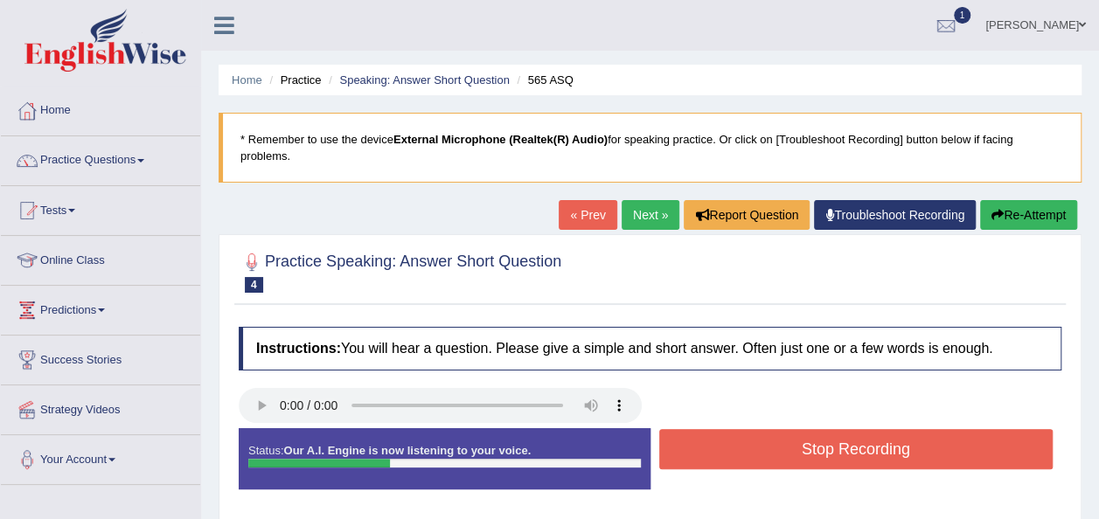
click at [732, 429] on button "Stop Recording" at bounding box center [856, 449] width 394 height 40
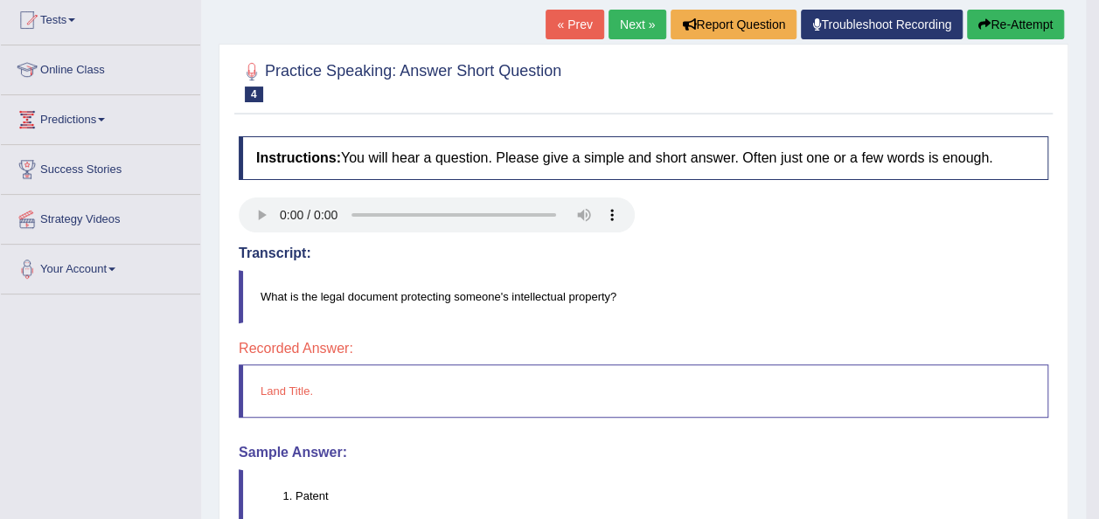
scroll to position [210, 0]
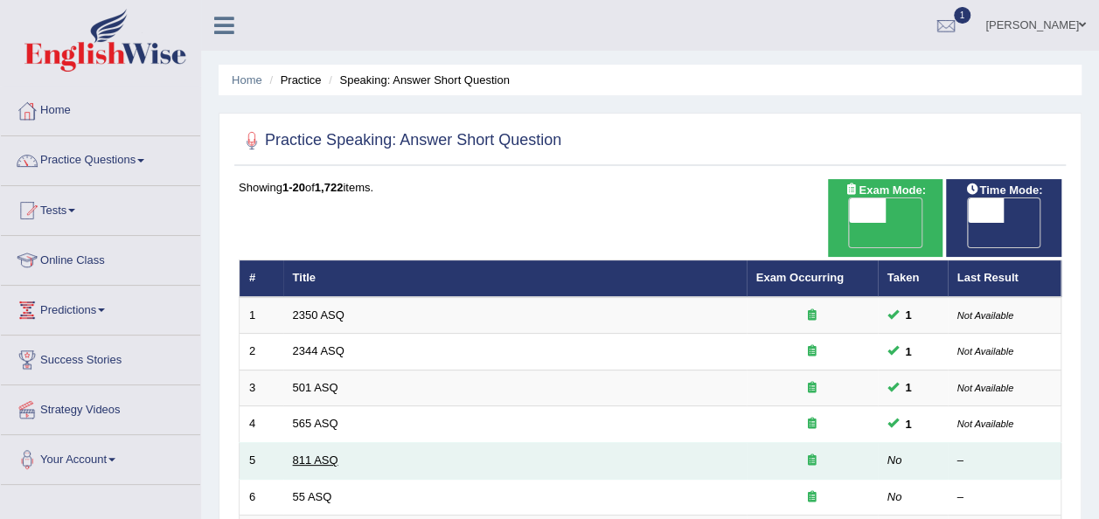
click at [323, 454] on link "811 ASQ" at bounding box center [315, 460] width 45 height 13
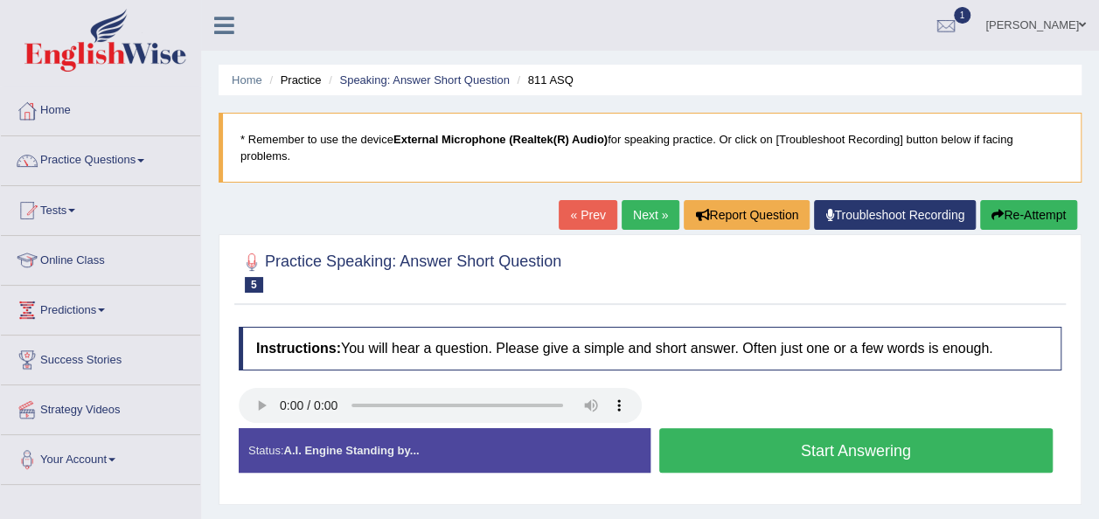
click at [764, 428] on button "Start Answering" at bounding box center [856, 450] width 394 height 45
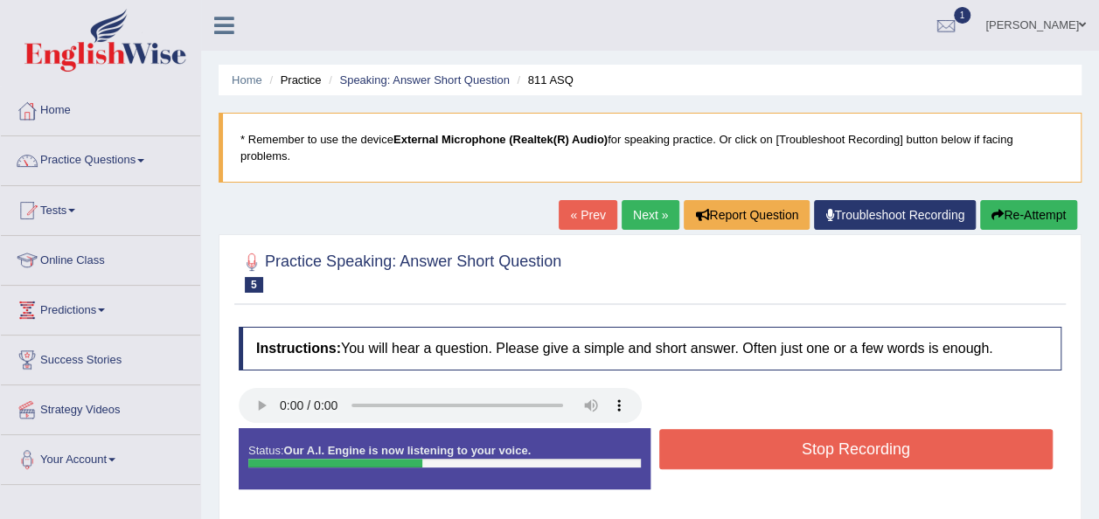
click at [764, 429] on button "Stop Recording" at bounding box center [856, 449] width 394 height 40
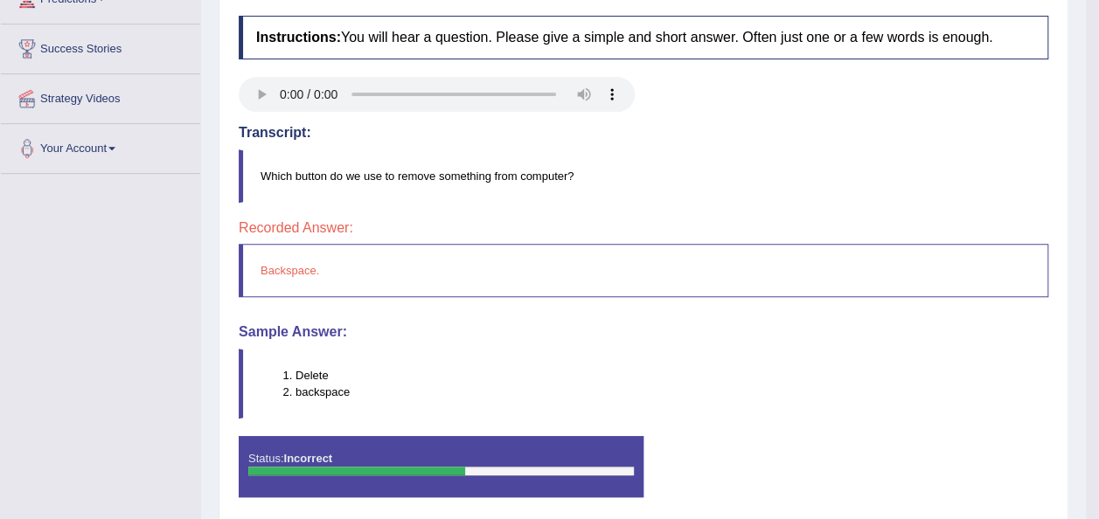
scroll to position [315, 0]
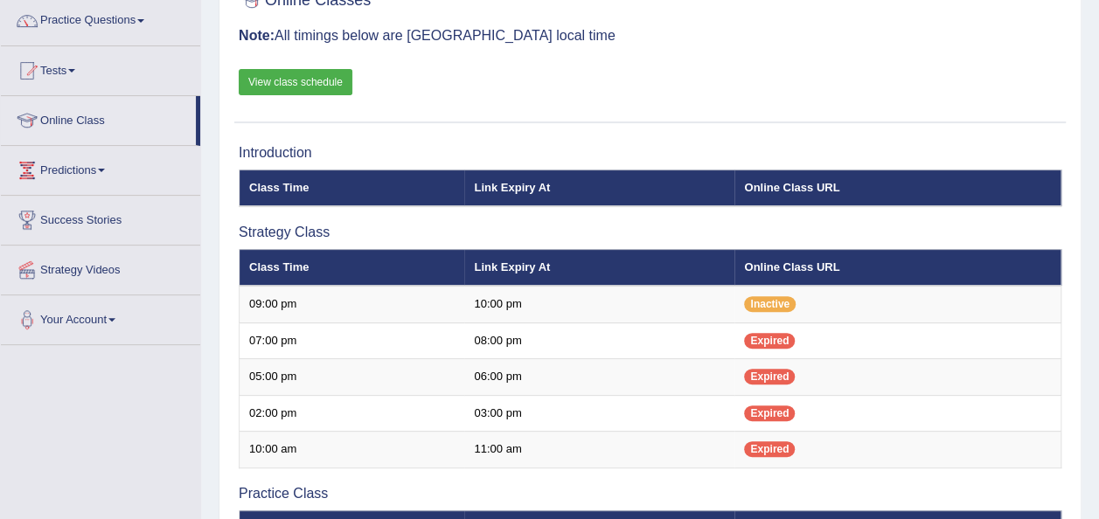
click at [142, 23] on link "Practice Questions" at bounding box center [100, 19] width 199 height 44
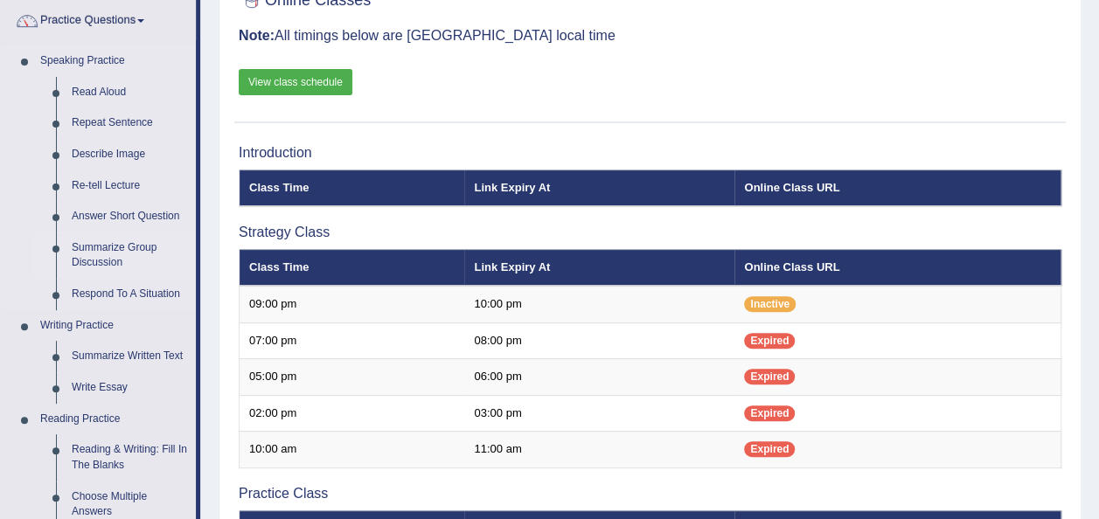
click at [112, 240] on link "Summarize Group Discussion" at bounding box center [130, 256] width 132 height 46
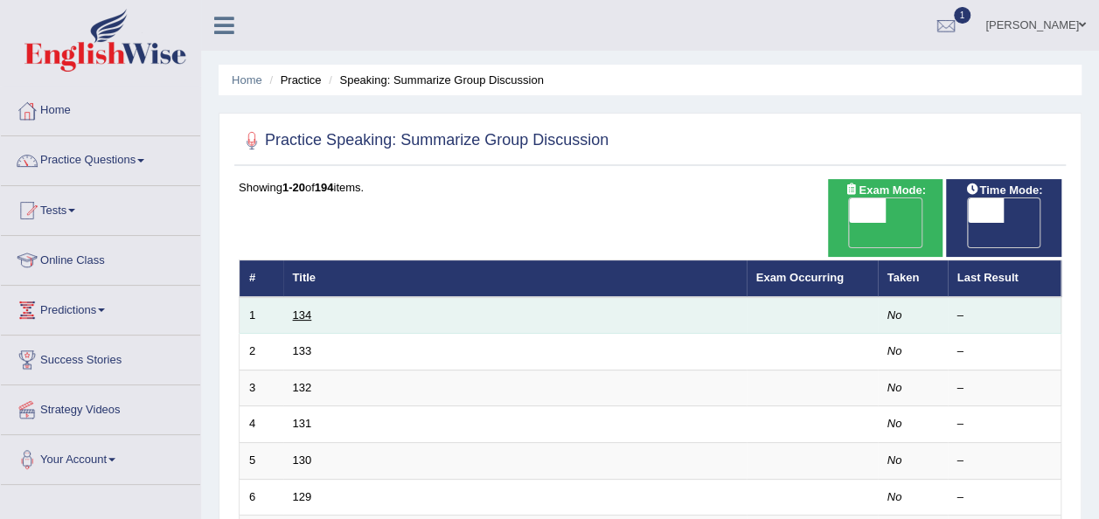
click at [299, 309] on link "134" at bounding box center [302, 315] width 19 height 13
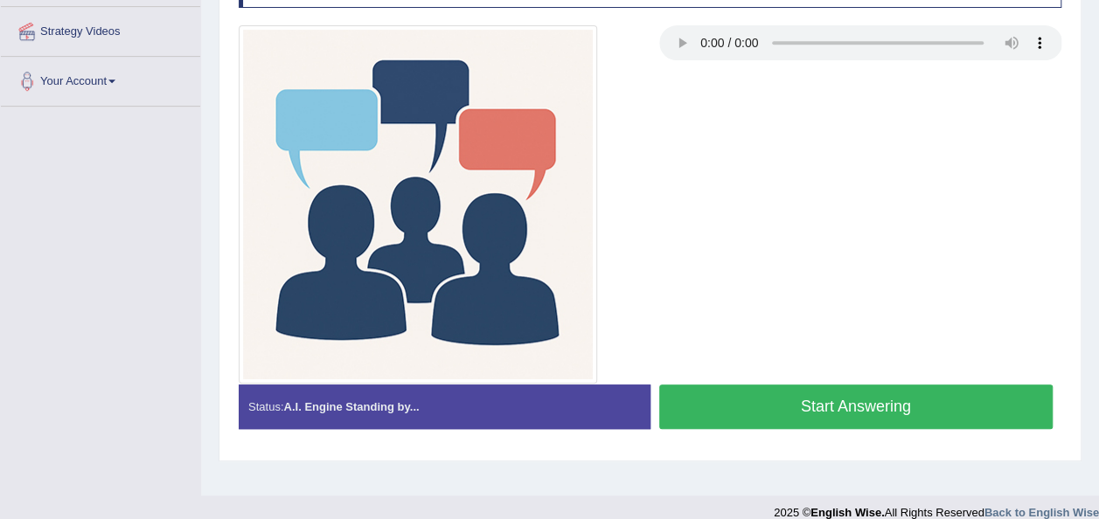
scroll to position [385, 0]
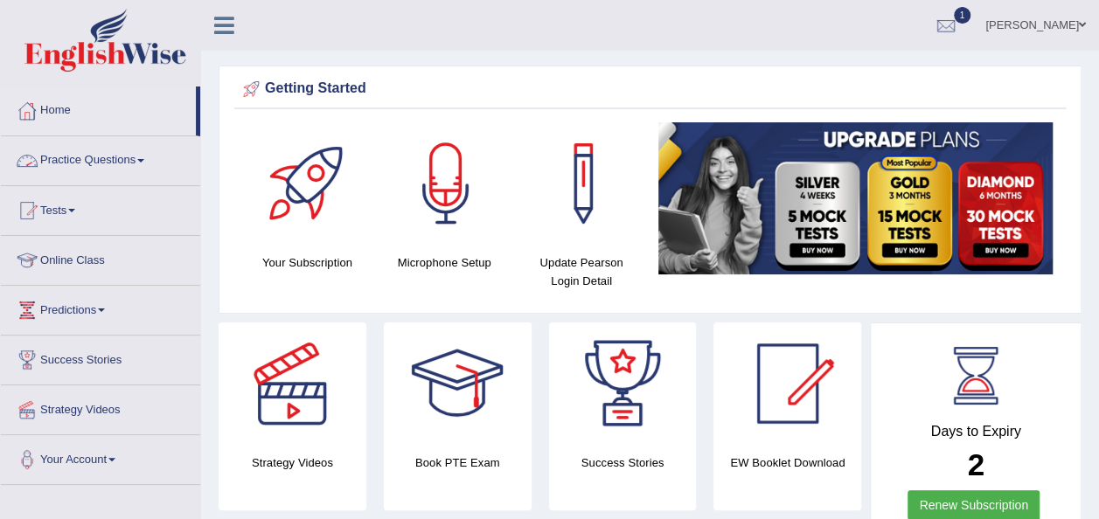
click at [141, 156] on link "Practice Questions" at bounding box center [100, 158] width 199 height 44
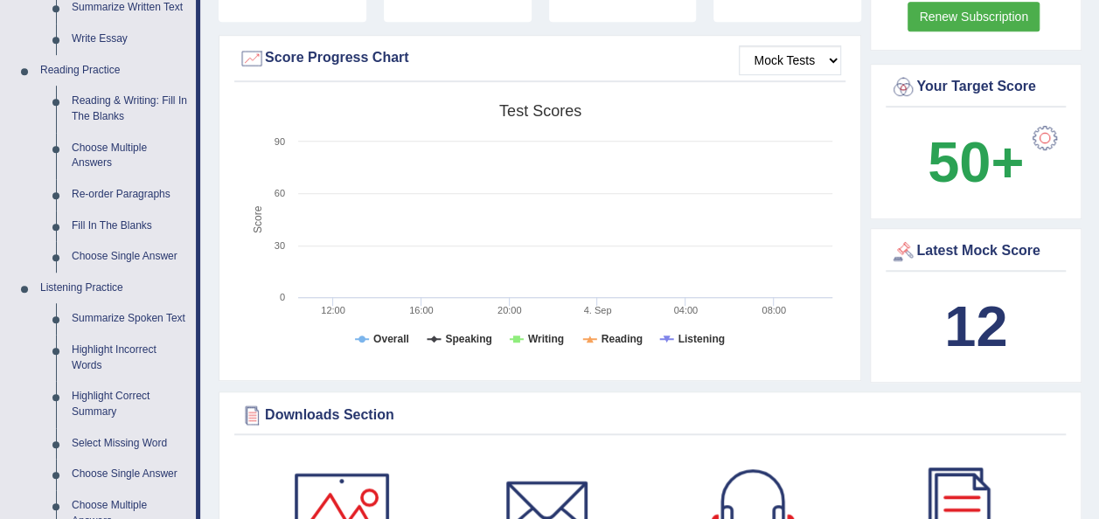
scroll to position [490, 0]
click at [122, 103] on link "Reading & Writing: Fill In The Blanks" at bounding box center [130, 108] width 132 height 46
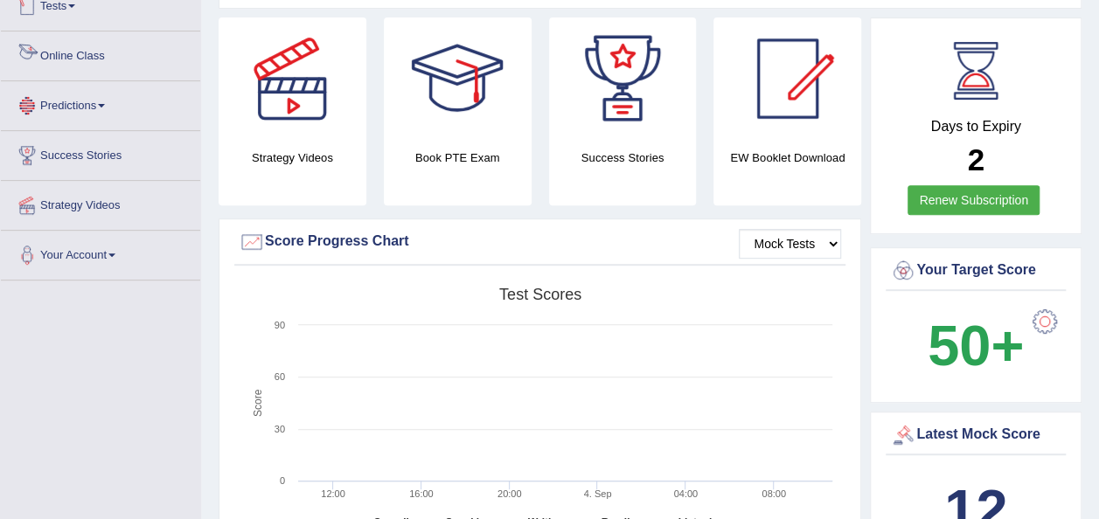
scroll to position [1135, 0]
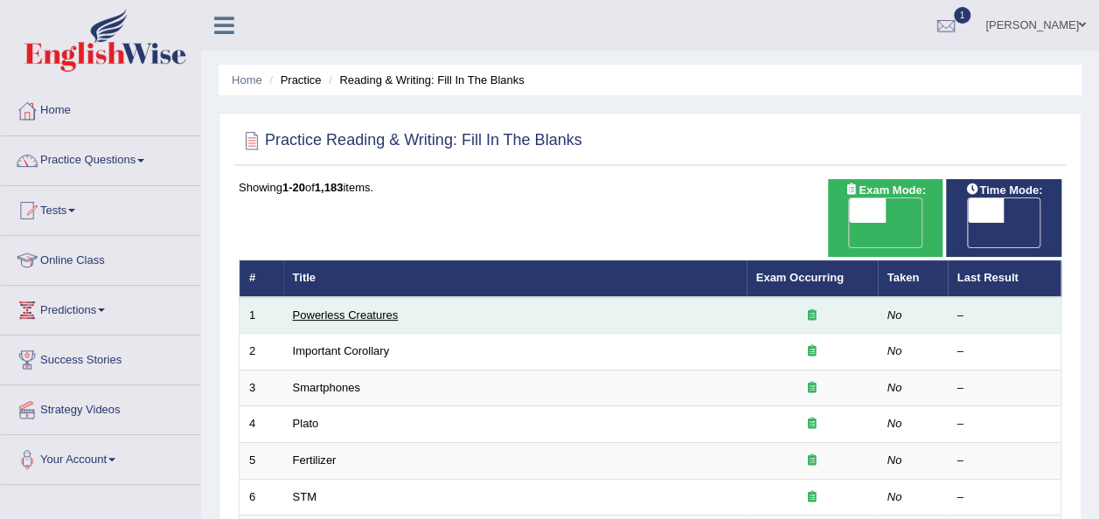
click at [358, 309] on link "Powerless Creatures" at bounding box center [346, 315] width 106 height 13
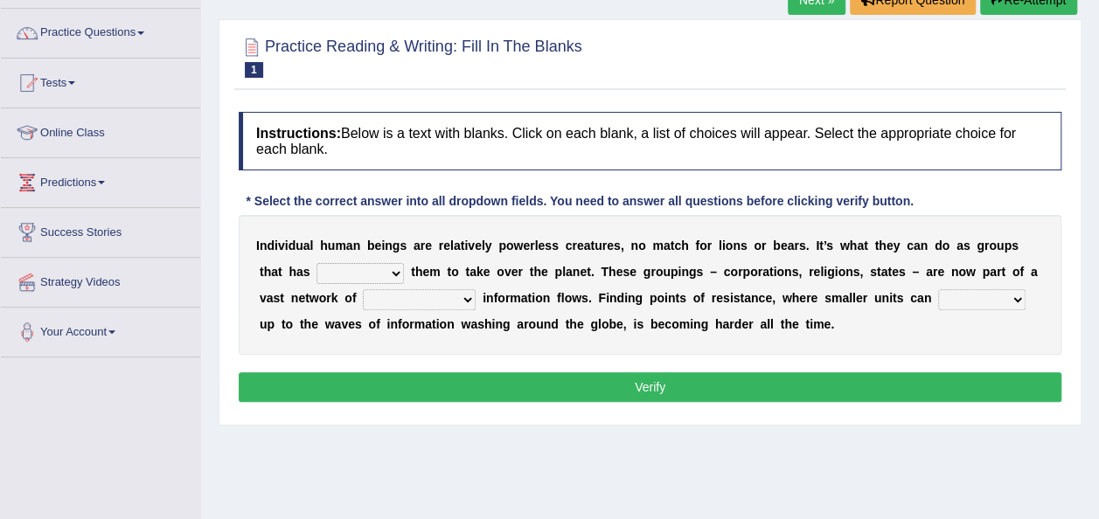
scroll to position [140, 0]
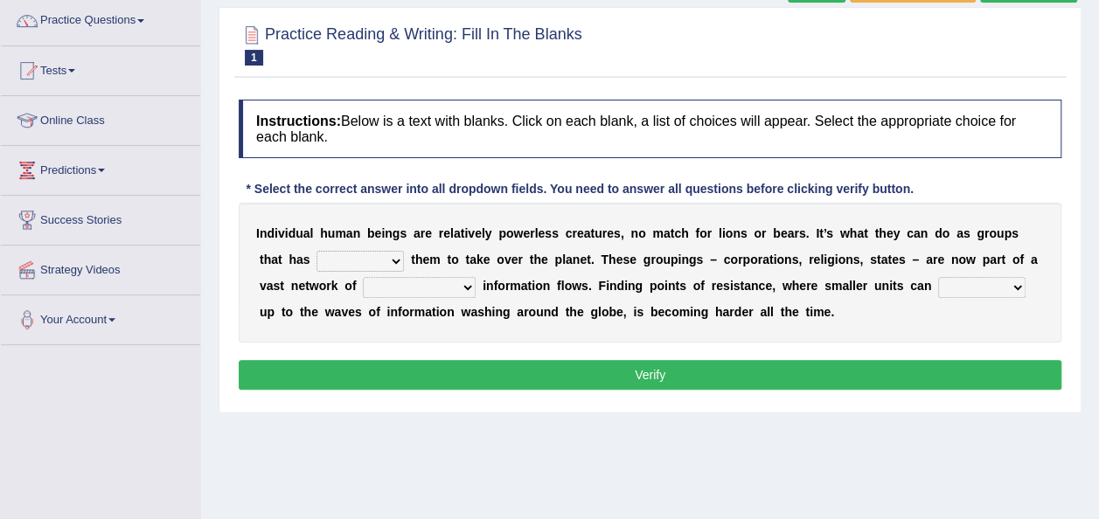
click at [341, 259] on select "enabled contended embodied conjured" at bounding box center [359, 261] width 87 height 21
click at [316, 251] on select "enabled contended embodied conjured" at bounding box center [359, 261] width 87 height 21
click at [337, 260] on select "enabled contended embodied conjured" at bounding box center [359, 261] width 87 height 21
select select "conjured"
click at [316, 251] on select "enabled contended embodied conjured" at bounding box center [359, 261] width 87 height 21
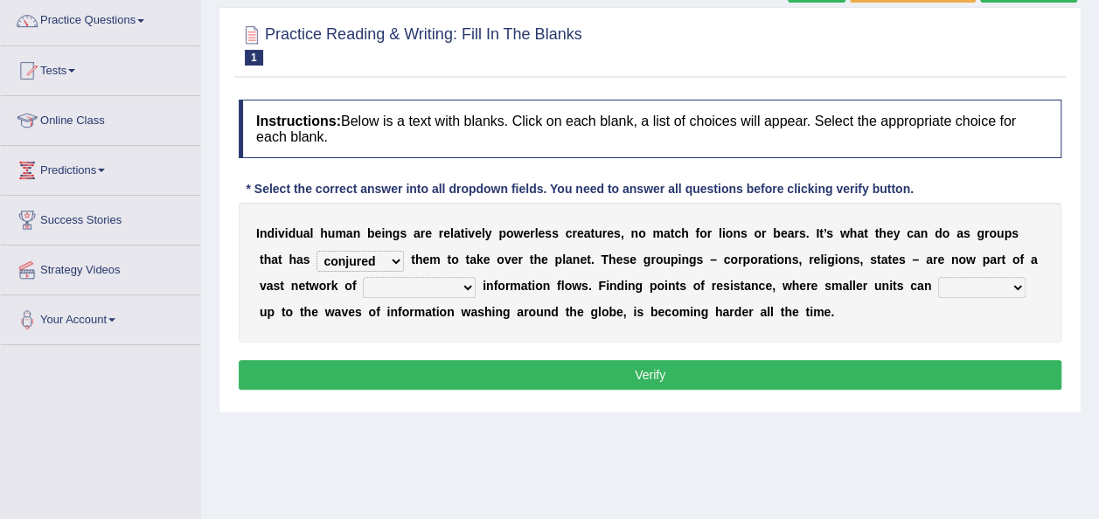
click at [363, 289] on select "interconnected overlapping fastened exploited" at bounding box center [419, 287] width 113 height 21
select select "overlapping"
click at [363, 277] on select "interconnected overlapping fastened exploited" at bounding box center [419, 287] width 113 height 21
click at [938, 288] on select "stand raise hail pump" at bounding box center [981, 287] width 87 height 21
select select "stand"
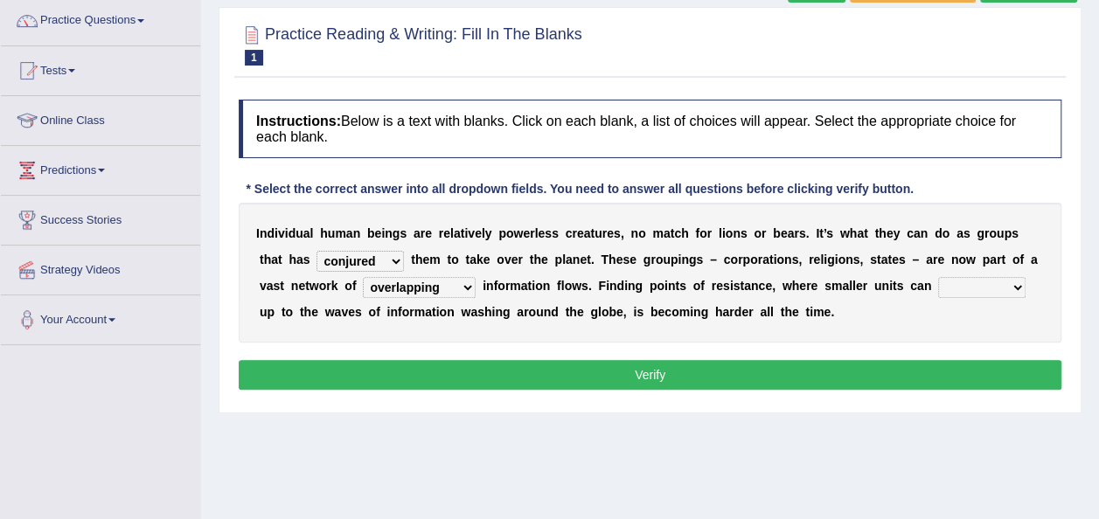
click at [938, 277] on select "stand raise hail pump" at bounding box center [981, 287] width 87 height 21
click at [363, 286] on select "interconnected overlapping fastened exploited" at bounding box center [419, 287] width 113 height 21
select select "exploited"
click at [363, 277] on select "interconnected overlapping fastened exploited" at bounding box center [419, 287] width 113 height 21
click at [682, 369] on button "Verify" at bounding box center [650, 375] width 823 height 30
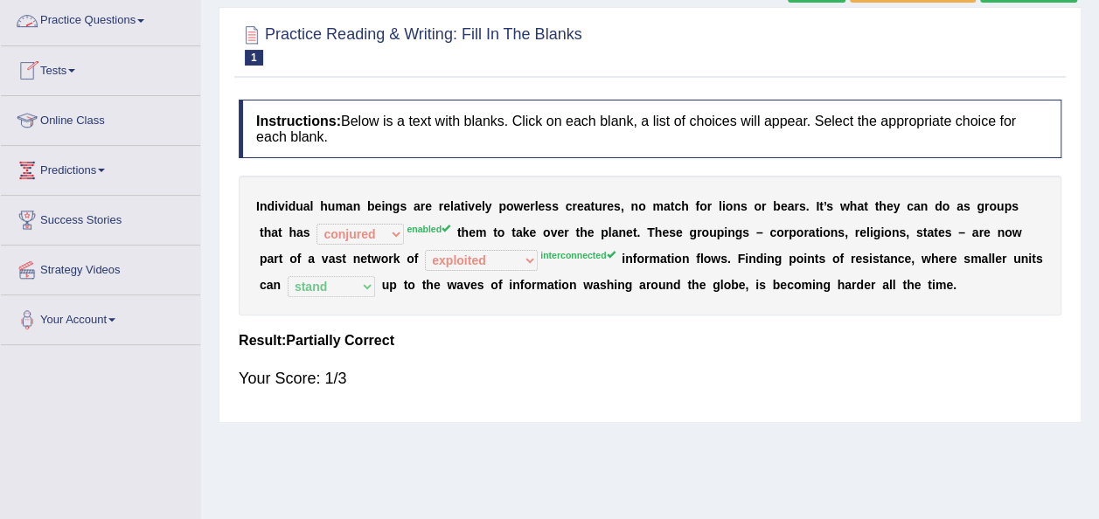
click at [145, 29] on link "Practice Questions" at bounding box center [100, 19] width 199 height 44
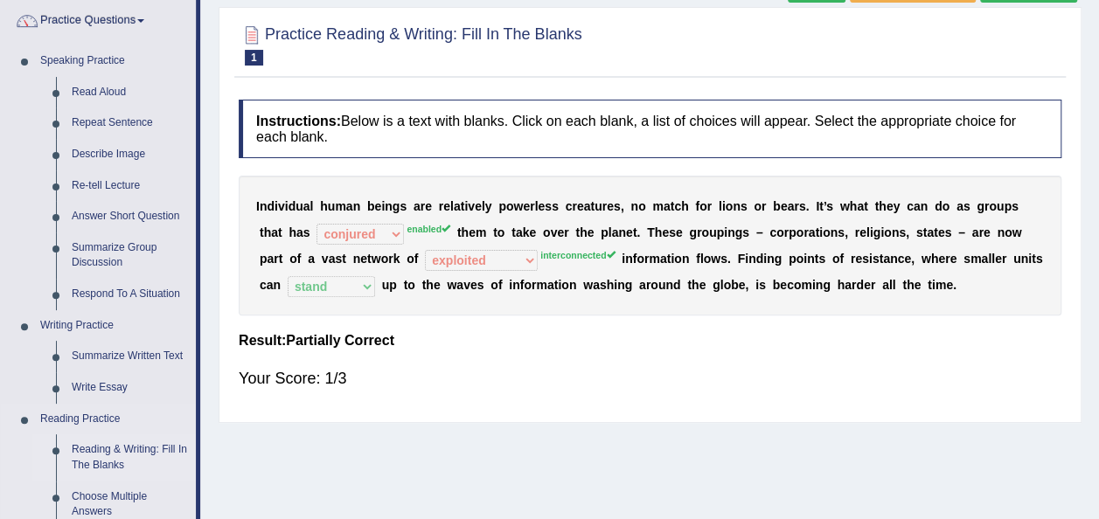
click at [135, 458] on link "Reading & Writing: Fill In The Blanks" at bounding box center [130, 457] width 132 height 46
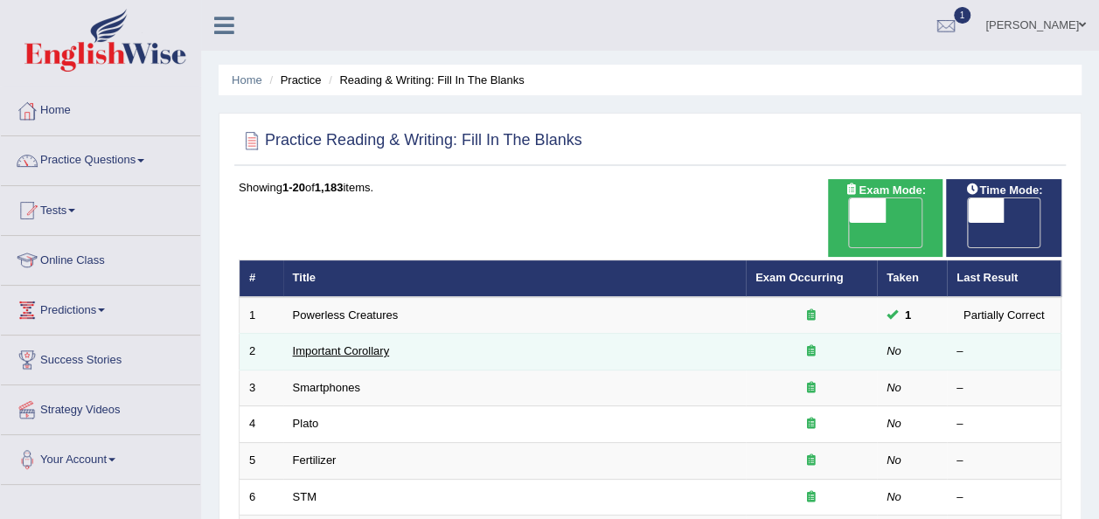
click at [342, 344] on link "Important Corollary" at bounding box center [341, 350] width 97 height 13
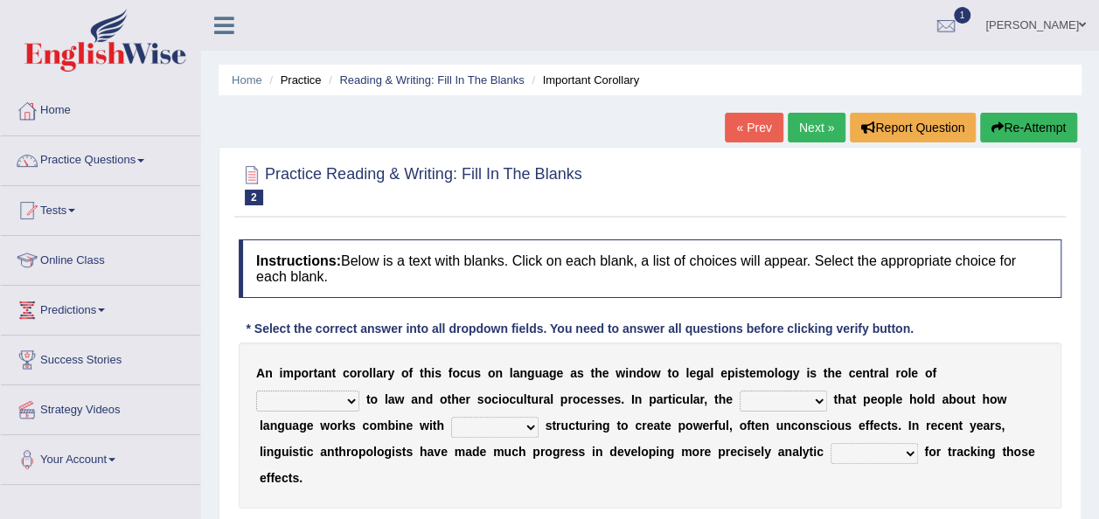
click at [1097, 511] on div "Home Practice Reading & Writing: Fill In The Blanks Important Corollary « Prev …" at bounding box center [650, 437] width 898 height 874
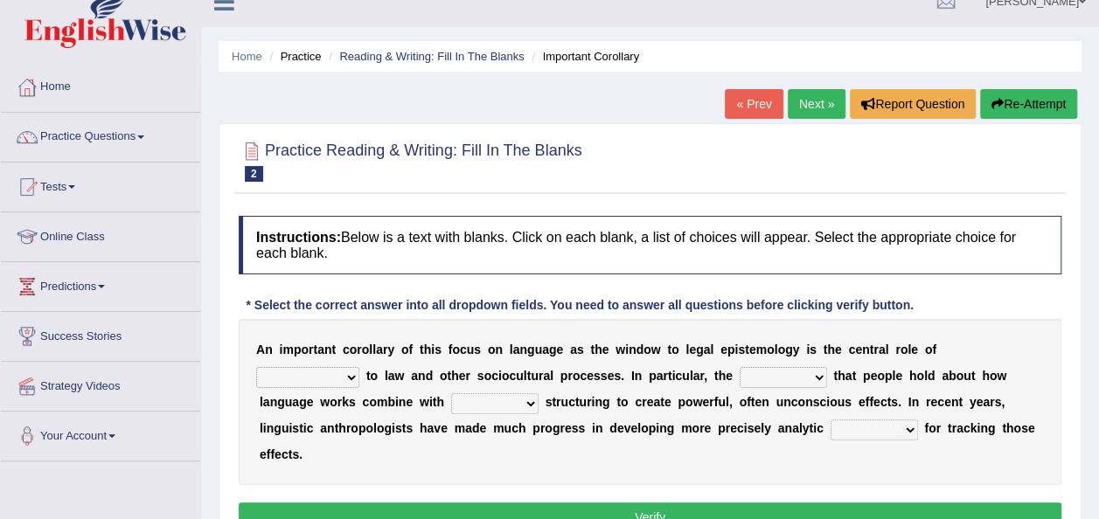
scroll to position [35, 0]
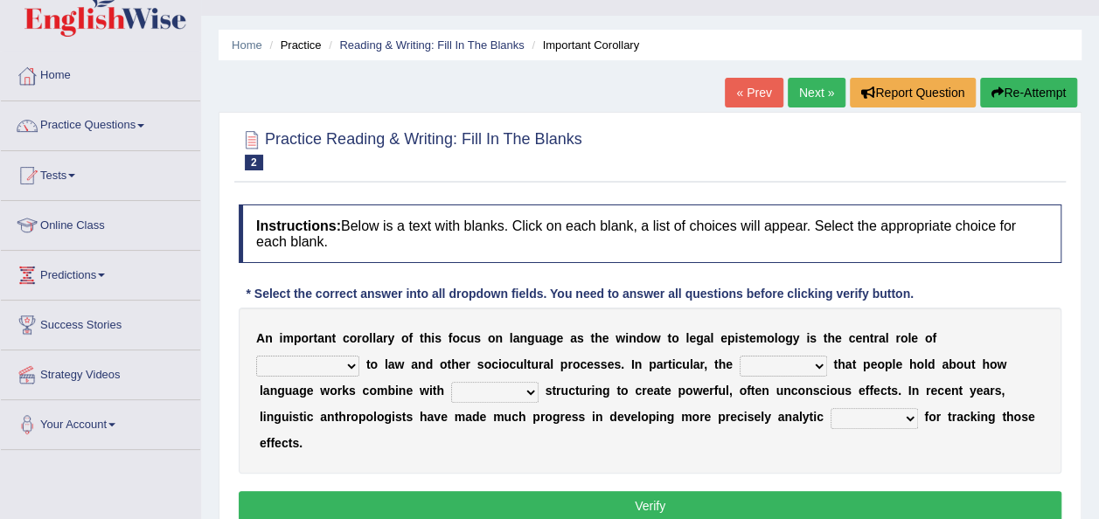
click at [359, 356] on select "discourse epoch dialect acquaintance" at bounding box center [307, 366] width 103 height 21
select select "dialect"
click at [359, 356] on select "discourse epoch dialect acquaintance" at bounding box center [307, 366] width 103 height 21
click at [740, 358] on select "deviation besmirch consent ideas" at bounding box center [783, 366] width 87 height 21
select select "ideas"
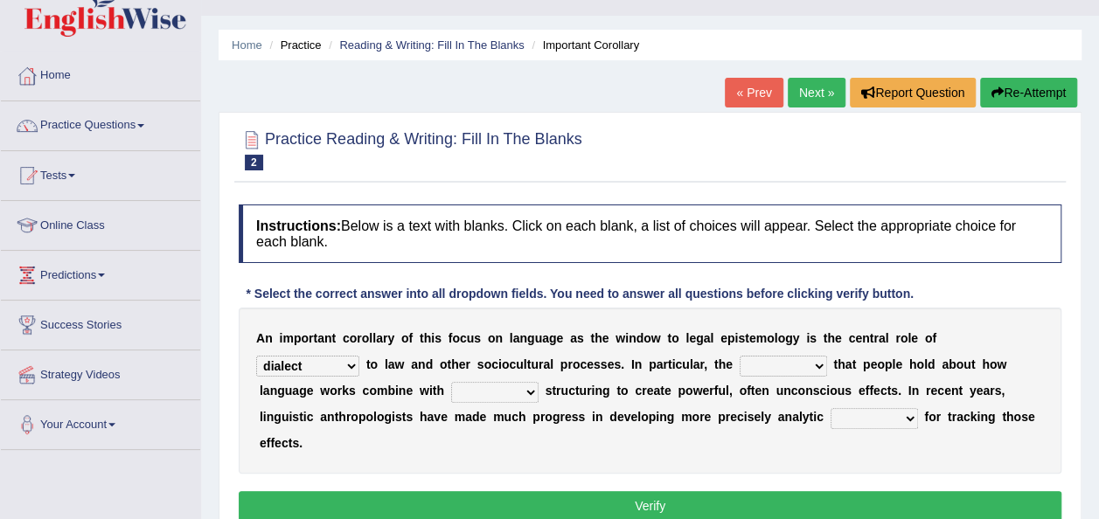
click at [740, 356] on select "deviation besmirch consent ideas" at bounding box center [783, 366] width 87 height 21
click at [451, 390] on select "mandatory linguistic legitimate customary" at bounding box center [494, 392] width 87 height 21
click at [451, 382] on select "mandatory linguistic legitimate customary" at bounding box center [494, 392] width 87 height 21
click at [451, 388] on select "mandatory linguistic legitimate customary" at bounding box center [494, 392] width 87 height 21
select select "mandatory"
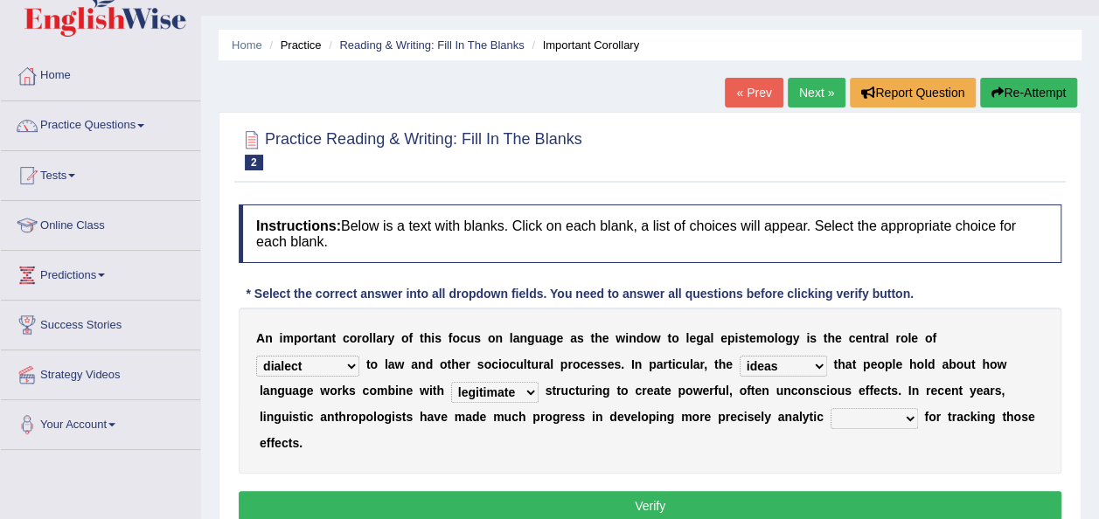
click at [451, 382] on select "mandatory linguistic legitimate customary" at bounding box center [494, 392] width 87 height 21
click at [451, 392] on select "mandatory linguistic legitimate customary" at bounding box center [494, 392] width 87 height 21
click at [856, 414] on div "A n i m p o r t a n t c o r o l l a r y o f t h i s f o c u s o n l a n g u a g…" at bounding box center [650, 391] width 823 height 166
click at [830, 416] on select "tools appetite albums stroke" at bounding box center [873, 418] width 87 height 21
select select "tools"
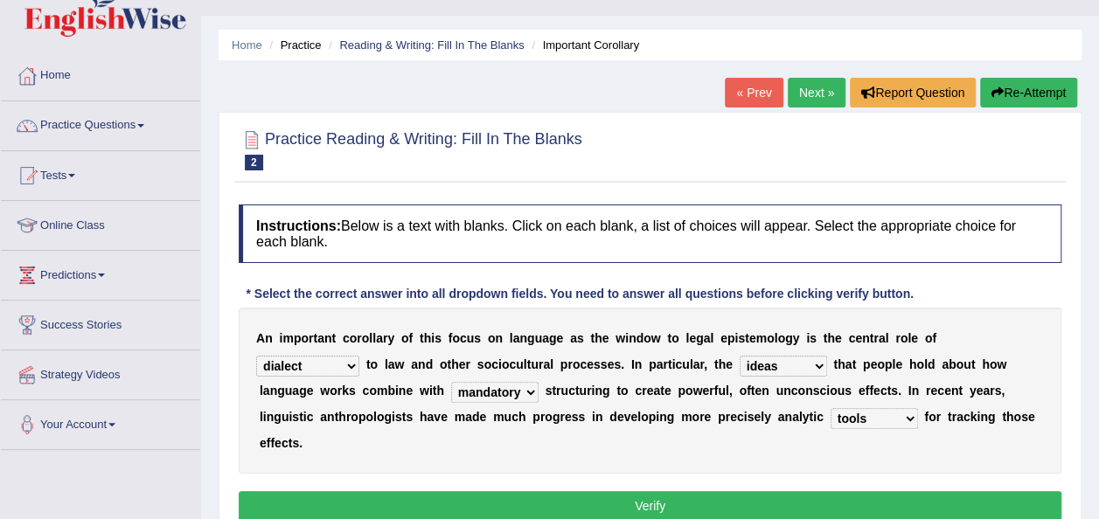
click at [830, 408] on select "tools appetite albums stroke" at bounding box center [873, 418] width 87 height 21
click at [648, 491] on button "Verify" at bounding box center [650, 506] width 823 height 30
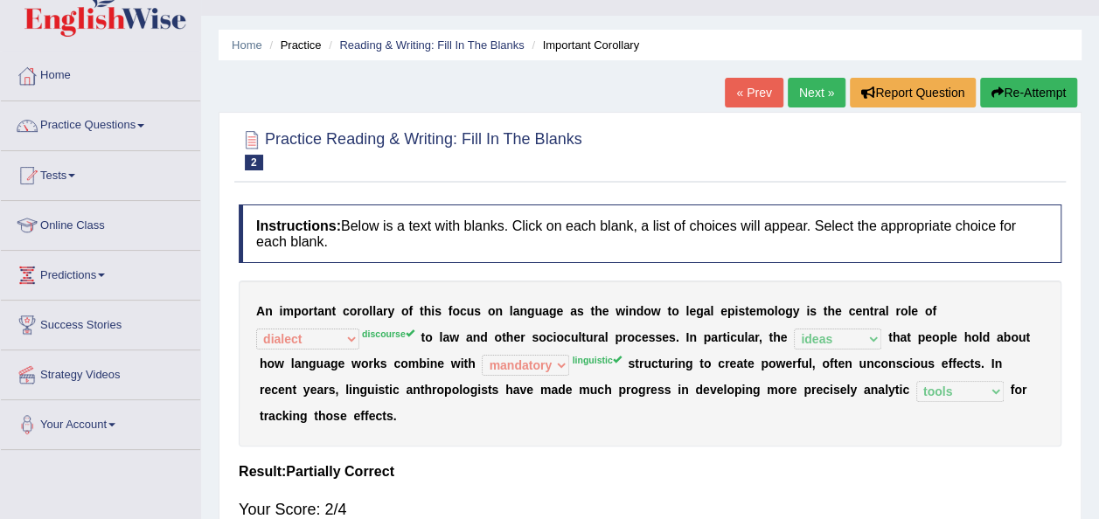
click at [462, 352] on div "A n i m p o r t a n t c o r o l l a r y o f t h i s f o c u s o n l a n g u a g…" at bounding box center [650, 364] width 823 height 166
click at [142, 129] on link "Practice Questions" at bounding box center [100, 123] width 199 height 44
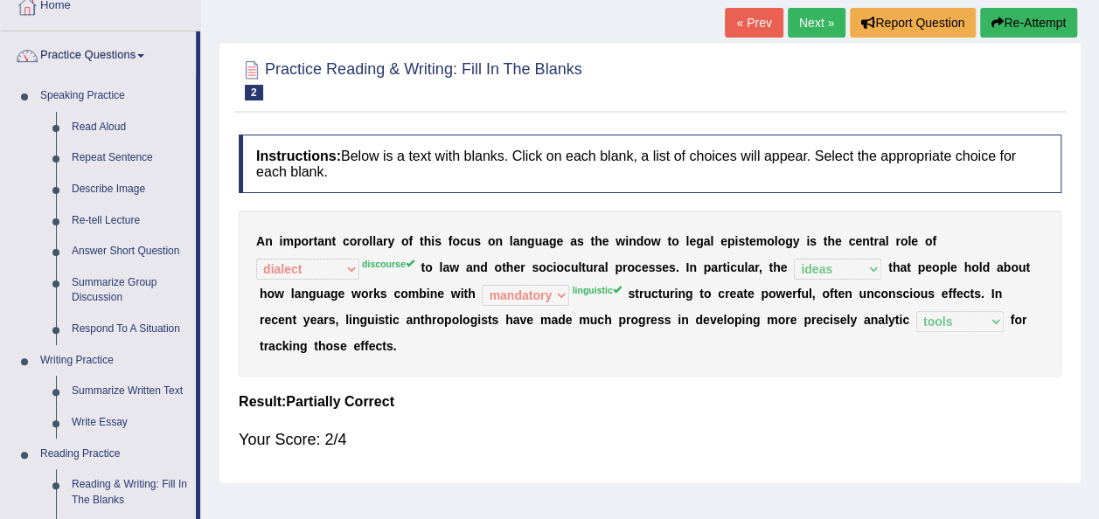
scroll to position [140, 0]
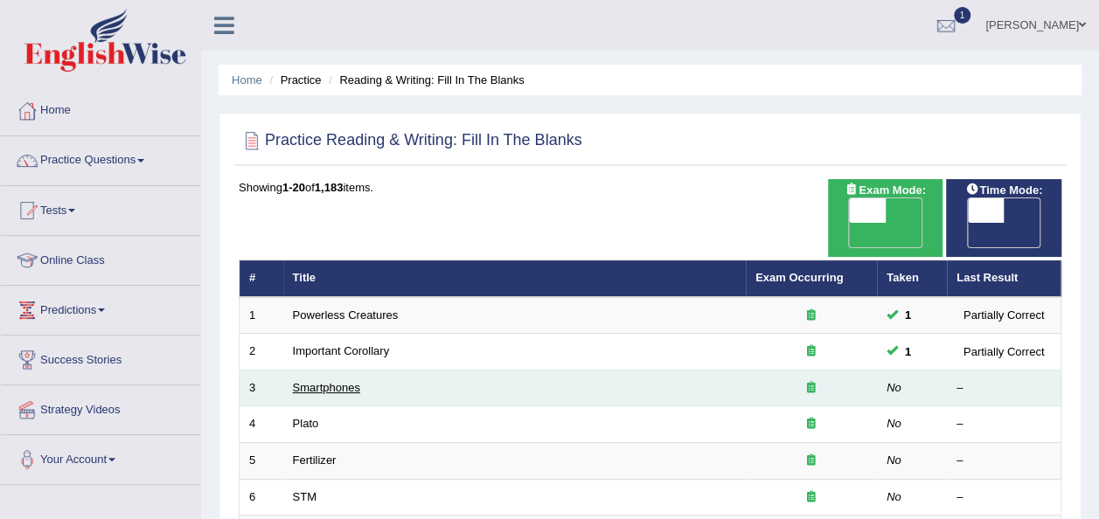
click at [324, 381] on link "Smartphones" at bounding box center [326, 387] width 67 height 13
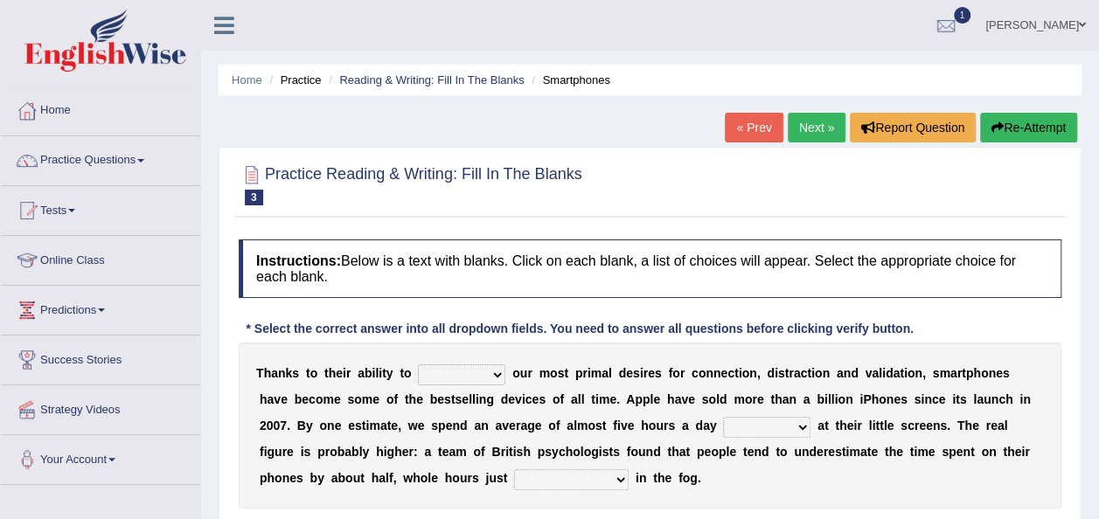
click at [490, 373] on select "hijack describe sharpen conserve" at bounding box center [461, 375] width 87 height 21
select select "conserve"
click at [418, 365] on select "hijack describe sharpen conserve" at bounding box center [461, 375] width 87 height 21
click at [723, 427] on select "watching waggling snoring staring" at bounding box center [766, 427] width 87 height 21
click at [1011, 336] on div "Instructions: Below is a text with blanks. Click on each blank, a list of choic…" at bounding box center [649, 400] width 831 height 339
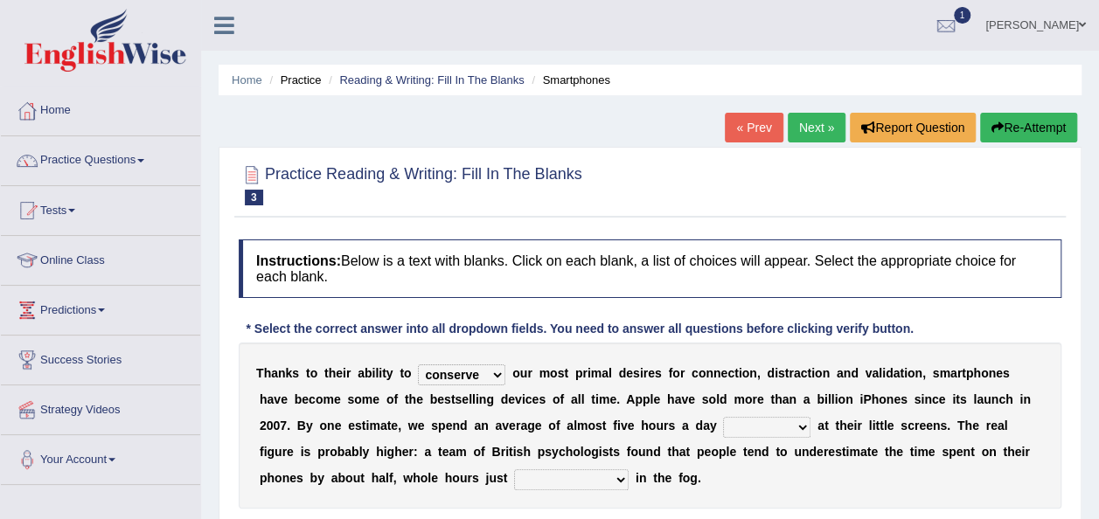
click at [723, 428] on select "watching waggling snoring staring" at bounding box center [766, 427] width 87 height 21
click at [723, 417] on select "watching waggling snoring staring" at bounding box center [766, 427] width 87 height 21
click at [723, 428] on select "watching waggling snoring staring" at bounding box center [766, 427] width 87 height 21
click at [723, 417] on select "watching waggling snoring staring" at bounding box center [766, 427] width 87 height 21
click at [723, 424] on select "watching waggling snoring staring" at bounding box center [766, 427] width 87 height 21
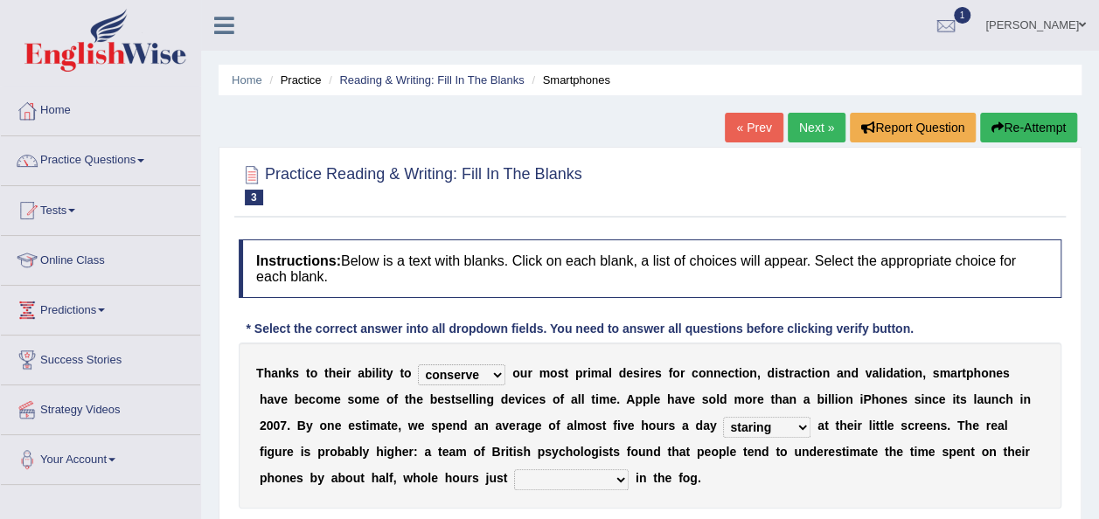
select select "watching"
click at [723, 417] on select "watching waggling snoring staring" at bounding box center [766, 427] width 87 height 21
click at [514, 483] on select "has evaporated evaporating evaporate evaporates" at bounding box center [571, 479] width 115 height 21
select select "has evaporated"
click at [514, 469] on select "has evaporated evaporating evaporate evaporates" at bounding box center [571, 479] width 115 height 21
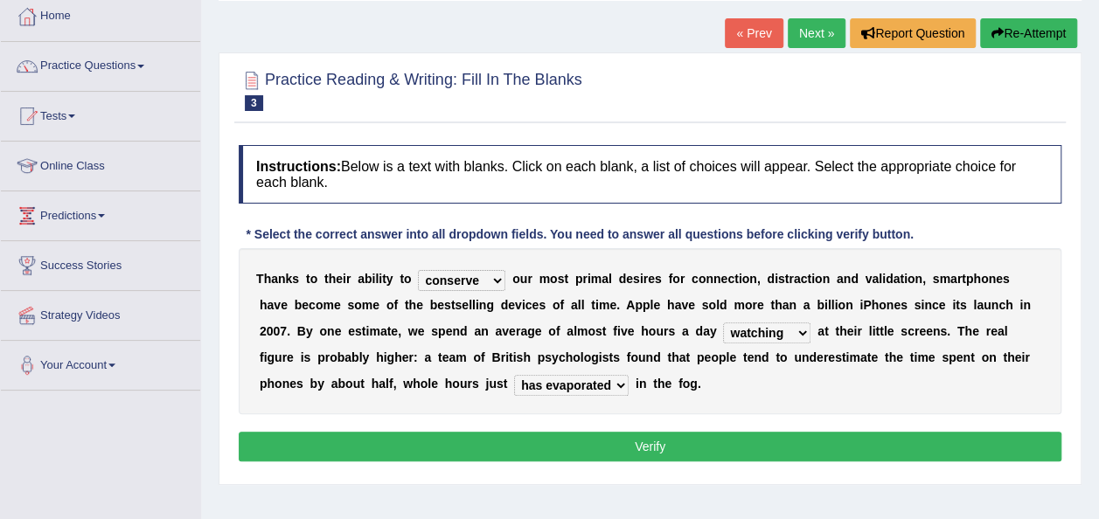
scroll to position [105, 0]
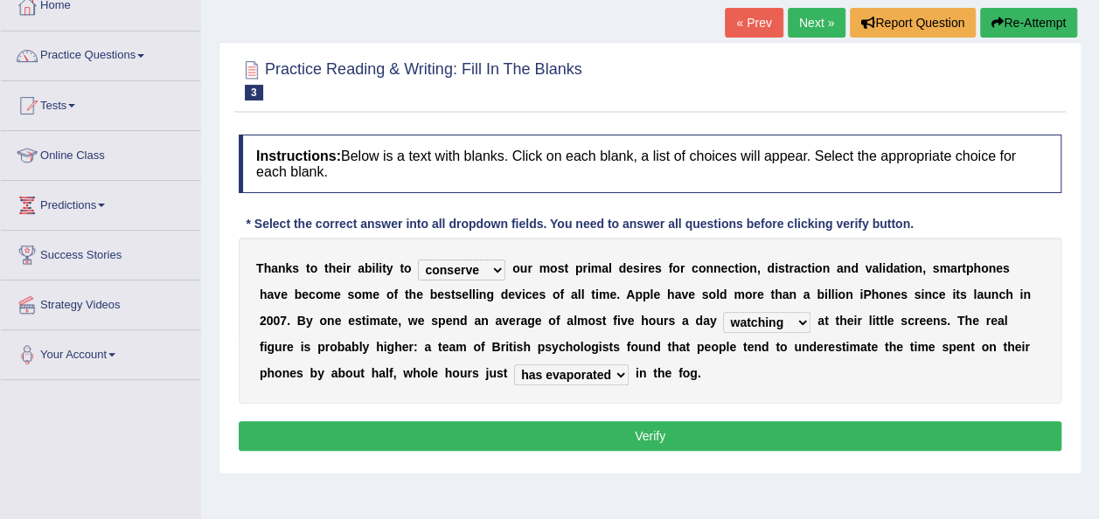
click at [663, 439] on button "Verify" at bounding box center [650, 436] width 823 height 30
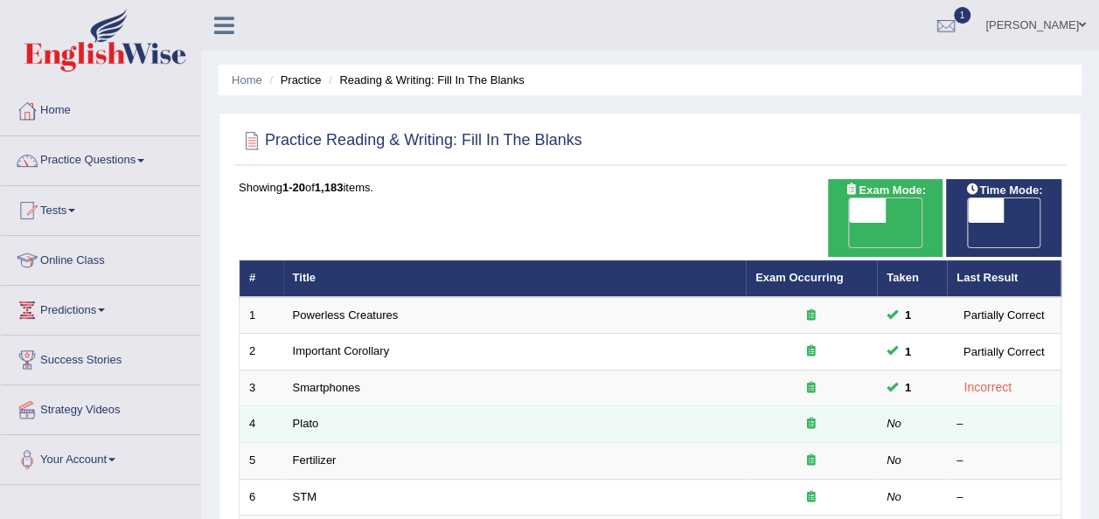
click at [318, 406] on td "Plato" at bounding box center [514, 424] width 462 height 37
click at [304, 417] on link "Plato" at bounding box center [306, 423] width 26 height 13
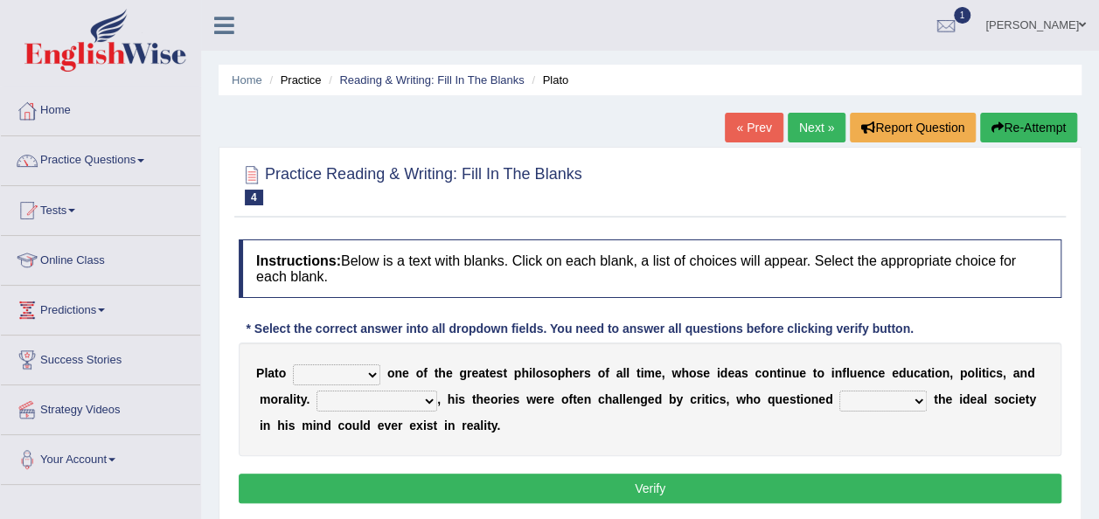
click at [371, 369] on select "keeps comes claims remains" at bounding box center [336, 375] width 87 height 21
select select "remains"
click at [293, 365] on select "keeps comes claims remains" at bounding box center [336, 375] width 87 height 21
click at [365, 399] on select "Notwithstanding So However Whatever" at bounding box center [376, 401] width 121 height 21
select select "However"
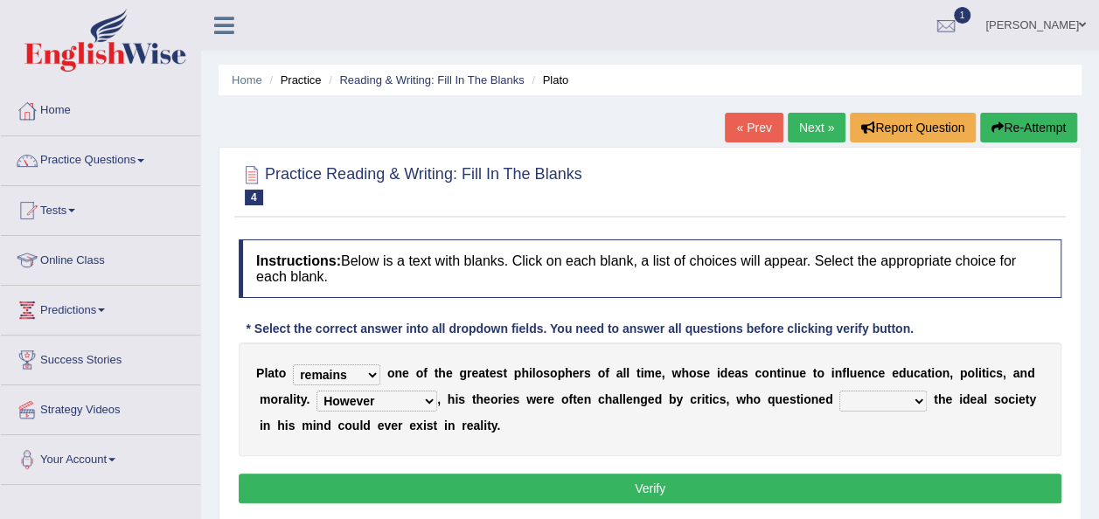
click at [316, 391] on select "Notwithstanding So However Whatever" at bounding box center [376, 401] width 121 height 21
click at [839, 400] on select "which what that whether" at bounding box center [882, 401] width 87 height 21
select select "which"
click at [839, 391] on select "which what that whether" at bounding box center [882, 401] width 87 height 21
click at [641, 485] on button "Verify" at bounding box center [650, 489] width 823 height 30
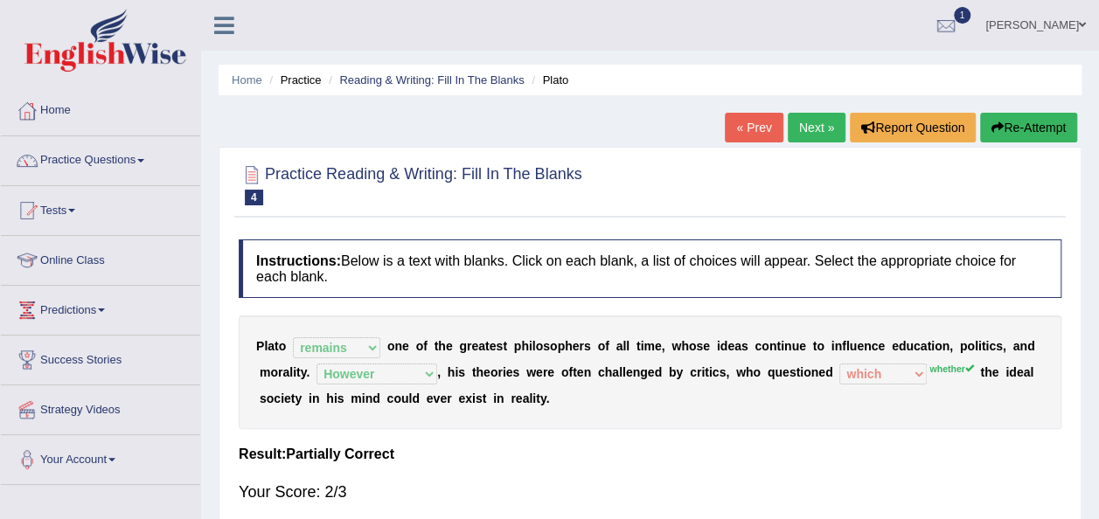
click at [150, 156] on link "Practice Questions" at bounding box center [100, 158] width 199 height 44
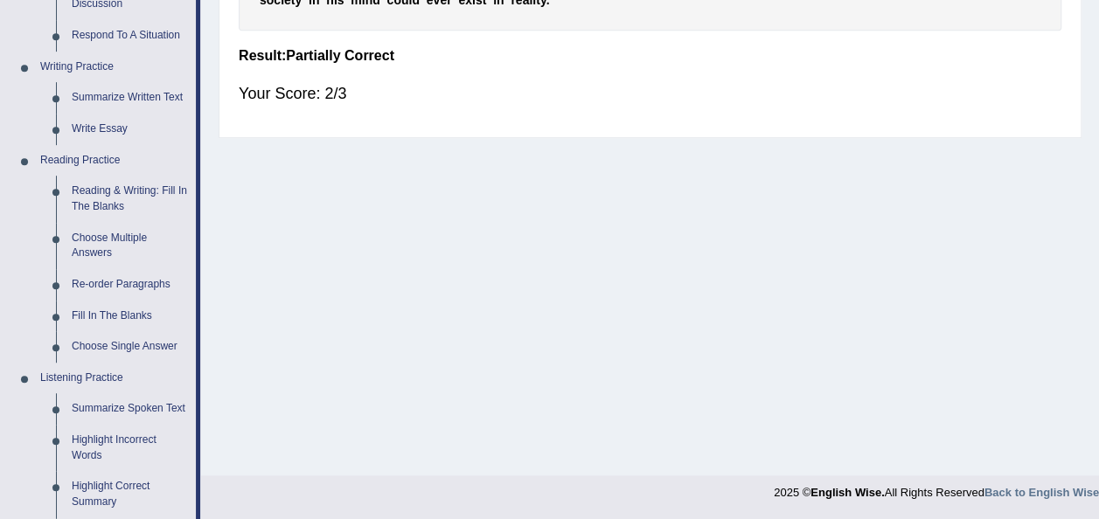
scroll to position [420, 0]
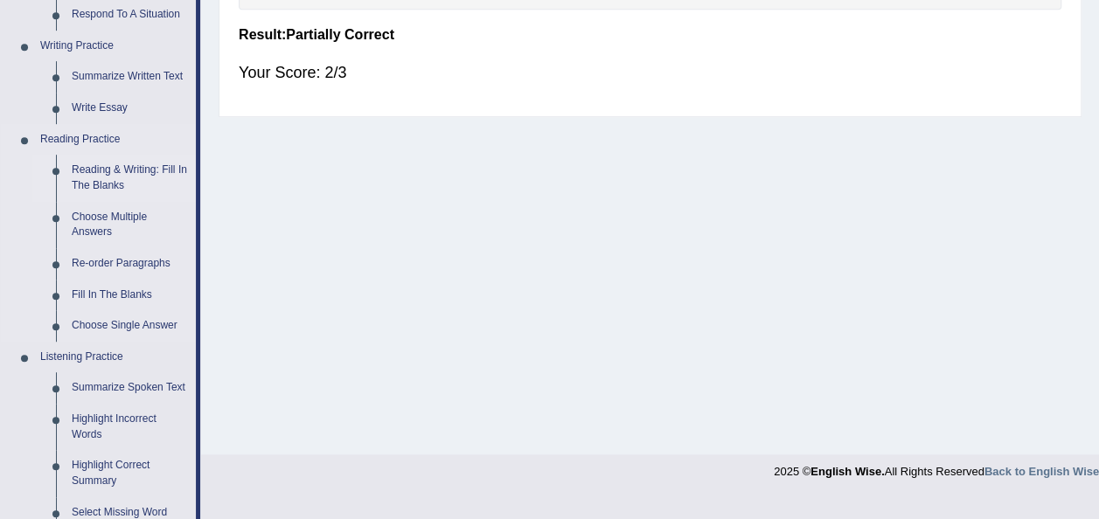
click at [111, 177] on link "Reading & Writing: Fill In The Blanks" at bounding box center [130, 178] width 132 height 46
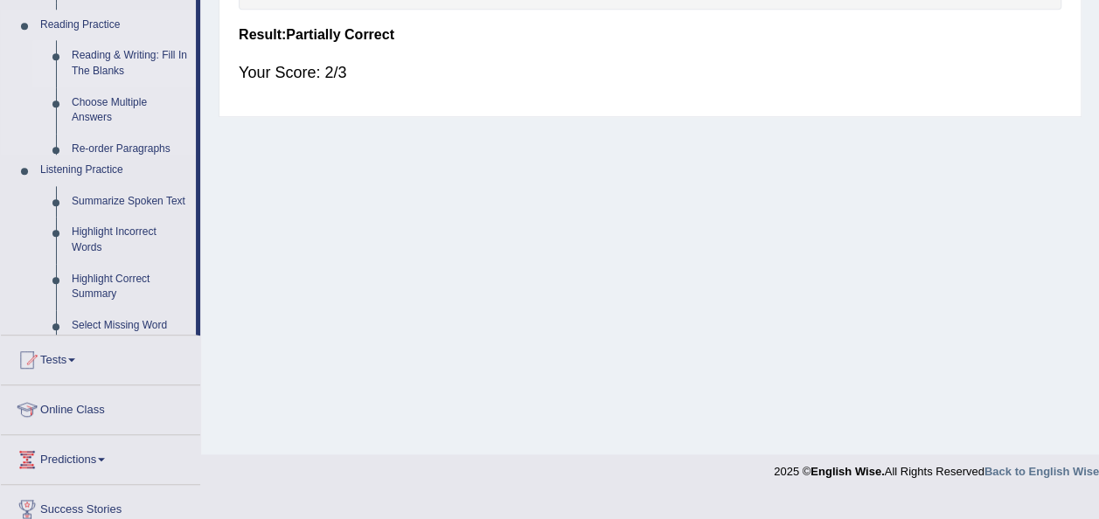
scroll to position [399, 0]
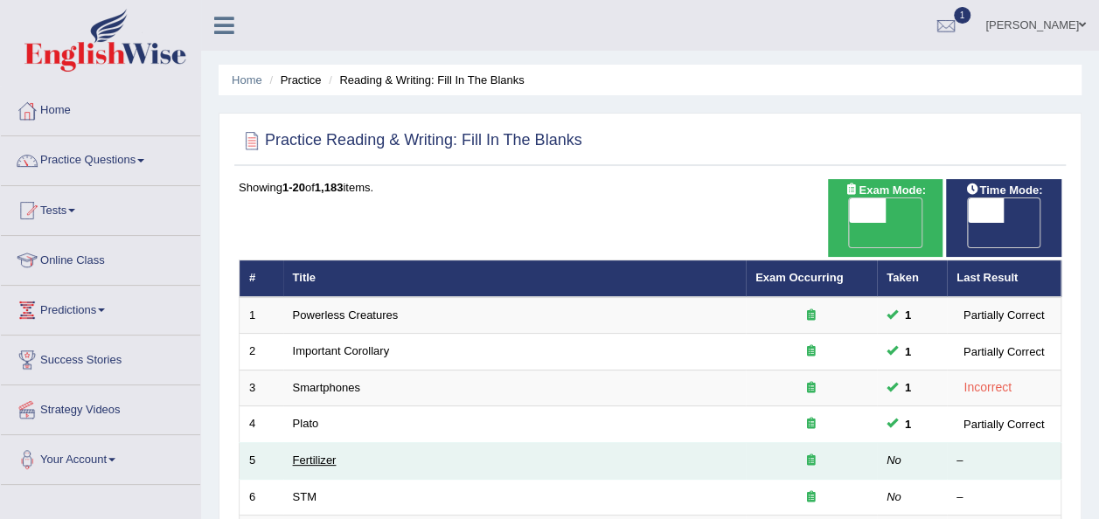
click at [326, 454] on link "Fertilizer" at bounding box center [315, 460] width 44 height 13
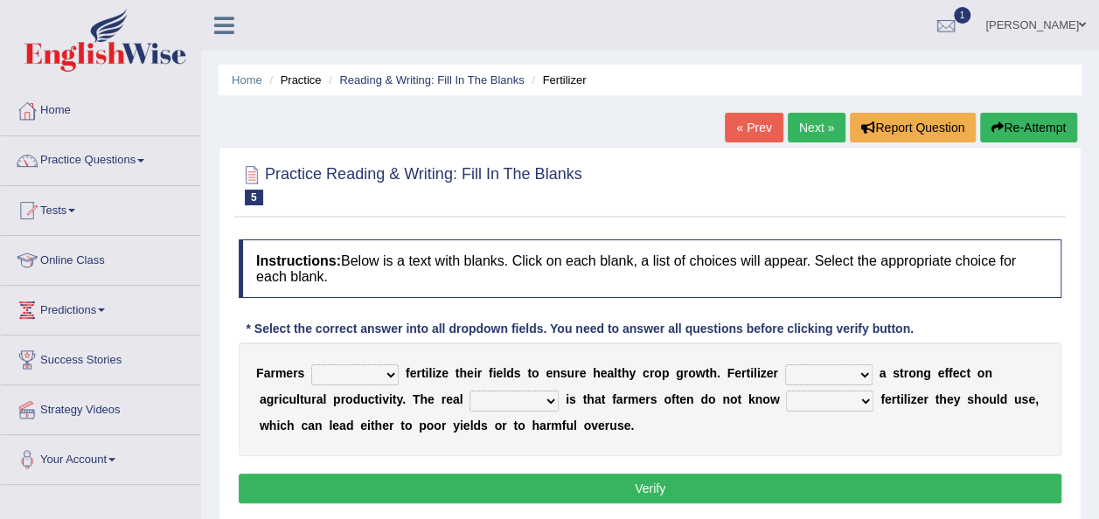
click at [388, 371] on select "must should need can" at bounding box center [354, 375] width 87 height 21
select select "must"
click at [311, 365] on select "must should need can" at bounding box center [354, 375] width 87 height 21
click at [839, 370] on select "has had have having" at bounding box center [828, 375] width 87 height 21
select select "has"
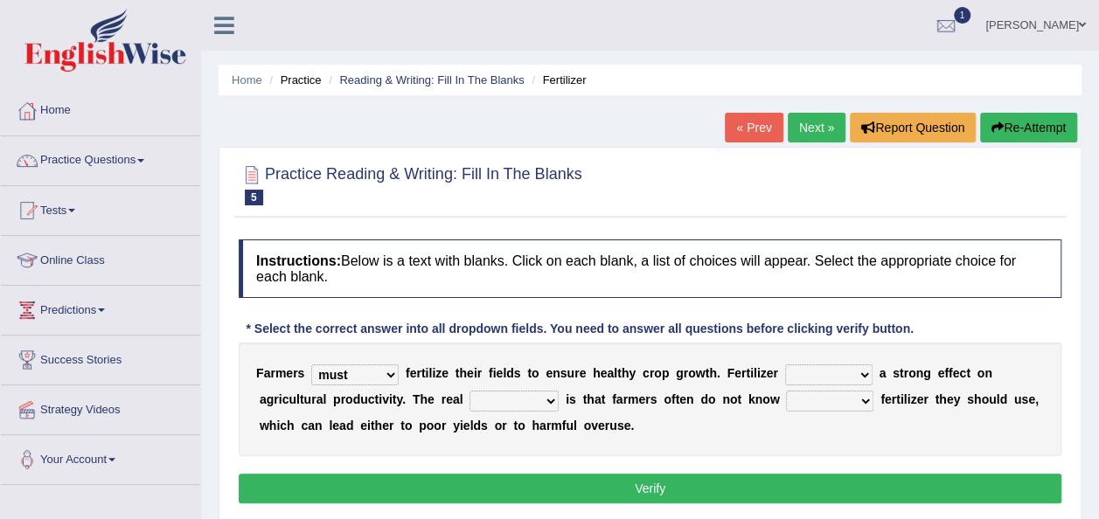
click at [785, 365] on select "has had have having" at bounding box center [828, 375] width 87 height 21
click at [469, 394] on select "problem question conclusion answer" at bounding box center [513, 401] width 89 height 21
select select "problem"
click at [469, 391] on select "problem question conclusion answer" at bounding box center [513, 401] width 89 height 21
click at [786, 395] on select "how much how many however so much" at bounding box center [829, 401] width 87 height 21
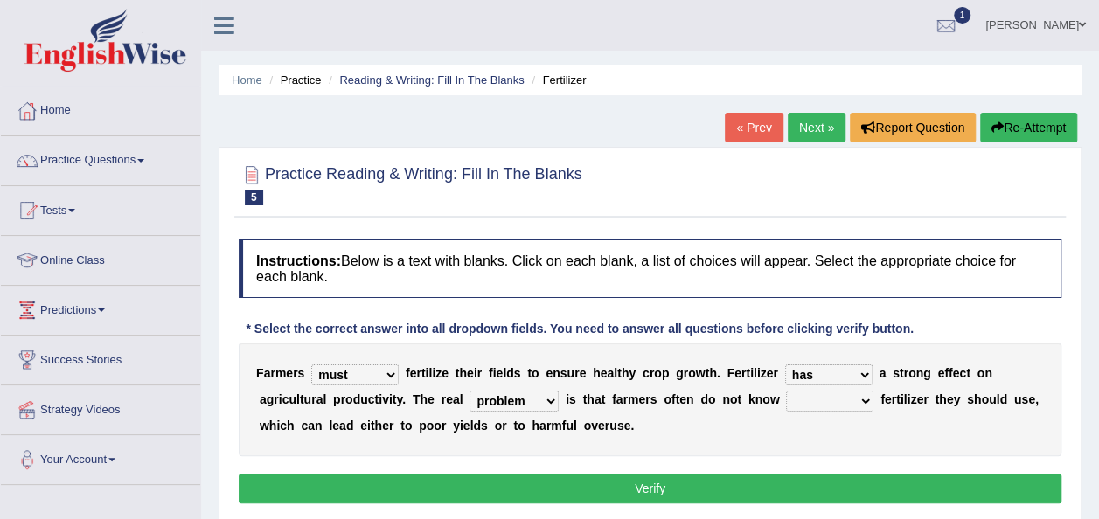
select select "how many"
click at [786, 391] on select "how much how many however so much" at bounding box center [829, 401] width 87 height 21
click at [638, 484] on button "Verify" at bounding box center [650, 489] width 823 height 30
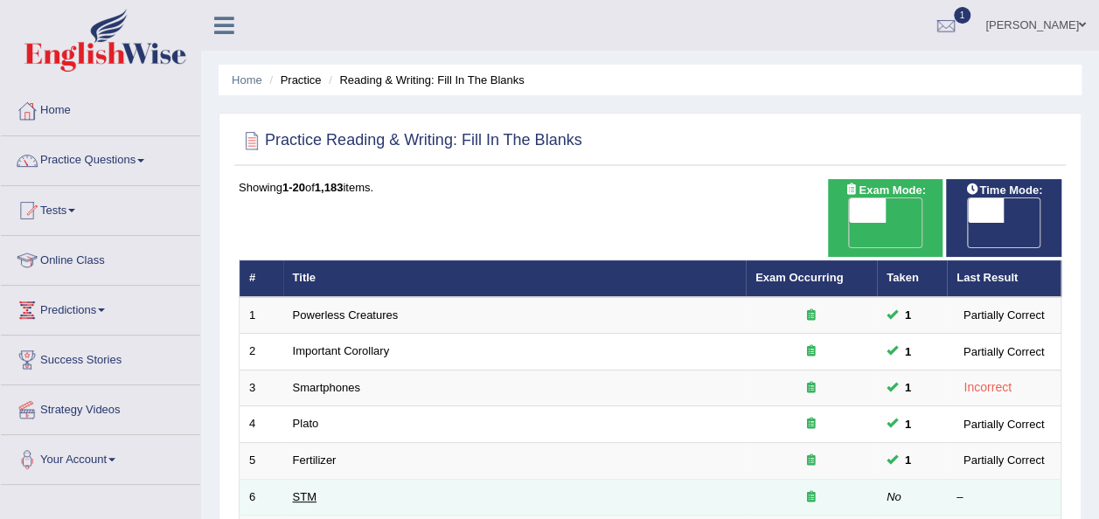
click at [307, 490] on link "STM" at bounding box center [305, 496] width 24 height 13
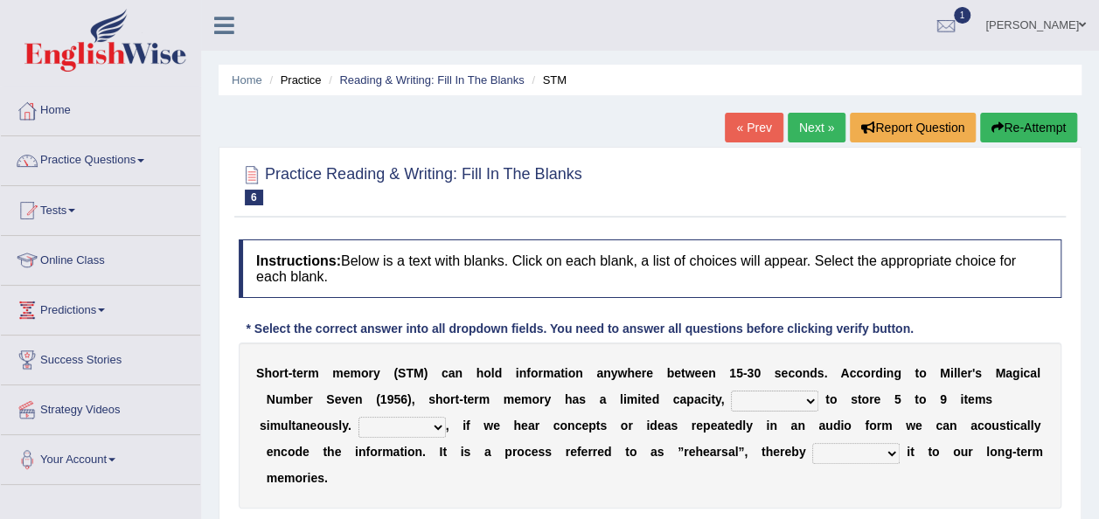
click at [773, 396] on select "being able is able be able unable" at bounding box center [774, 401] width 87 height 21
select select "being able"
click at [731, 391] on select "being able is able be able unable" at bounding box center [774, 401] width 87 height 21
click at [430, 423] on select "However So Moreover Therefore" at bounding box center [401, 427] width 87 height 21
select select "However"
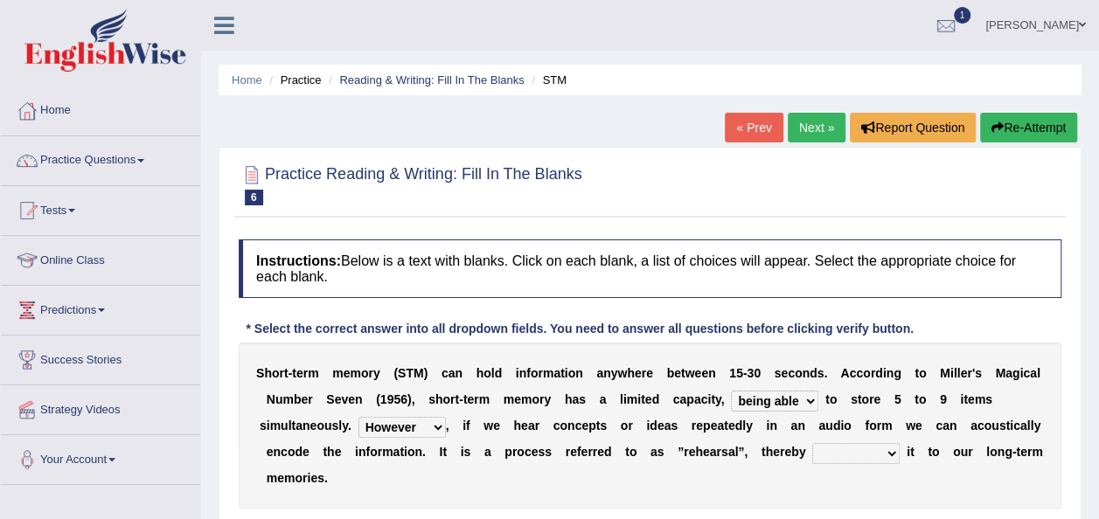
click at [358, 417] on select "However So Moreover Therefore" at bounding box center [401, 427] width 87 height 21
click at [847, 451] on select "commit commits commiting commited" at bounding box center [855, 453] width 87 height 21
select select "commiting"
click at [812, 443] on select "commit commits commiting commited" at bounding box center [855, 453] width 87 height 21
click at [846, 455] on select "commit commits commiting commited" at bounding box center [855, 453] width 87 height 21
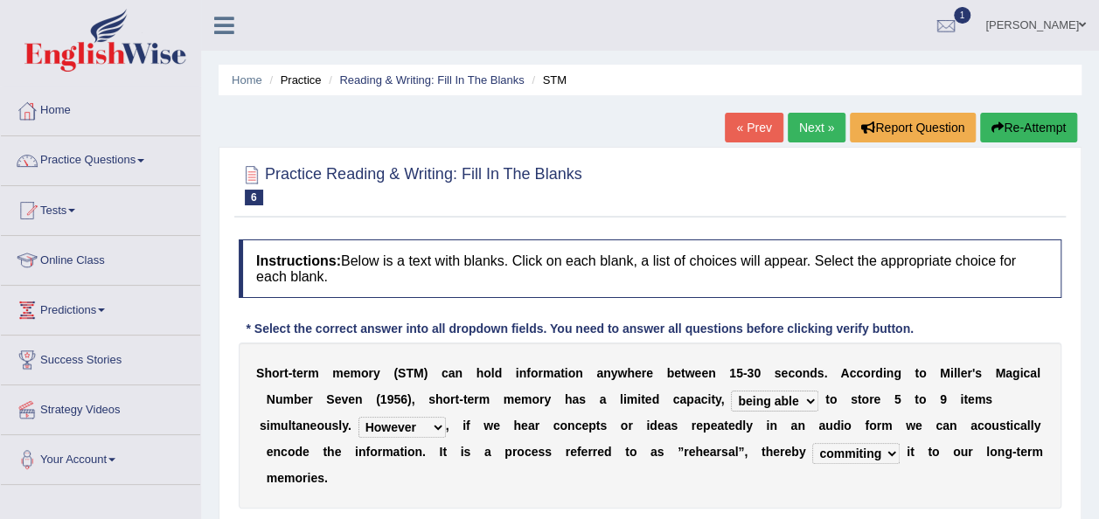
click at [836, 476] on div "S h o r t - t e r m m e m o r y ( S T M ) c a n h o l d i n f o r m a t i o n a…" at bounding box center [650, 426] width 823 height 166
click at [768, 396] on select "being able is able be able unable" at bounding box center [774, 401] width 87 height 21
select select "unable"
click at [731, 391] on select "being able is able be able unable" at bounding box center [774, 401] width 87 height 21
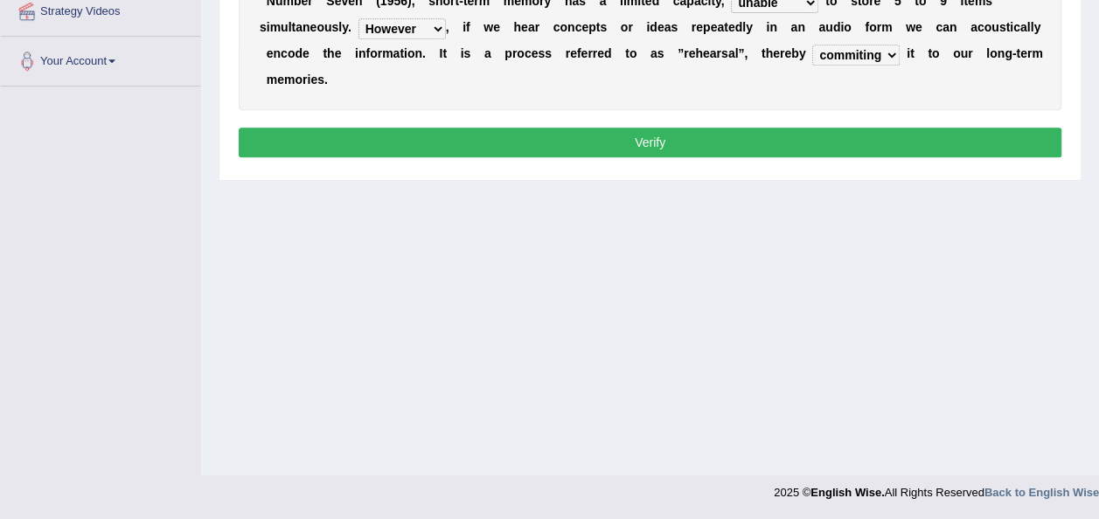
click at [663, 133] on button "Verify" at bounding box center [650, 143] width 823 height 30
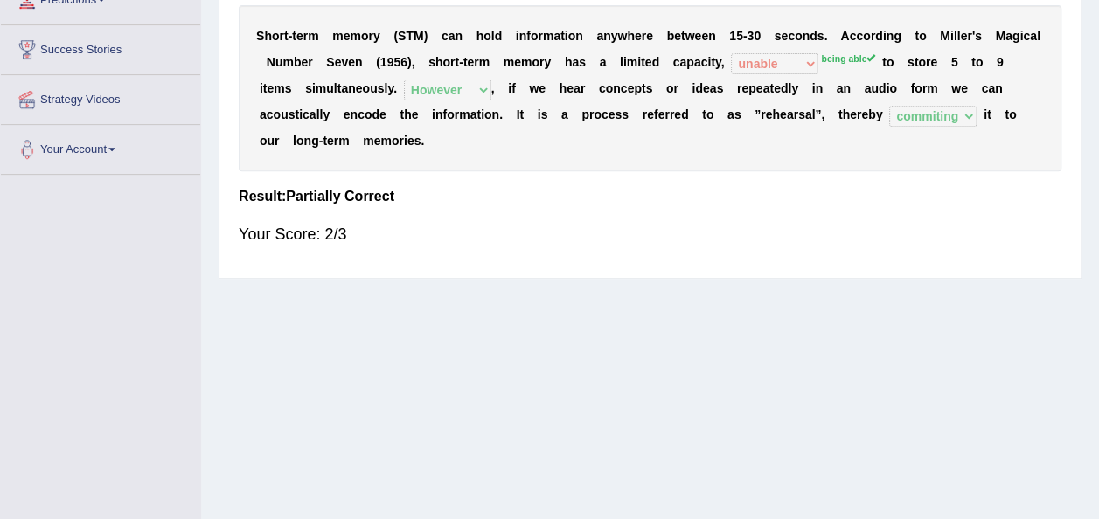
scroll to position [294, 0]
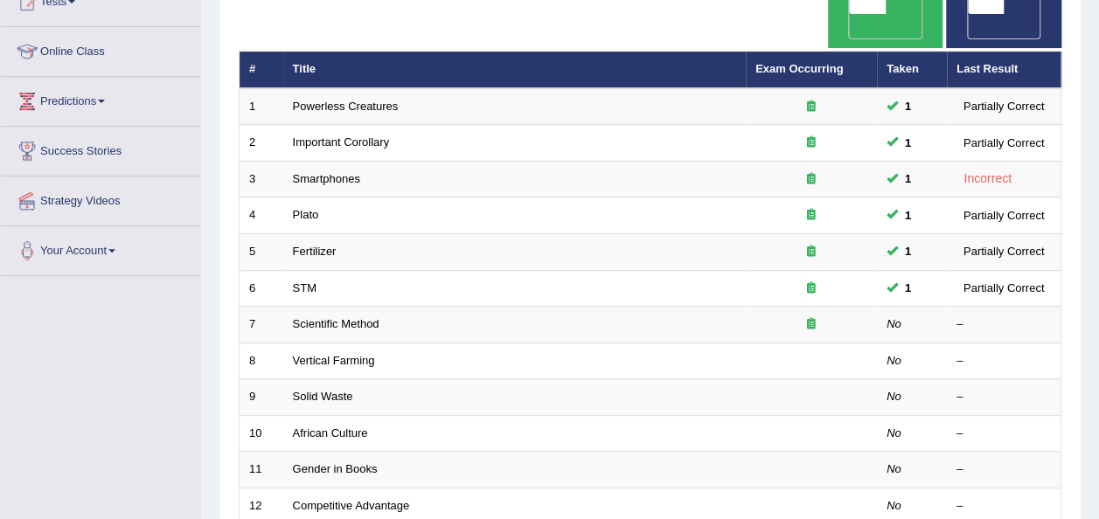
scroll to position [210, 0]
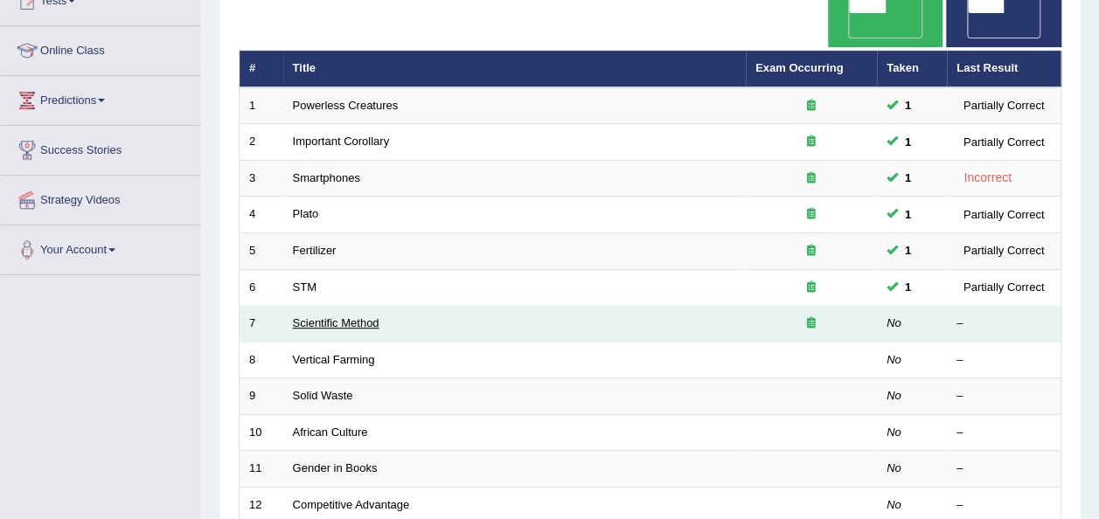
click at [362, 316] on link "Scientific Method" at bounding box center [336, 322] width 87 height 13
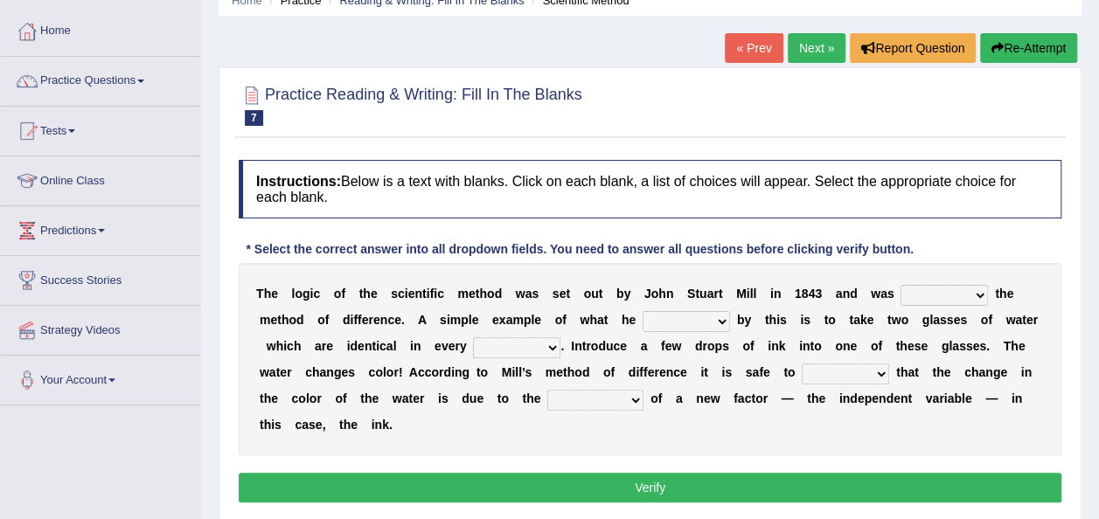
scroll to position [105, 0]
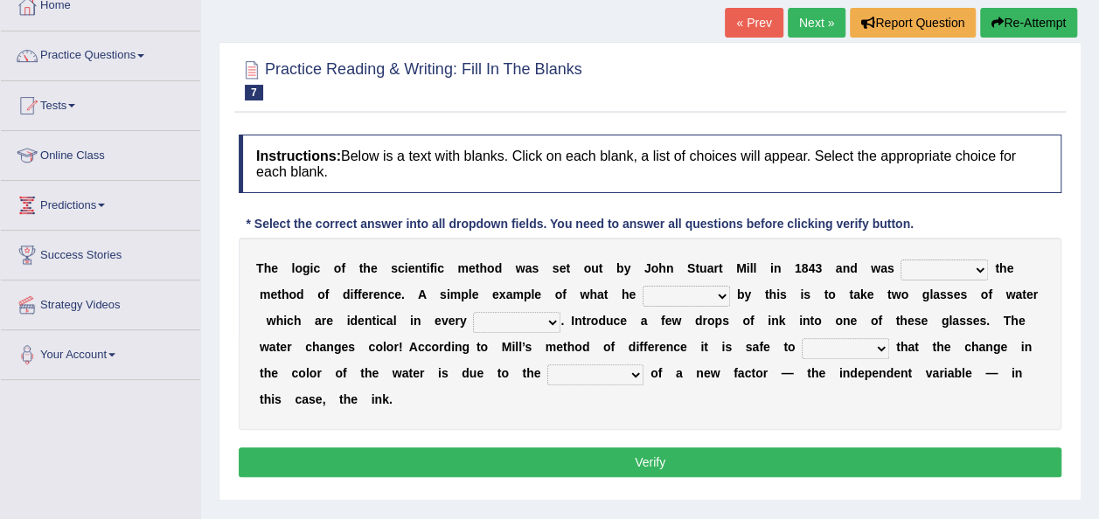
click at [939, 265] on select "pointed claimed demanded named" at bounding box center [943, 270] width 87 height 21
select select "pointed"
click at [900, 260] on select "pointed claimed demanded named" at bounding box center [943, 270] width 87 height 21
click at [643, 292] on select "capped charged found meant" at bounding box center [686, 296] width 87 height 21
select select "found"
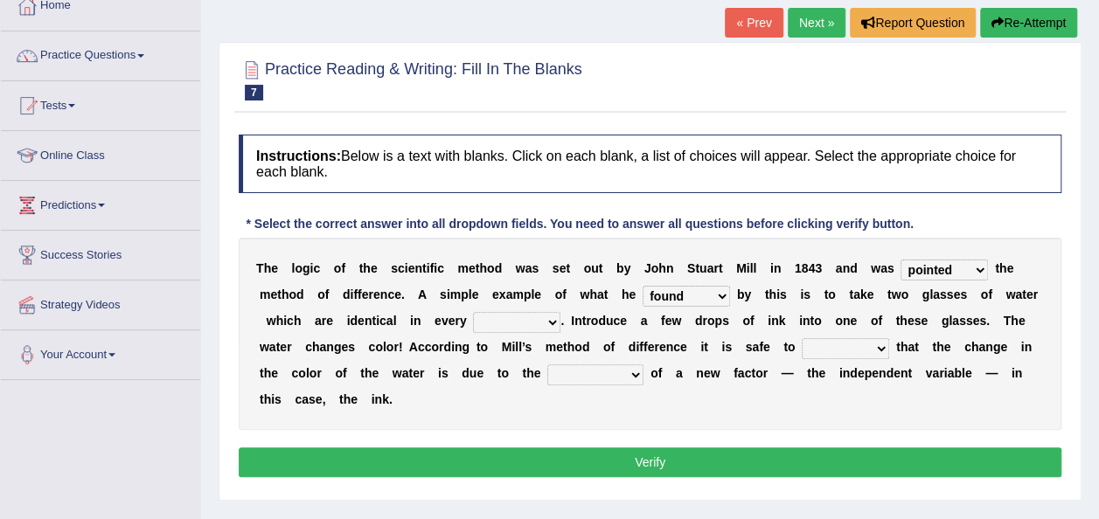
click at [643, 286] on select "capped charged found meant" at bounding box center [686, 296] width 87 height 21
click at [473, 317] on select "thought identity measure respect" at bounding box center [516, 322] width 87 height 21
select select "measure"
click at [473, 312] on select "thought identity measure respect" at bounding box center [516, 322] width 87 height 21
click at [802, 344] on select "assume discuss prefer acclaim" at bounding box center [845, 348] width 87 height 21
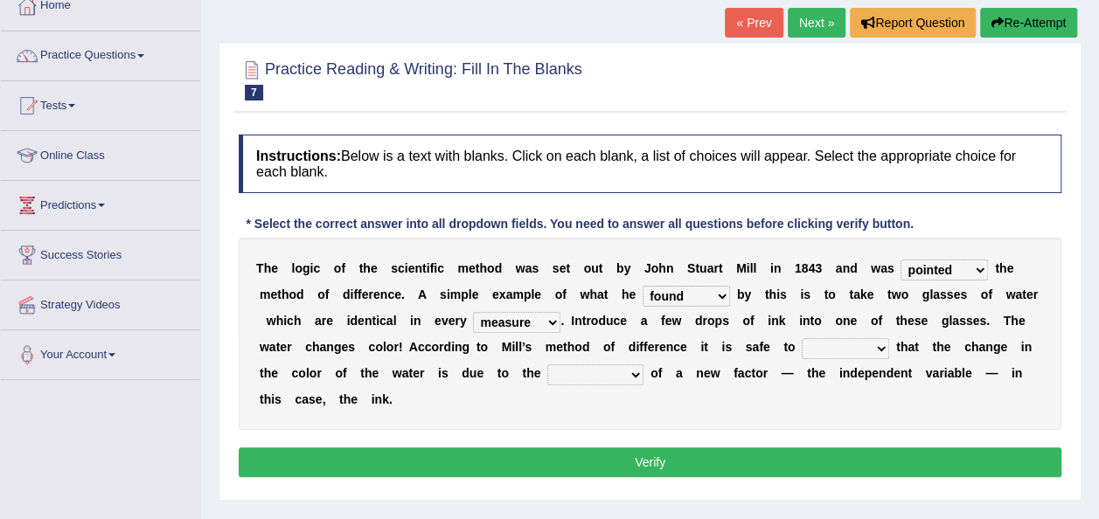
select select "prefer"
click at [802, 338] on select "assume discuss prefer acclaim" at bounding box center [845, 348] width 87 height 21
click at [547, 373] on select "introduction magnitude preparation purification" at bounding box center [595, 375] width 96 height 21
select select "preparation"
click at [547, 365] on select "introduction magnitude preparation purification" at bounding box center [595, 375] width 96 height 21
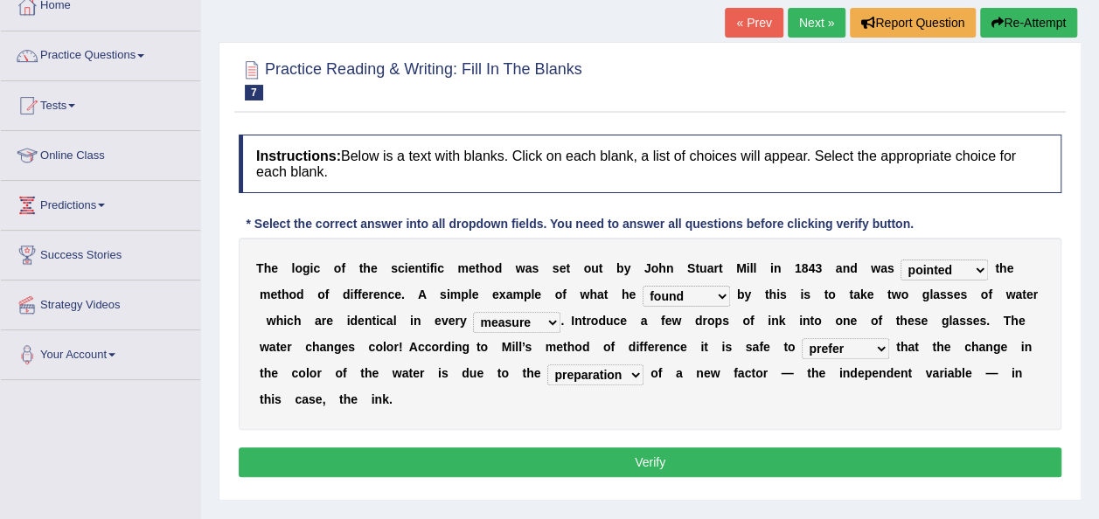
click at [679, 448] on button "Verify" at bounding box center [650, 463] width 823 height 30
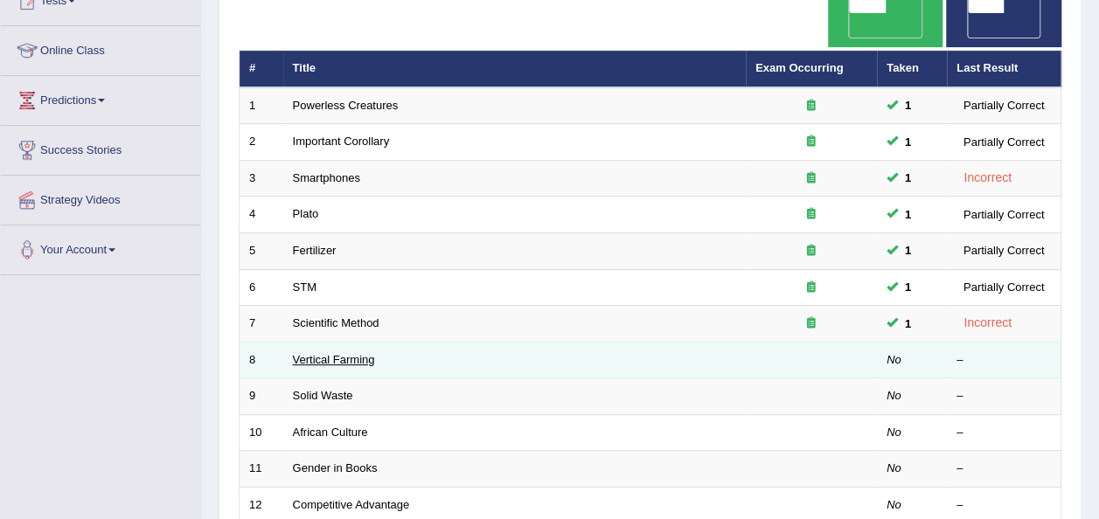
click at [374, 353] on link "Vertical Farming" at bounding box center [334, 359] width 82 height 13
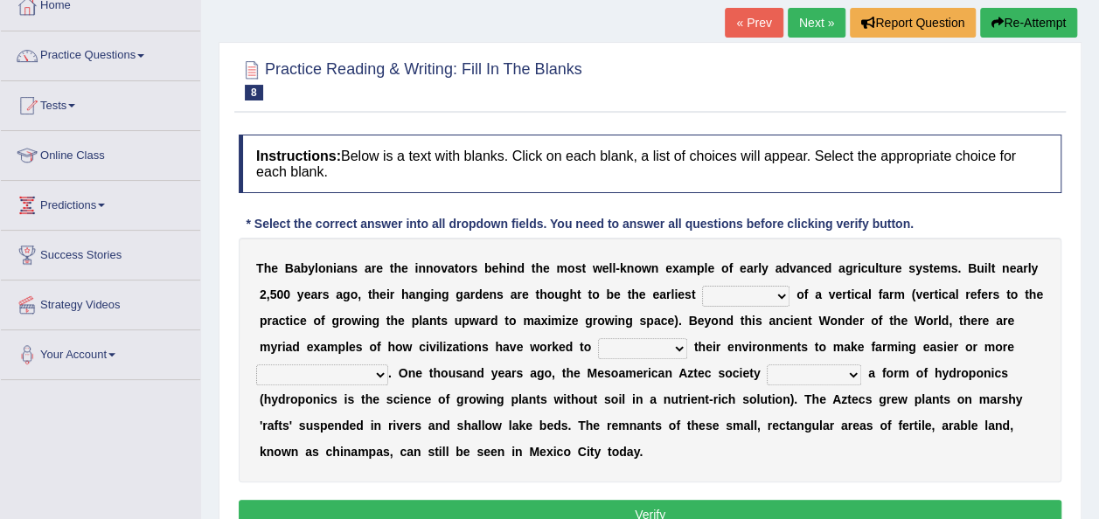
scroll to position [140, 0]
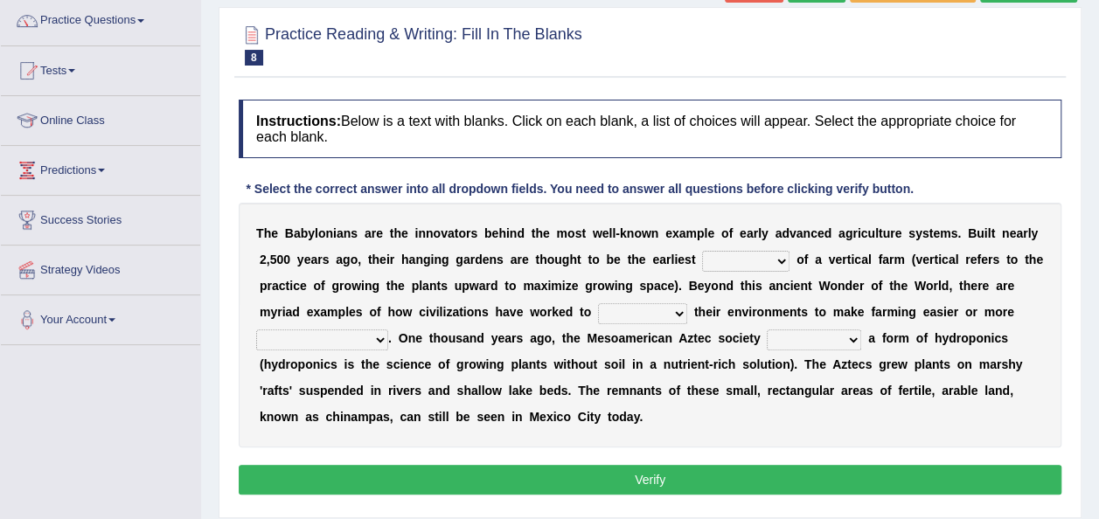
click at [719, 258] on select "prototype failure discredit protocol" at bounding box center [745, 261] width 87 height 21
select select "prototype"
click at [702, 251] on select "prototype failure discredit protocol" at bounding box center [745, 261] width 87 height 21
click at [598, 315] on select "manipulate escape respect disarrange" at bounding box center [642, 313] width 89 height 21
click at [598, 303] on select "manipulate escape respect disarrange" at bounding box center [642, 313] width 89 height 21
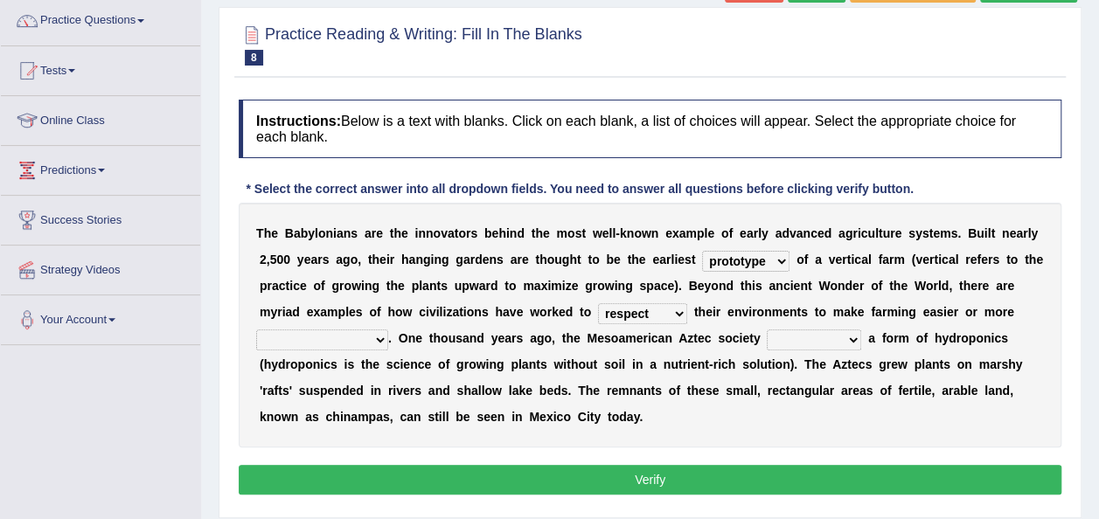
click at [598, 312] on select "manipulate escape respect disarrange" at bounding box center [642, 313] width 89 height 21
select select "manipulate"
click at [598, 303] on select "manipulate escape respect disarrange" at bounding box center [642, 313] width 89 height 21
click at [388, 330] on select "productive constructive connective counterproductive" at bounding box center [322, 340] width 132 height 21
select select "productive"
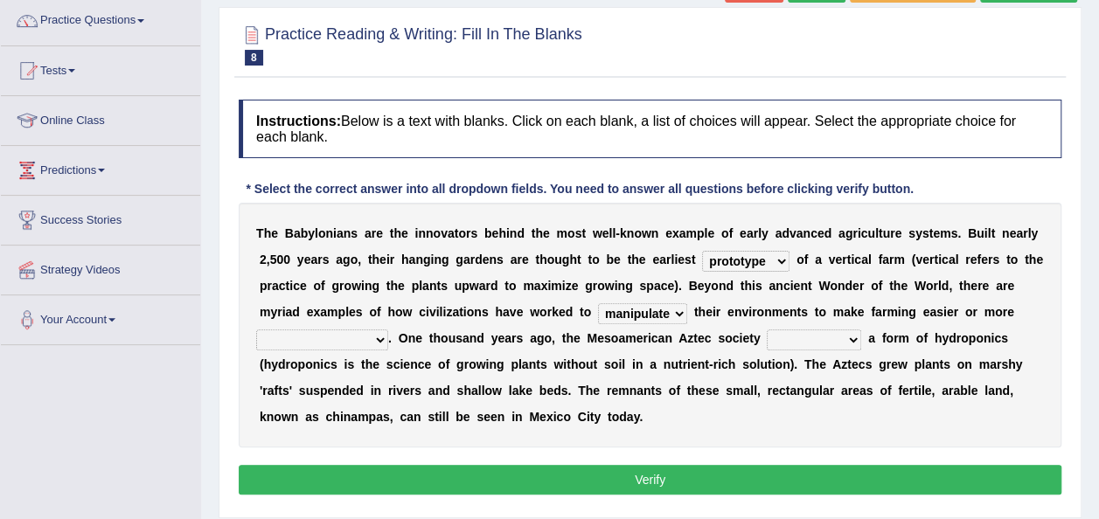
click at [388, 330] on select "productive constructive connective counterproductive" at bounding box center [322, 340] width 132 height 21
click at [767, 335] on select "domineered volunteered pioneered engineered" at bounding box center [814, 340] width 94 height 21
select select "volunteered"
click at [767, 330] on select "domineered volunteered pioneered engineered" at bounding box center [814, 340] width 94 height 21
click at [692, 465] on button "Verify" at bounding box center [650, 480] width 823 height 30
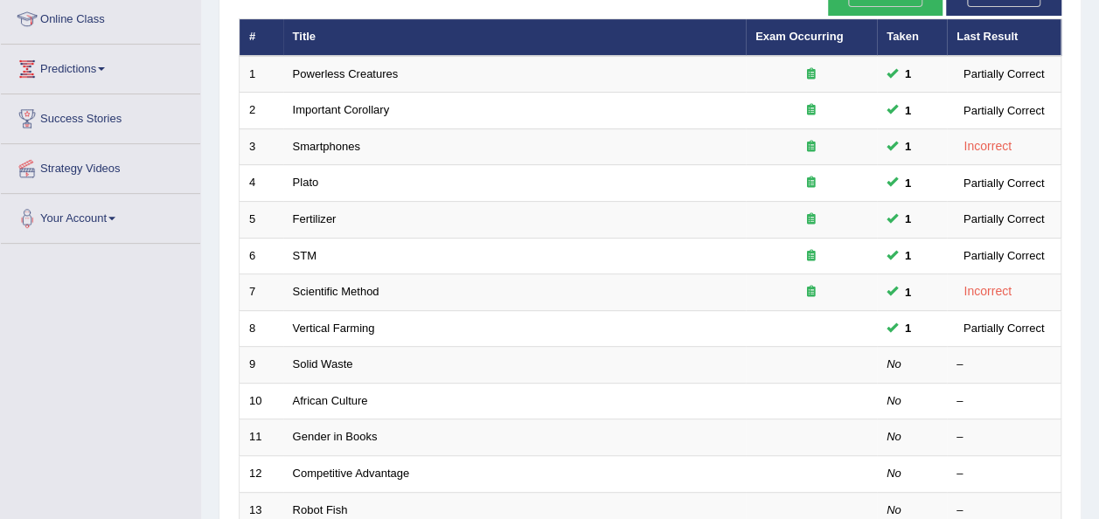
scroll to position [210, 0]
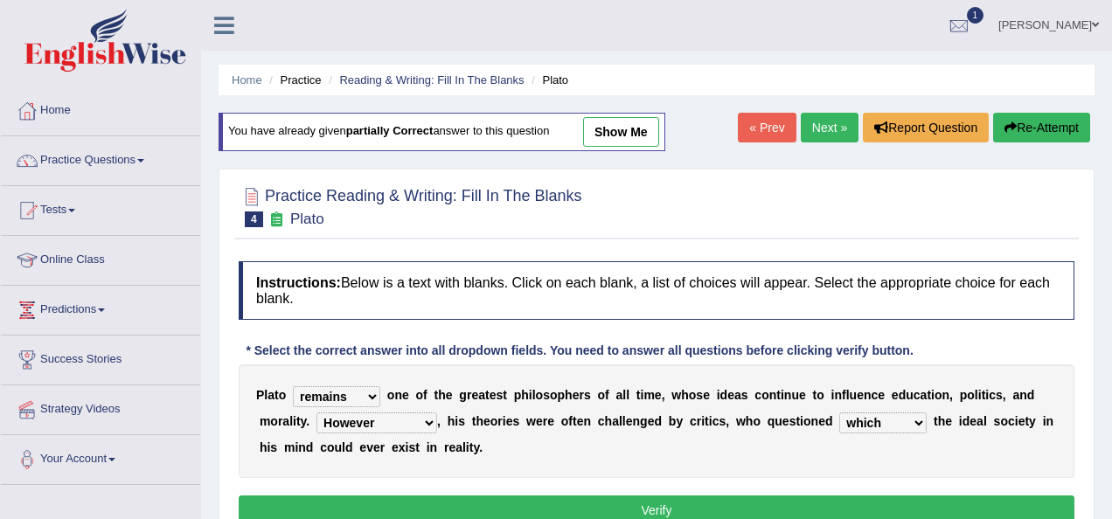
select select "remains"
select select "However"
select select "which"
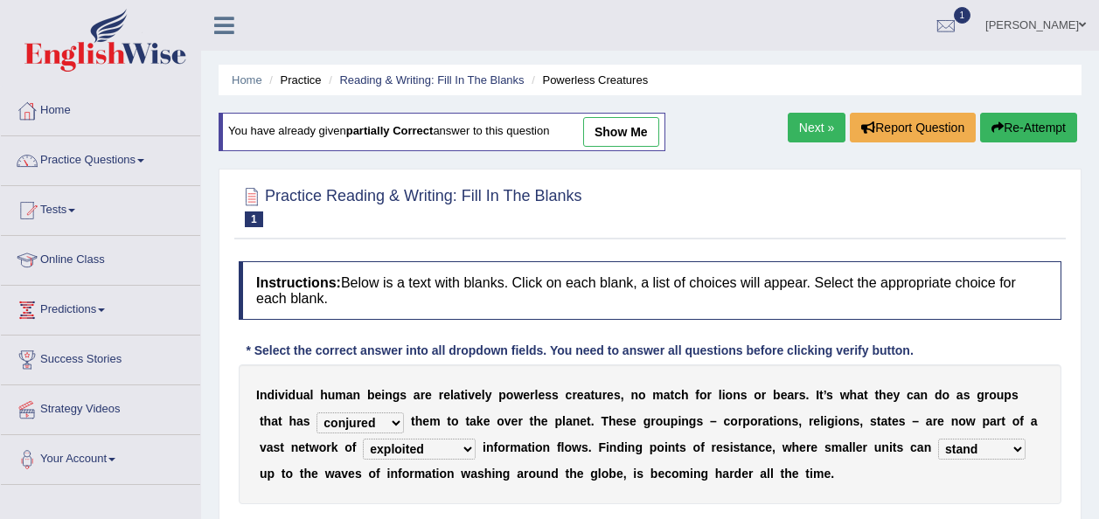
select select "conjured"
select select "exploited"
select select "stand"
